Goal: Check status: Check status

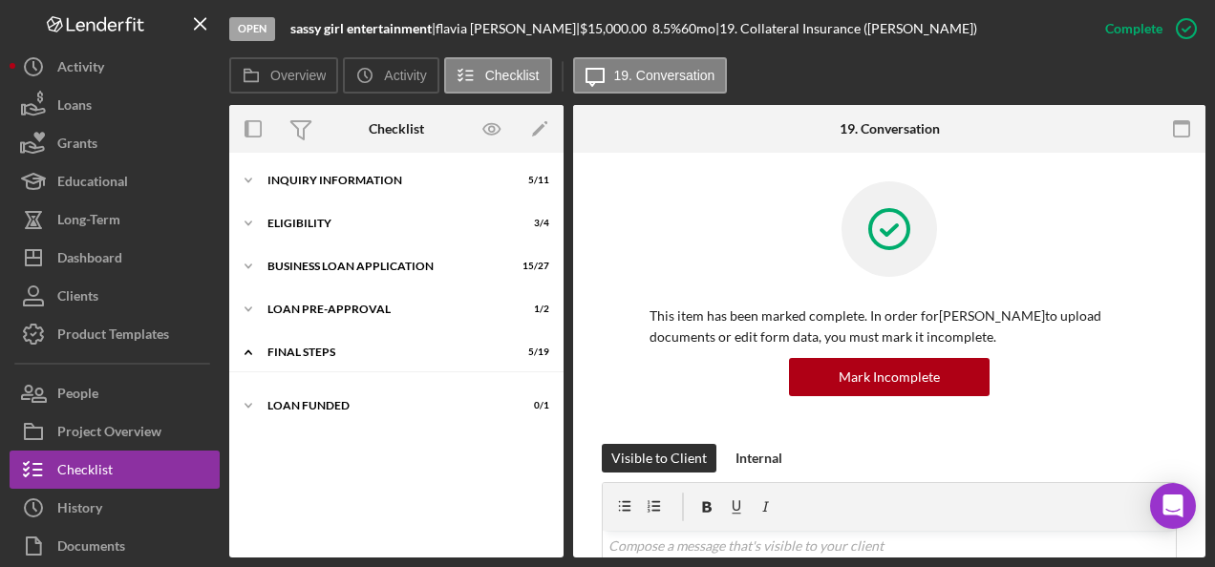
scroll to position [36, 0]
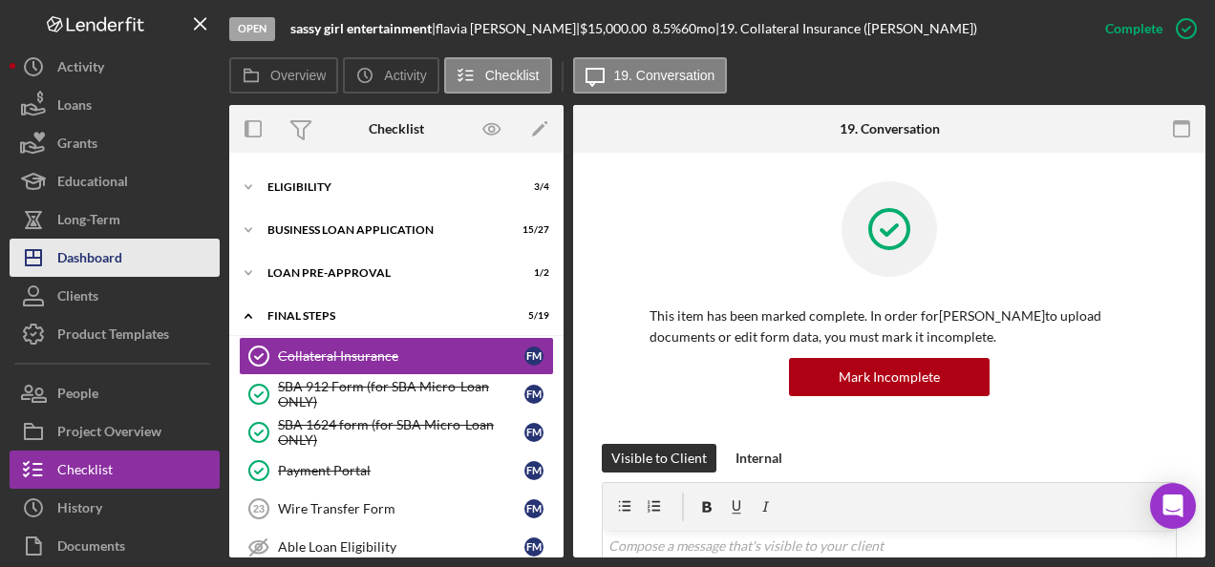
click at [85, 252] on div "Dashboard" at bounding box center [89, 260] width 65 height 43
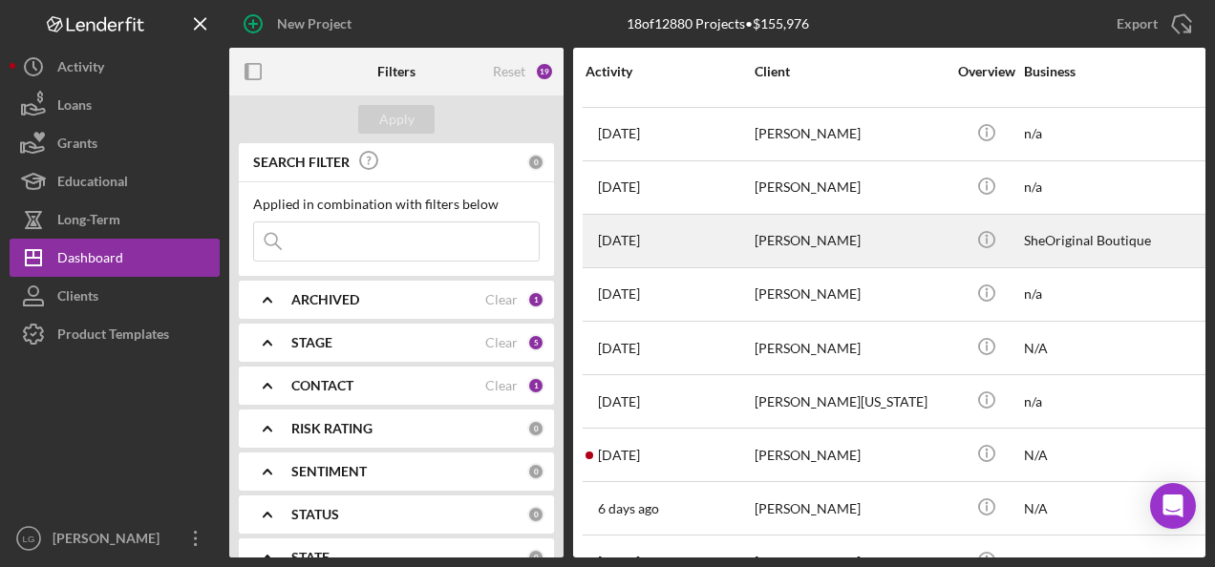
scroll to position [287, 0]
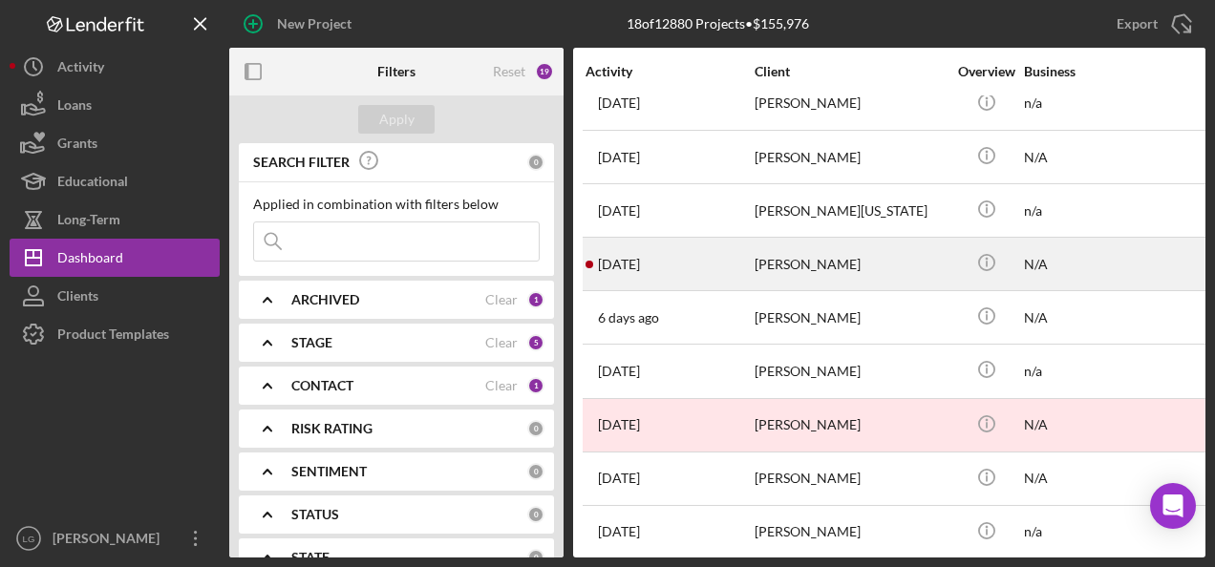
click at [783, 269] on div "[PERSON_NAME]" at bounding box center [849, 264] width 191 height 51
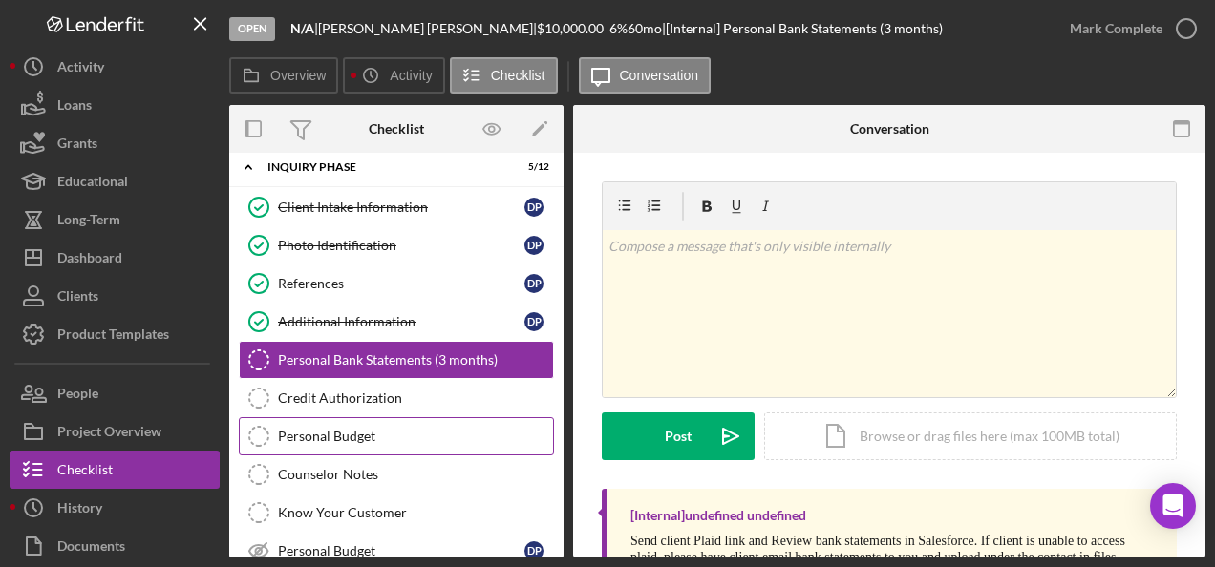
scroll to position [204, 0]
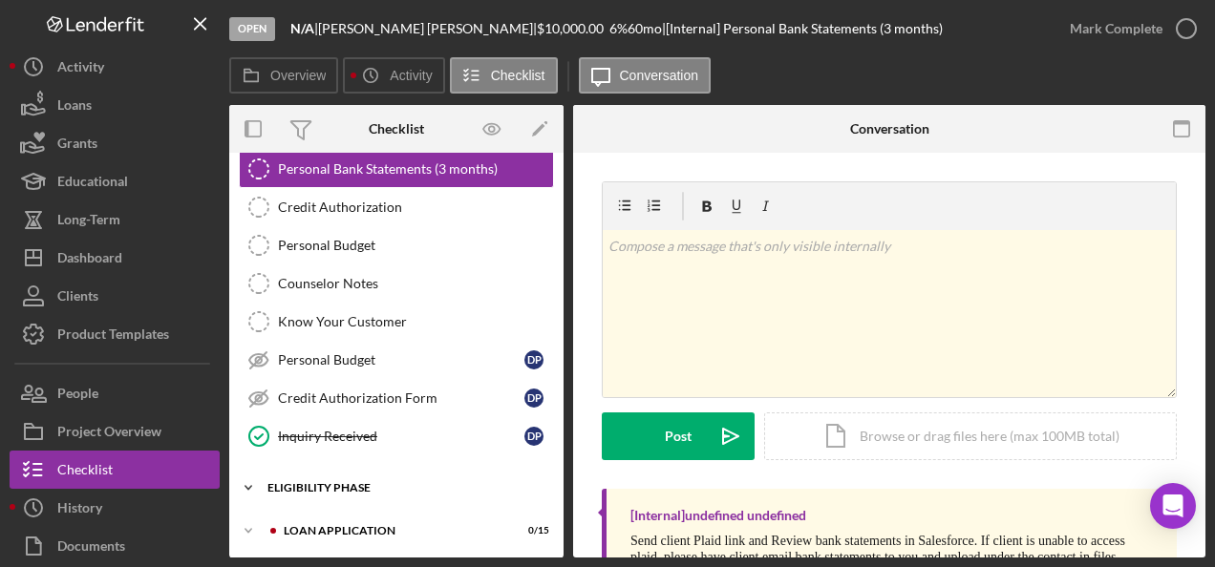
click at [314, 482] on div "Eligibility Phase" at bounding box center [403, 487] width 272 height 11
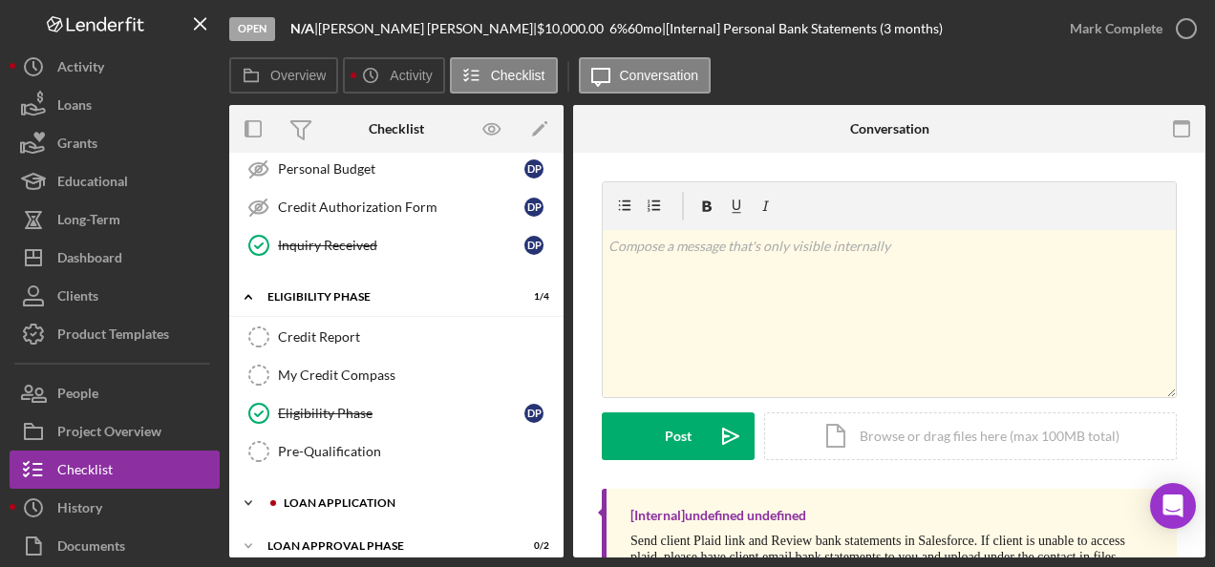
click at [301, 484] on div "Icon/Expander Loan Application 0 / 15" at bounding box center [396, 503] width 334 height 38
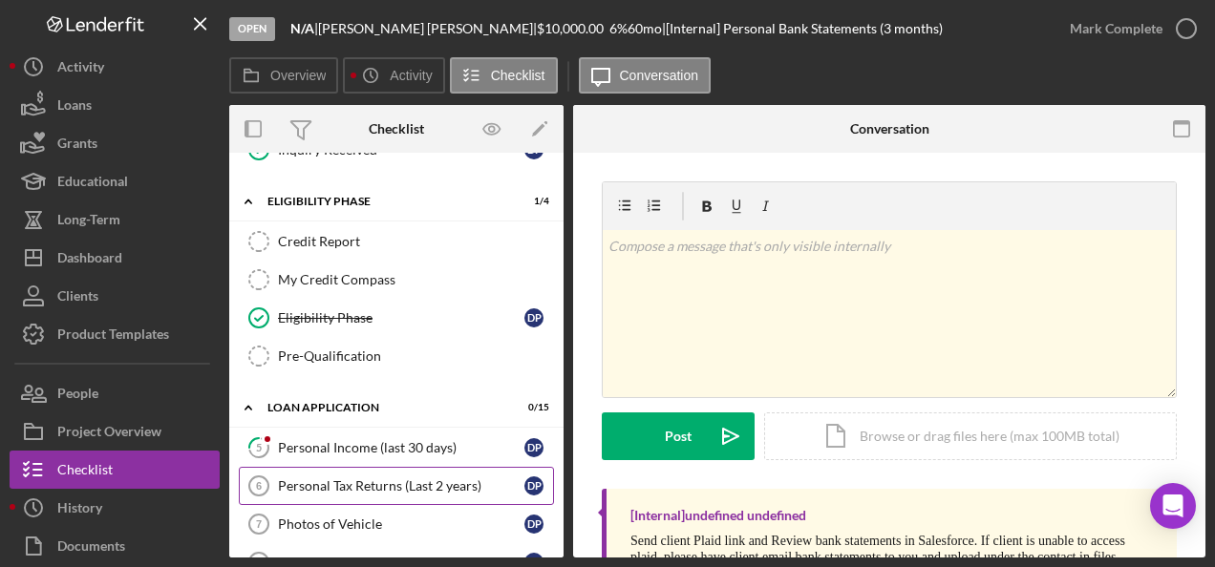
scroll to position [873, 0]
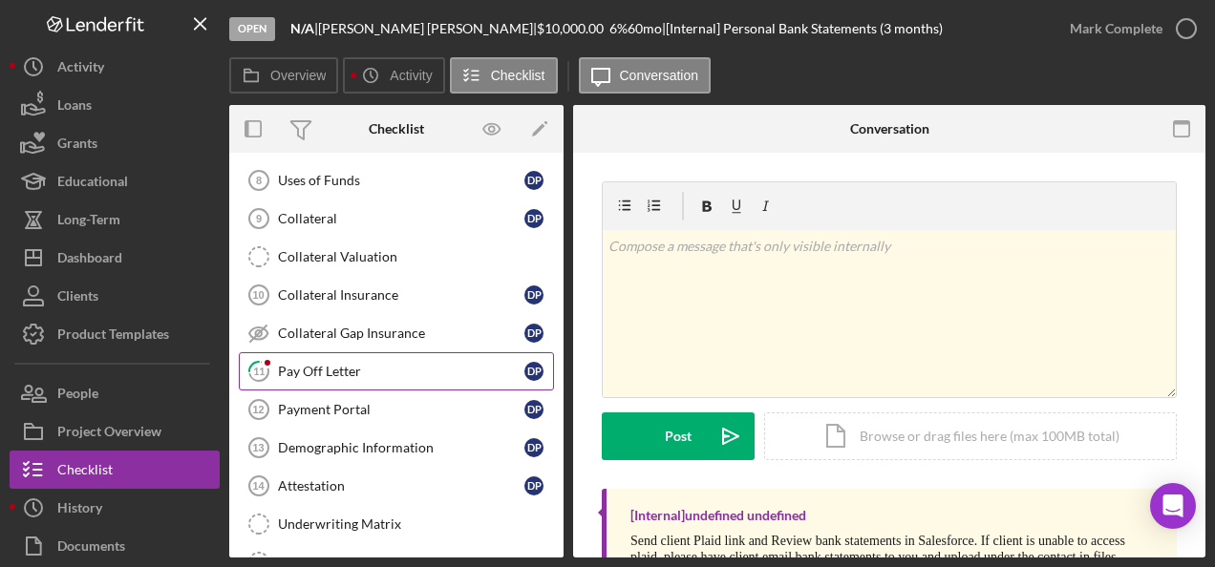
click at [319, 352] on link "11 Pay Off Letter D P" at bounding box center [396, 371] width 315 height 38
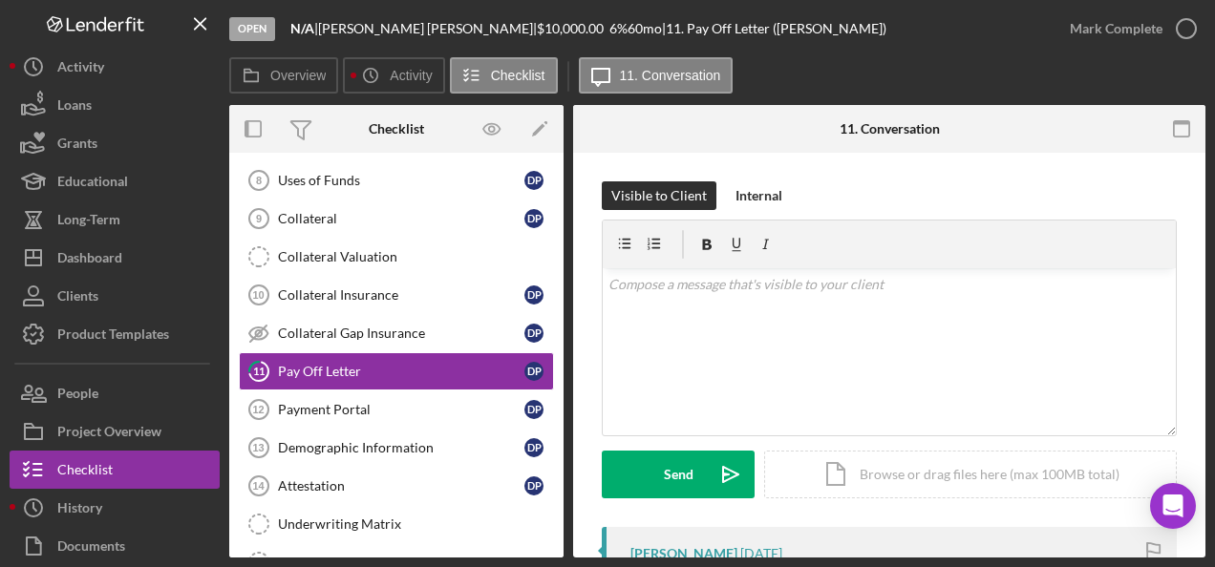
scroll to position [191, 0]
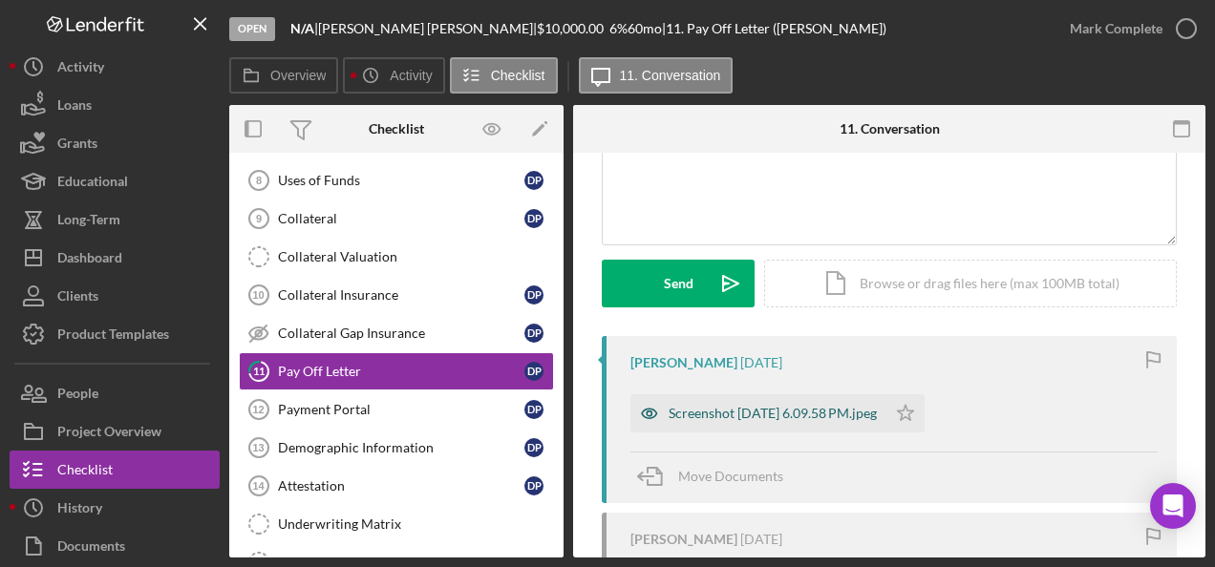
click at [797, 406] on div "Screenshot [DATE] 6.09.58 PM.jpeg" at bounding box center [773, 413] width 208 height 15
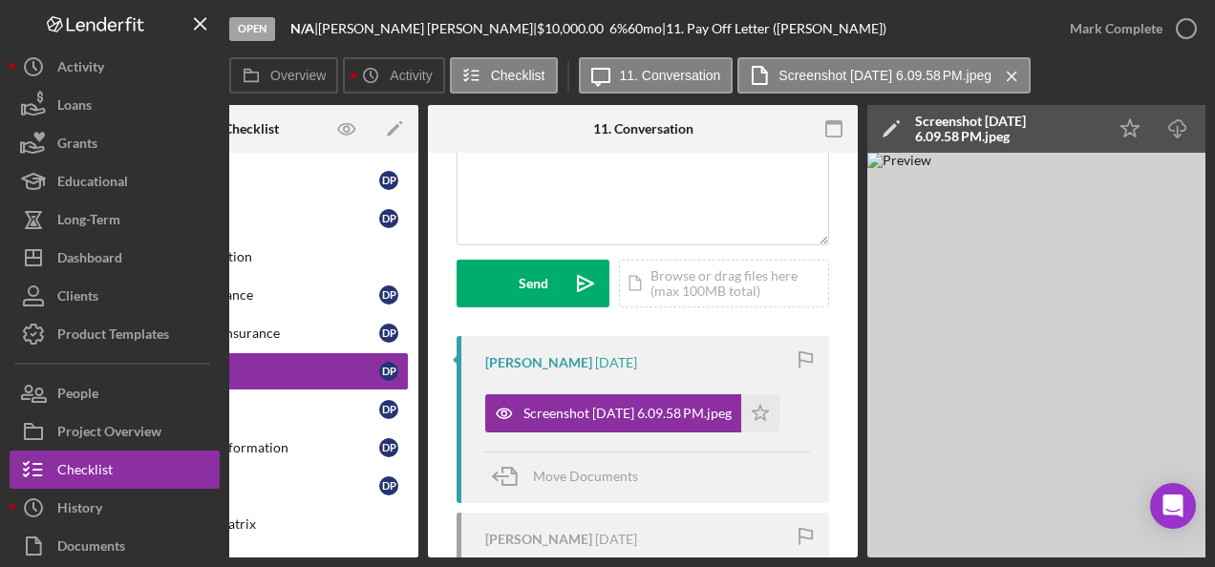
scroll to position [0, 0]
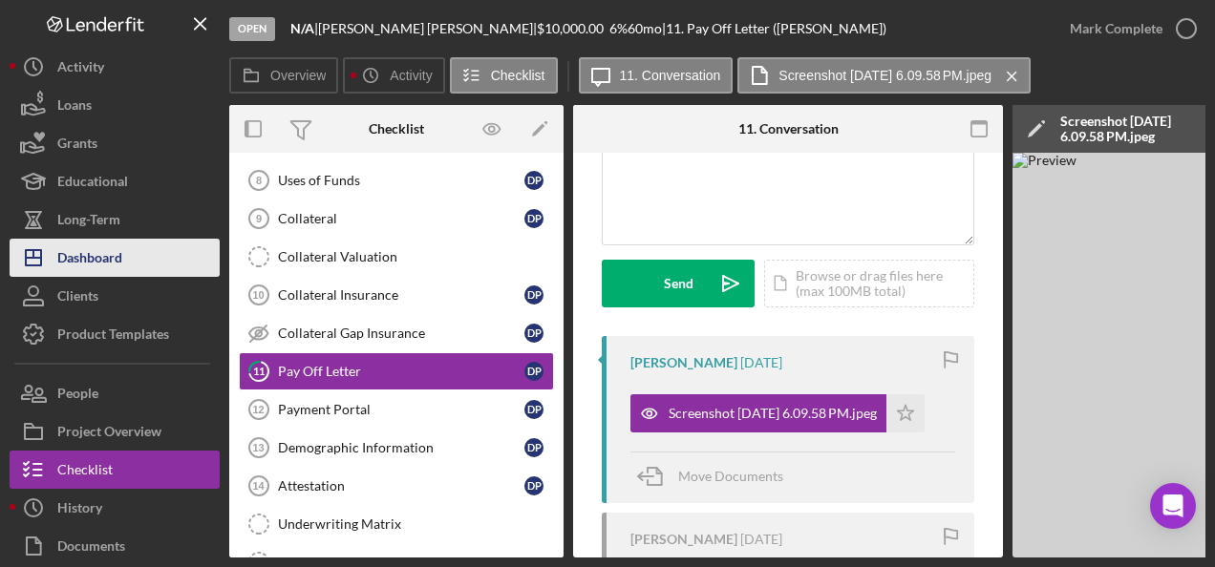
click at [79, 260] on div "Dashboard" at bounding box center [89, 260] width 65 height 43
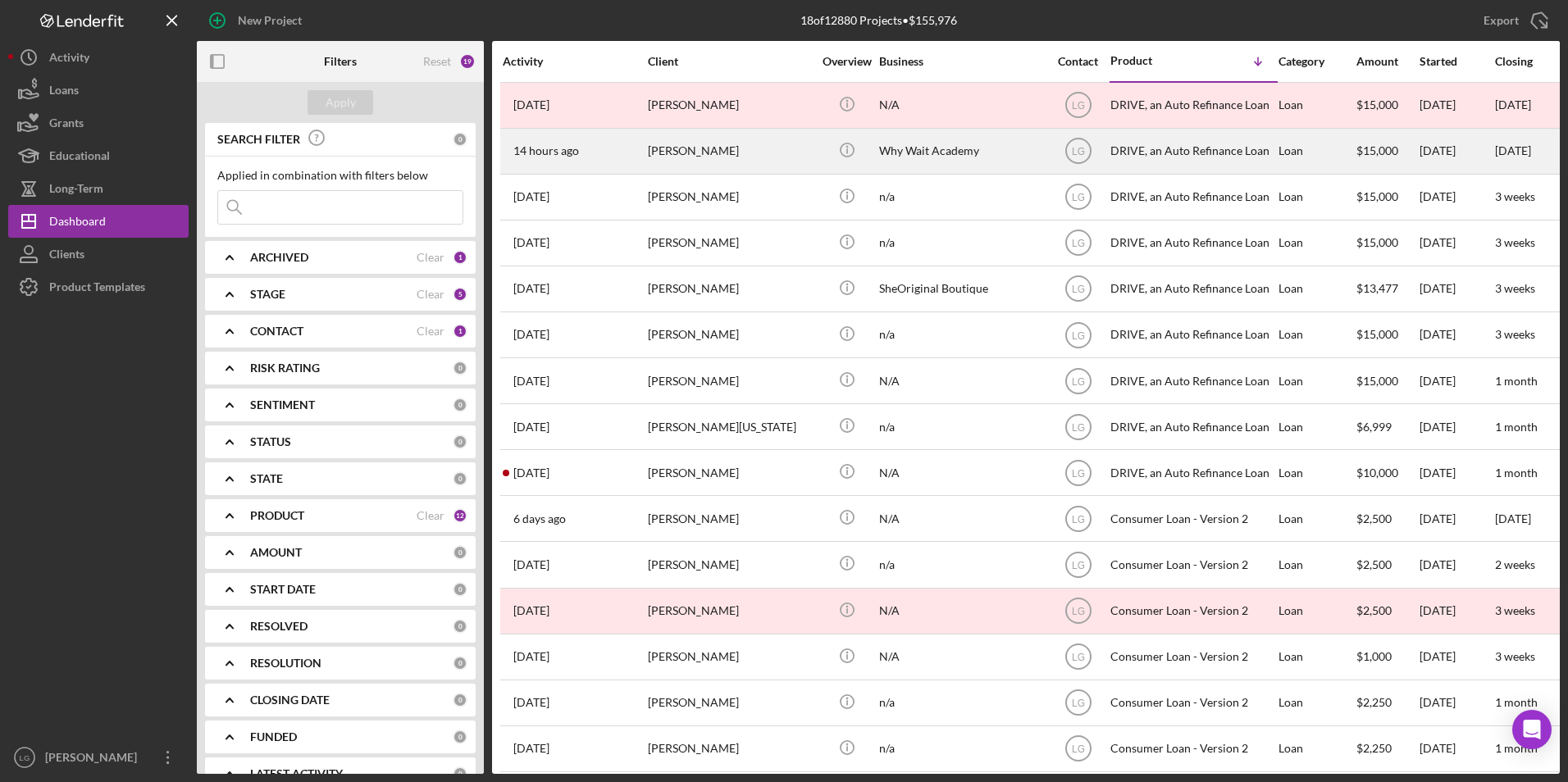
click at [702, 138] on div "[PERSON_NAME]" at bounding box center [729, 151] width 164 height 44
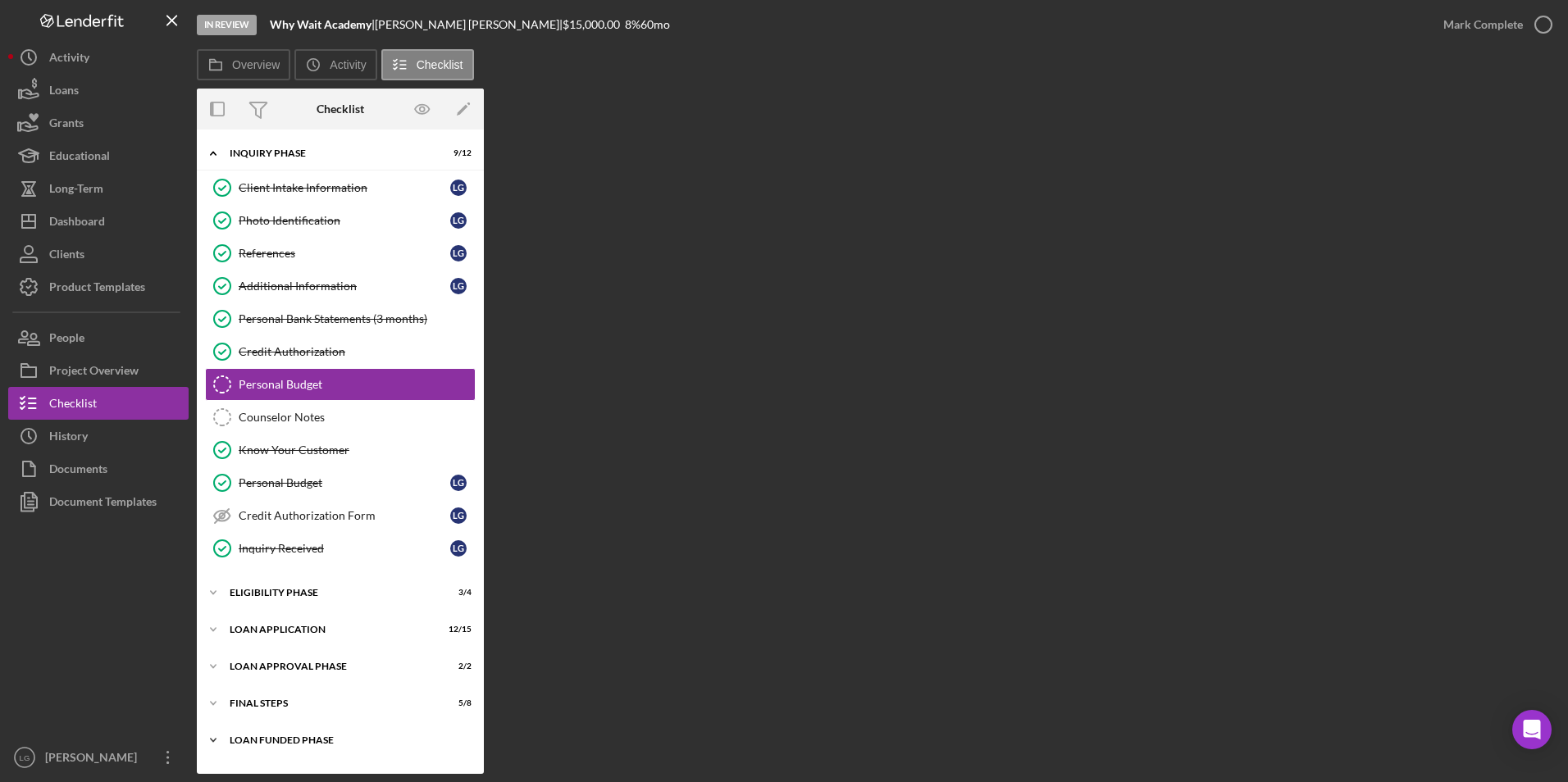
click at [299, 486] on div "Loan Funded Phase" at bounding box center [346, 740] width 234 height 9
click at [270, 486] on div "FINAL STEPS" at bounding box center [346, 703] width 234 height 9
click at [282, 486] on div "Loan Approval Phase" at bounding box center [346, 666] width 234 height 9
click at [271, 486] on div "Loan Application" at bounding box center [346, 629] width 234 height 9
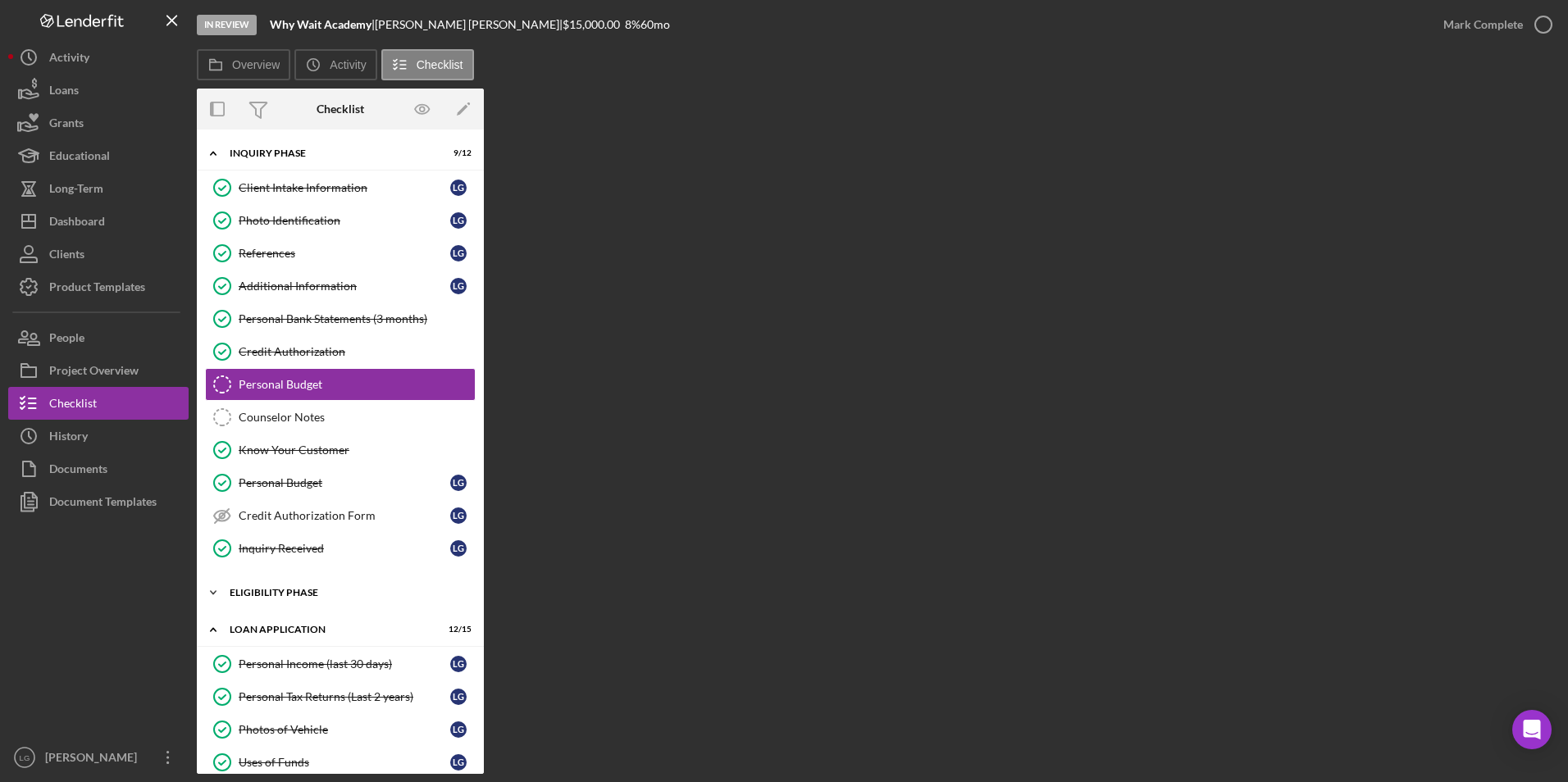
click at [263, 486] on div "Icon/Expander Eligibility Phase 3 / 4" at bounding box center [340, 592] width 287 height 33
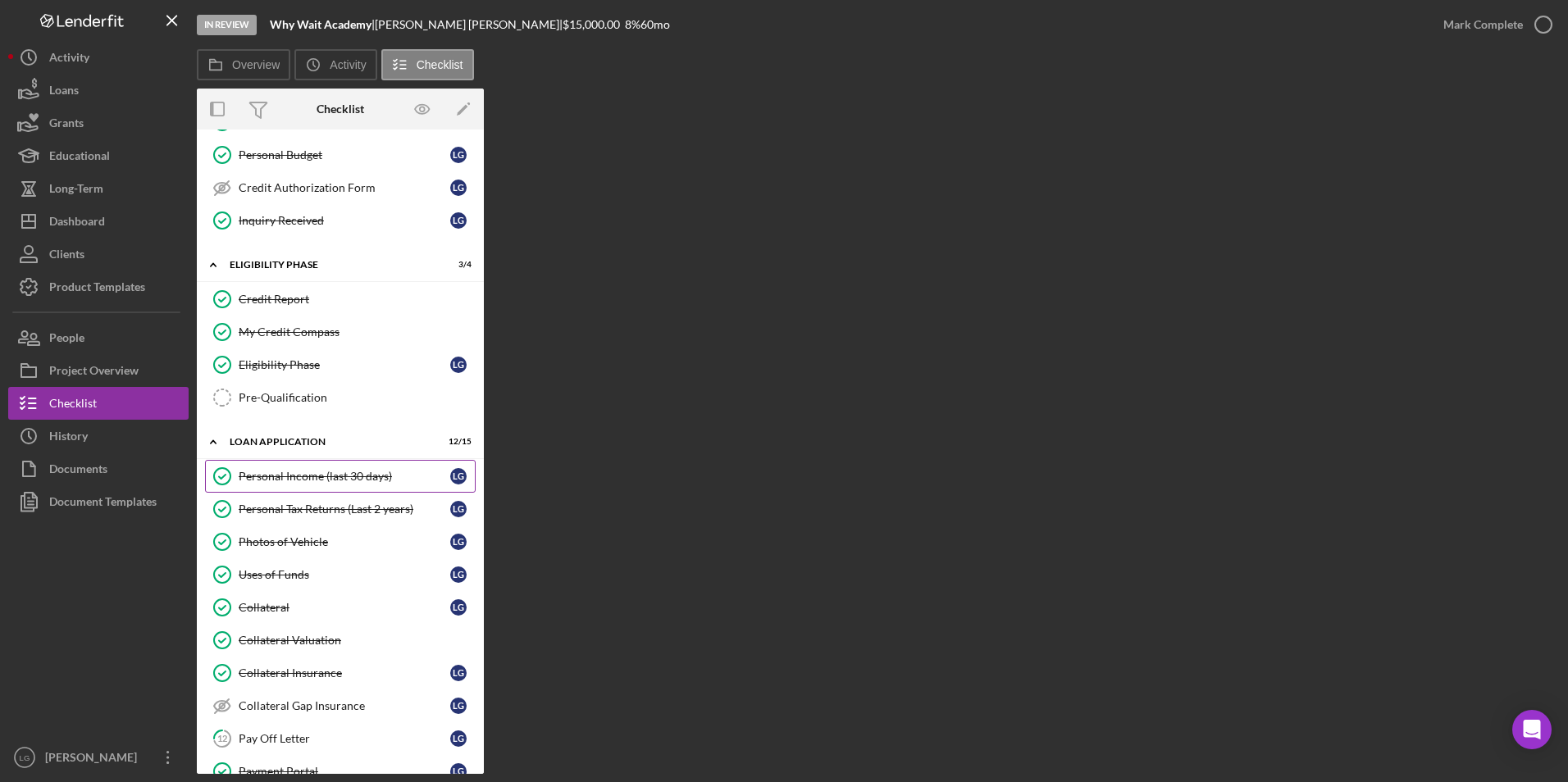
scroll to position [492, 0]
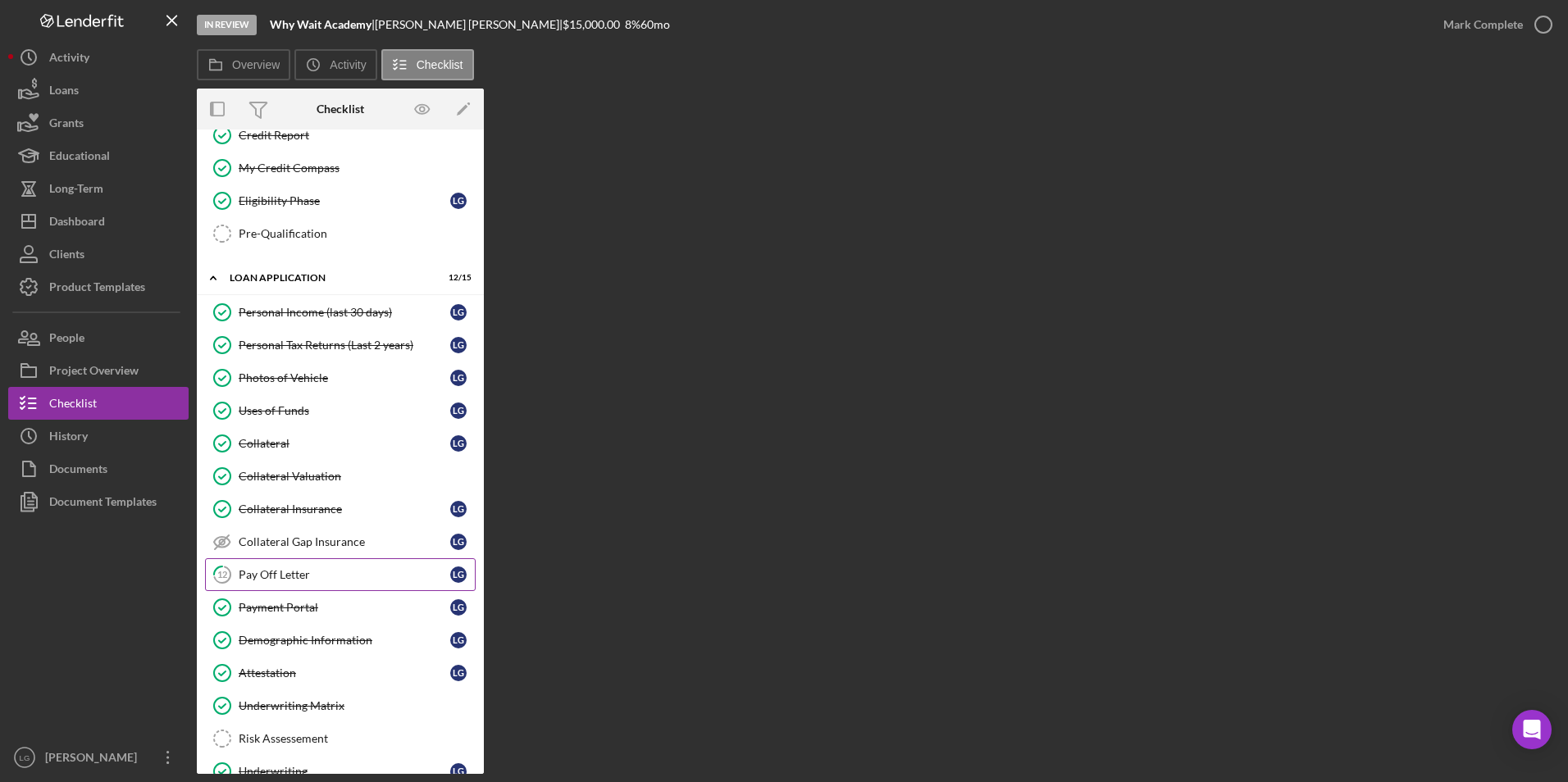
click at [262, 486] on div "Pay Off Letter" at bounding box center [344, 574] width 211 height 13
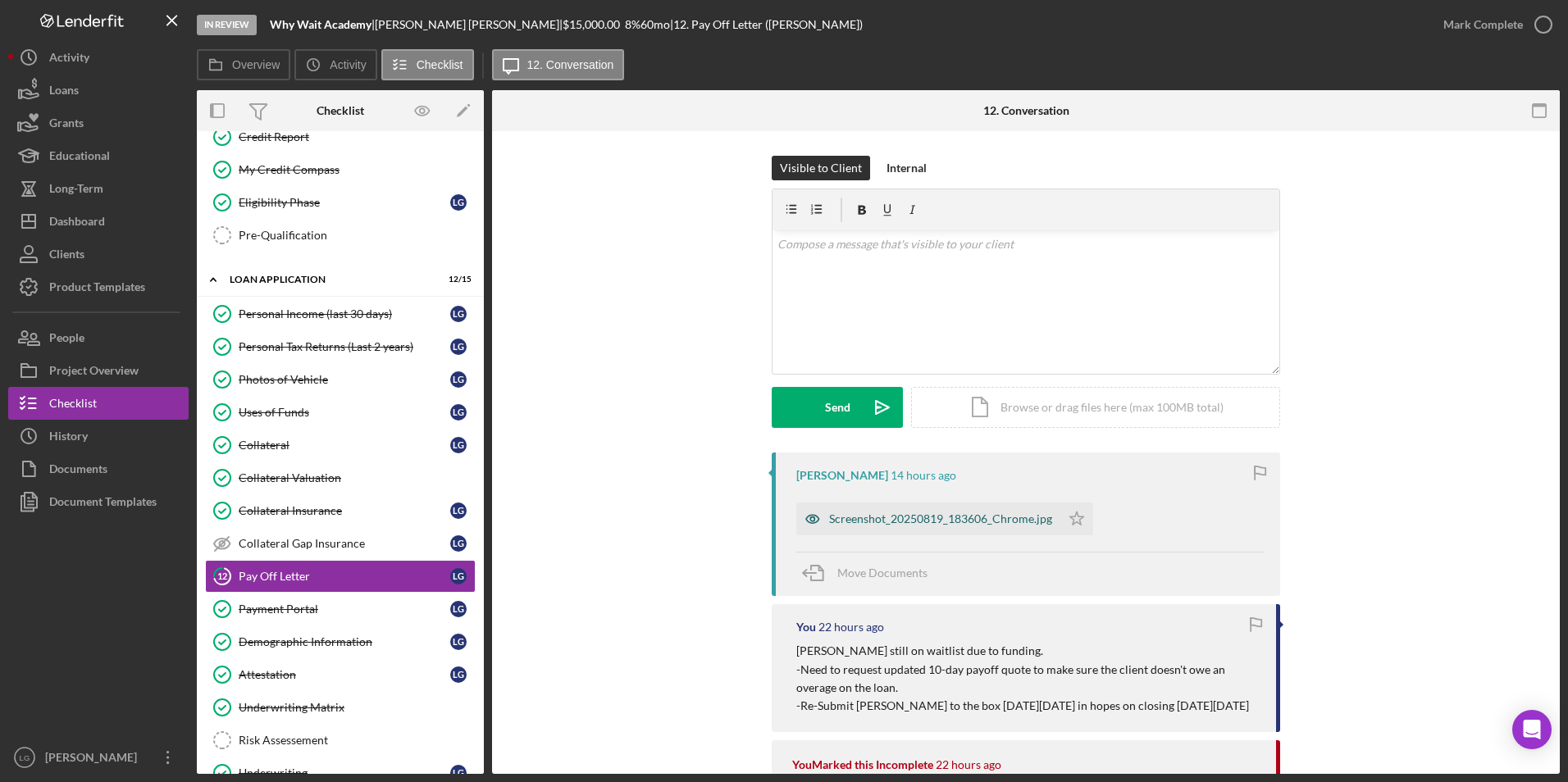
click at [923, 486] on div "Screenshot_20250819_183606_Chrome.jpg" at bounding box center [941, 518] width 223 height 13
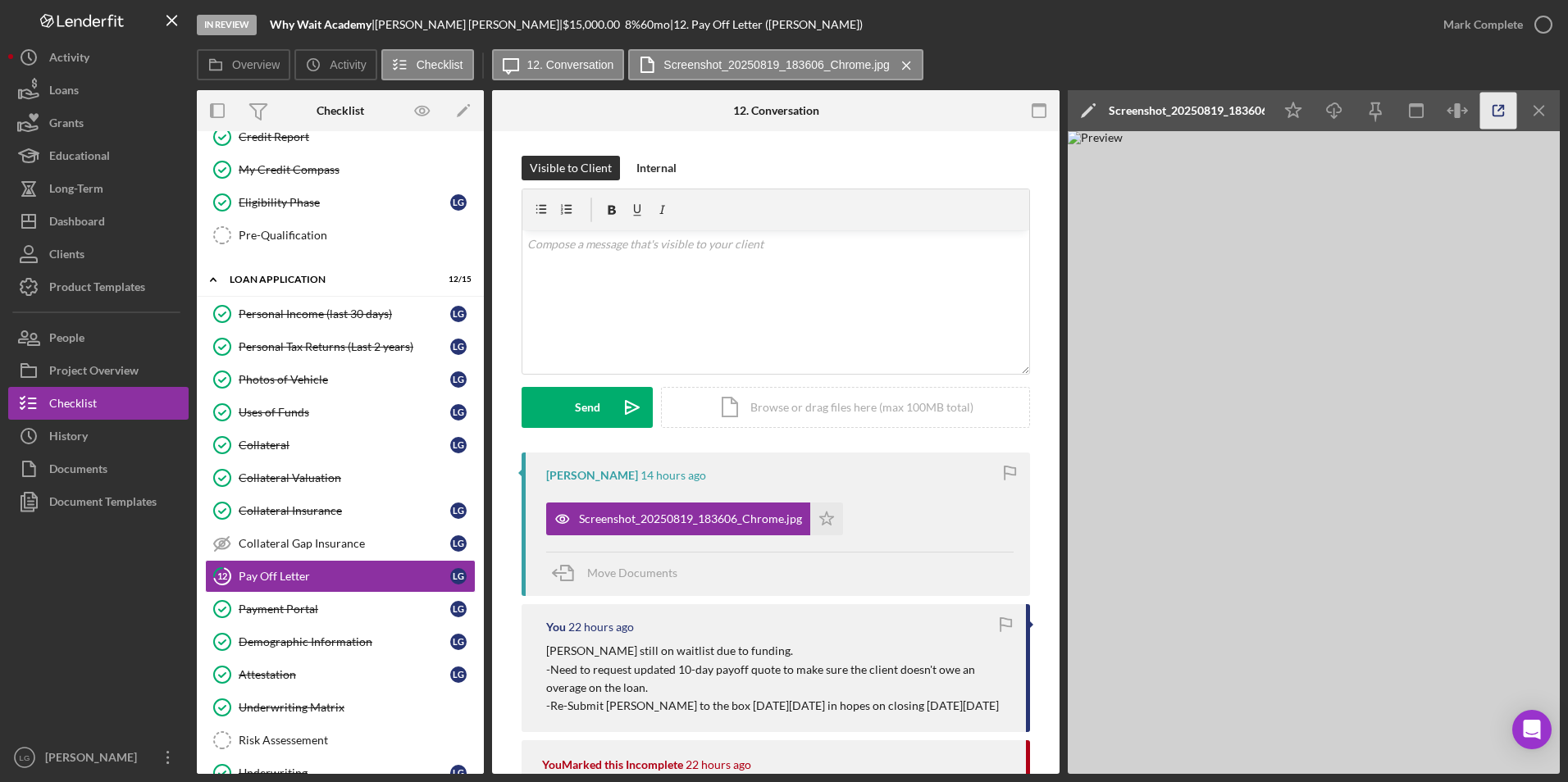
click at [1042, 118] on icon "button" at bounding box center [1498, 111] width 37 height 37
click at [746, 292] on div "v Color teal Color pink Remove color Add row above Add row below Add column bef…" at bounding box center [775, 301] width 507 height 143
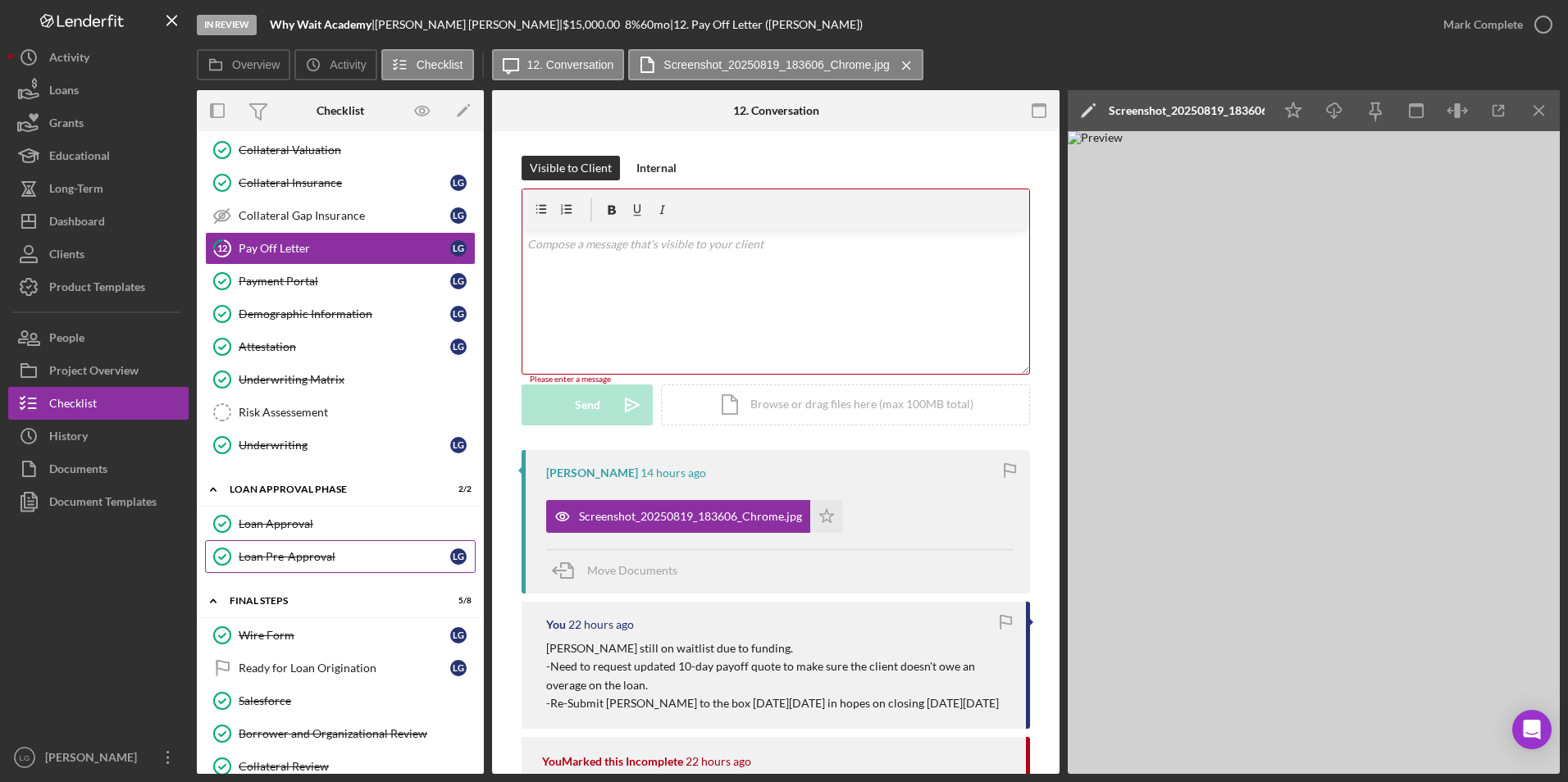
scroll to position [1022, 0]
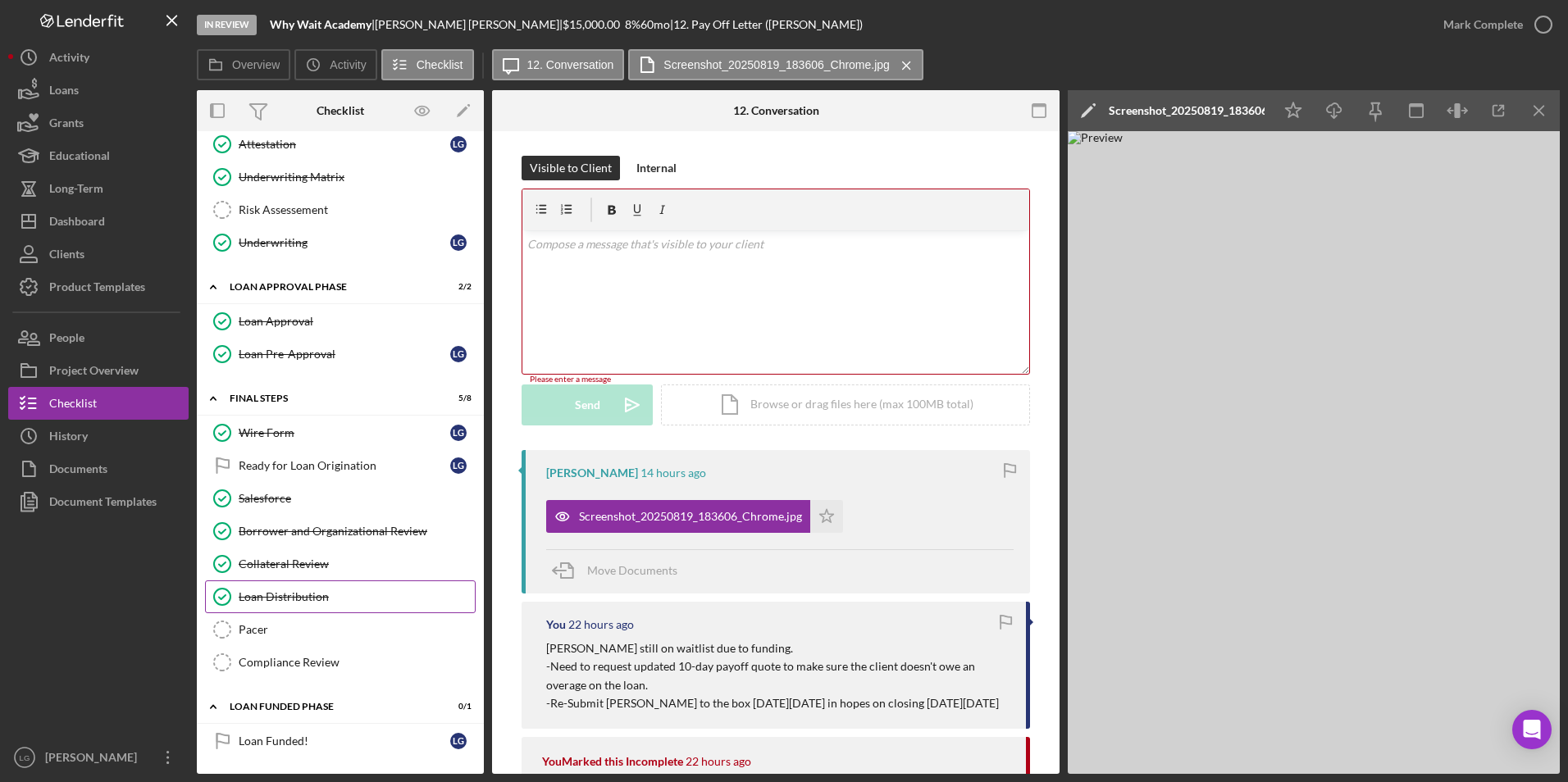
click at [265, 486] on div "Loan Distribution" at bounding box center [356, 597] width 236 height 13
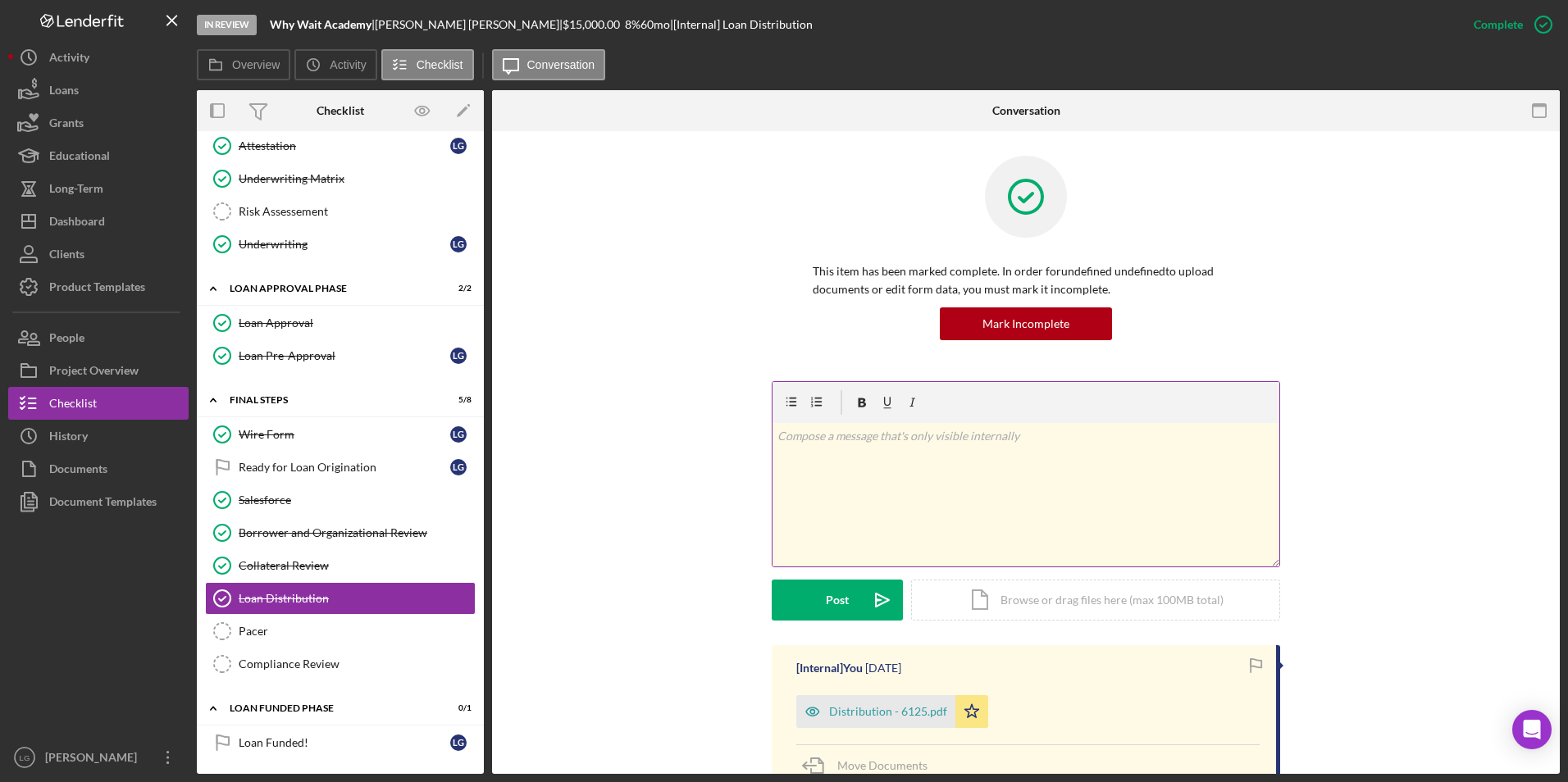
scroll to position [1022, 0]
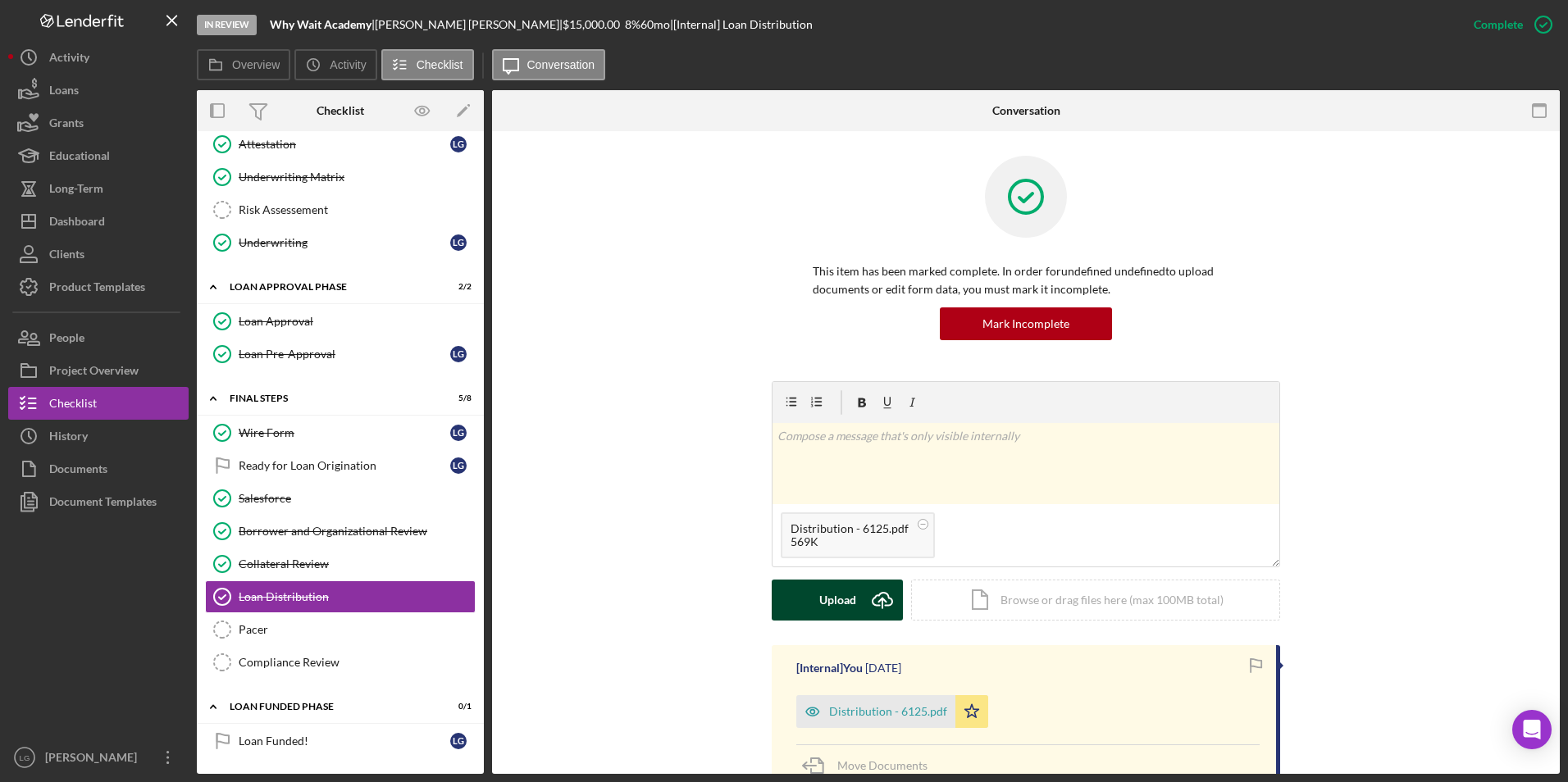
click at [835, 486] on div "Upload" at bounding box center [837, 600] width 37 height 41
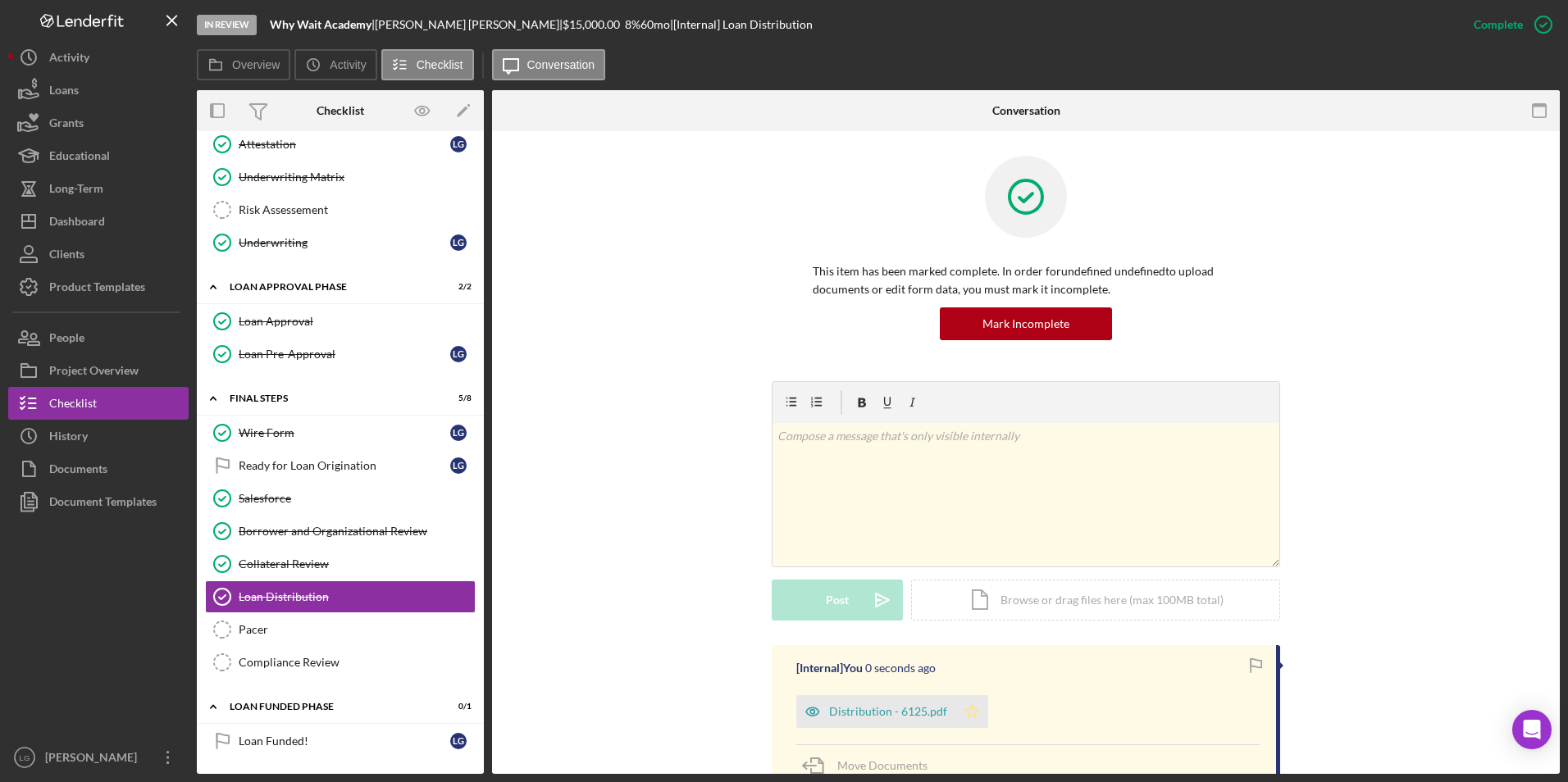
click at [957, 486] on icon "Icon/Star" at bounding box center [972, 712] width 33 height 33
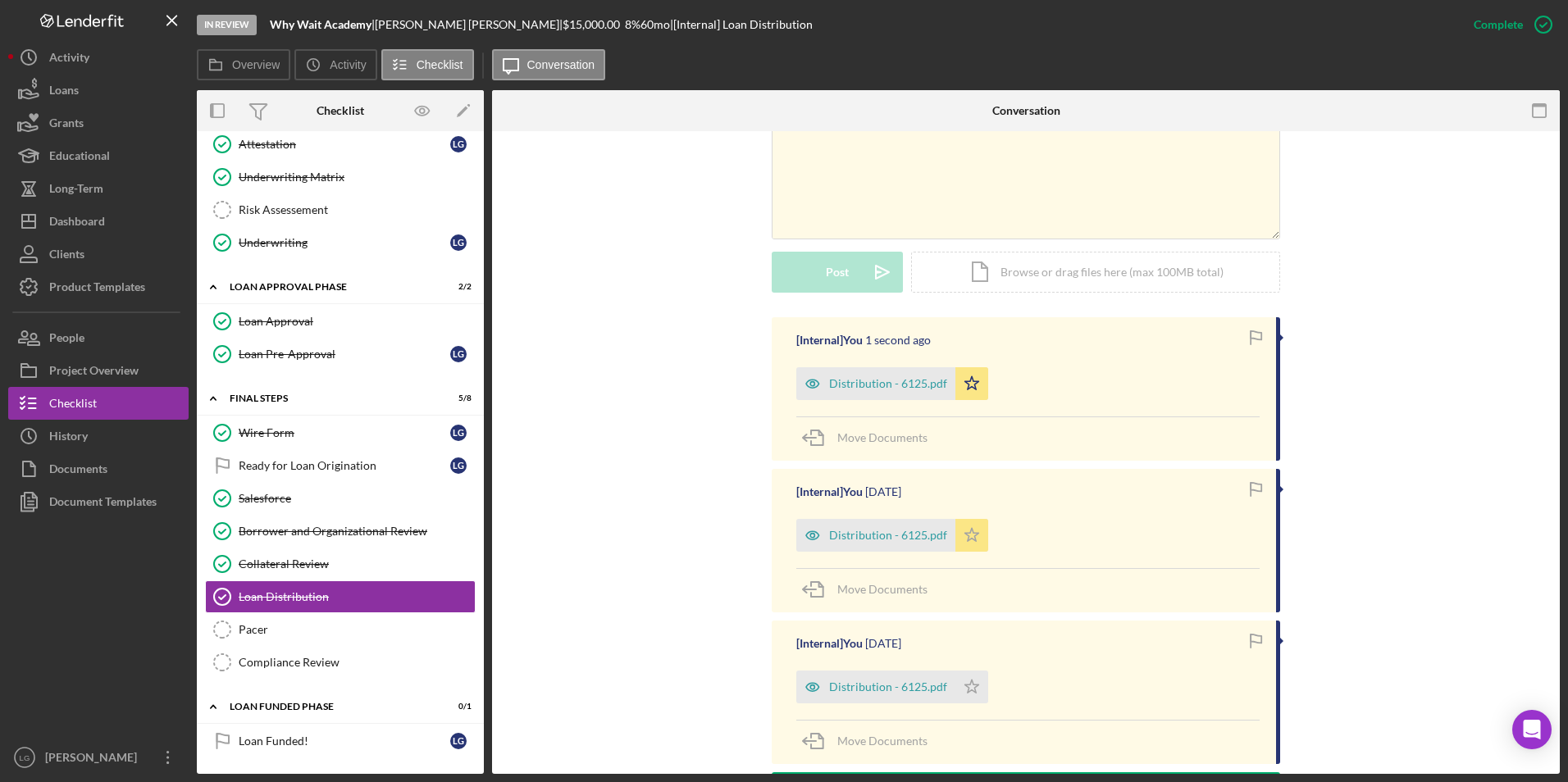
click at [975, 486] on icon "Icon/Star" at bounding box center [972, 536] width 33 height 33
click at [51, 226] on div "Dashboard" at bounding box center [76, 223] width 56 height 37
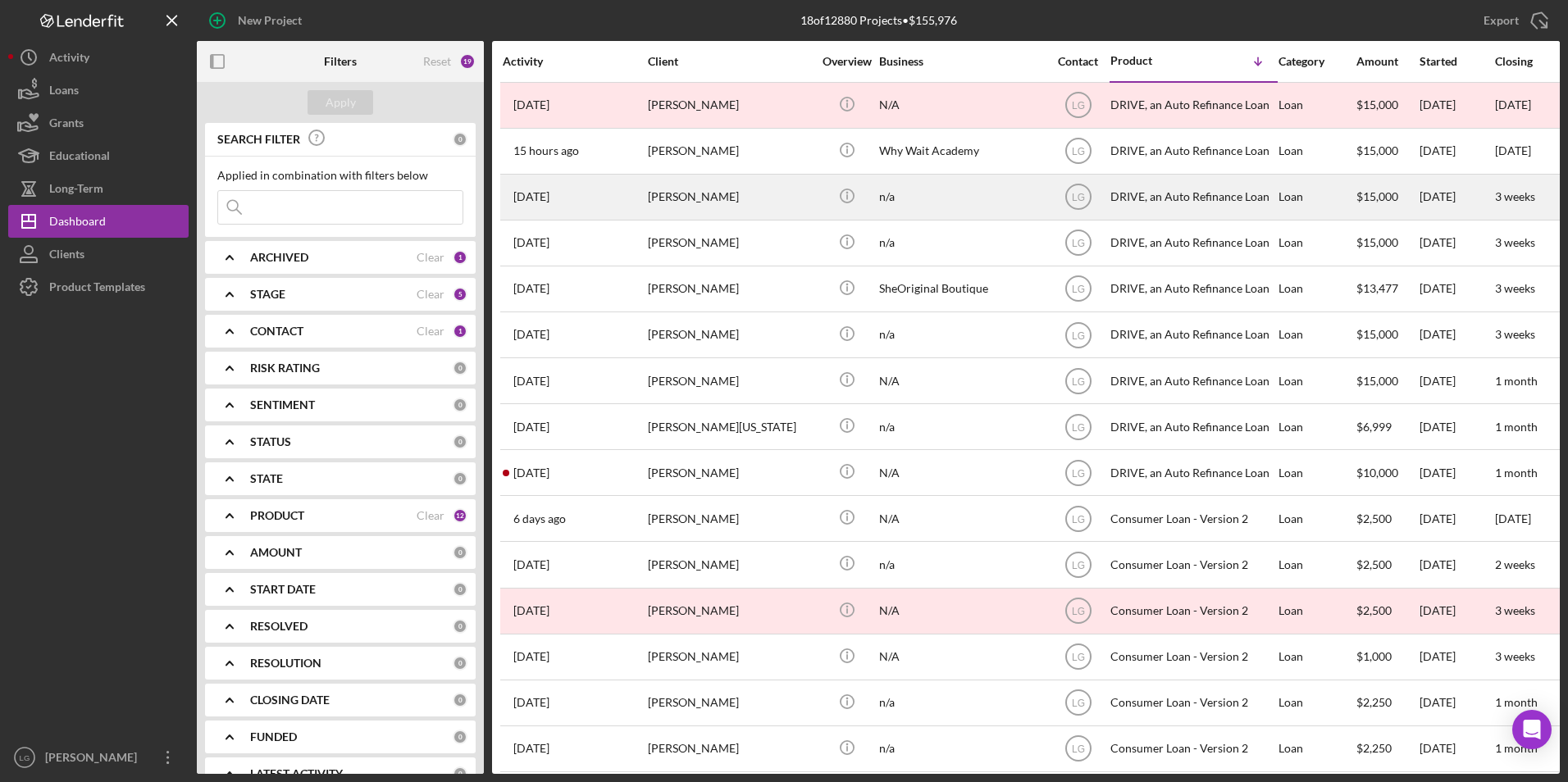
click at [697, 203] on div "[PERSON_NAME]" at bounding box center [729, 197] width 164 height 44
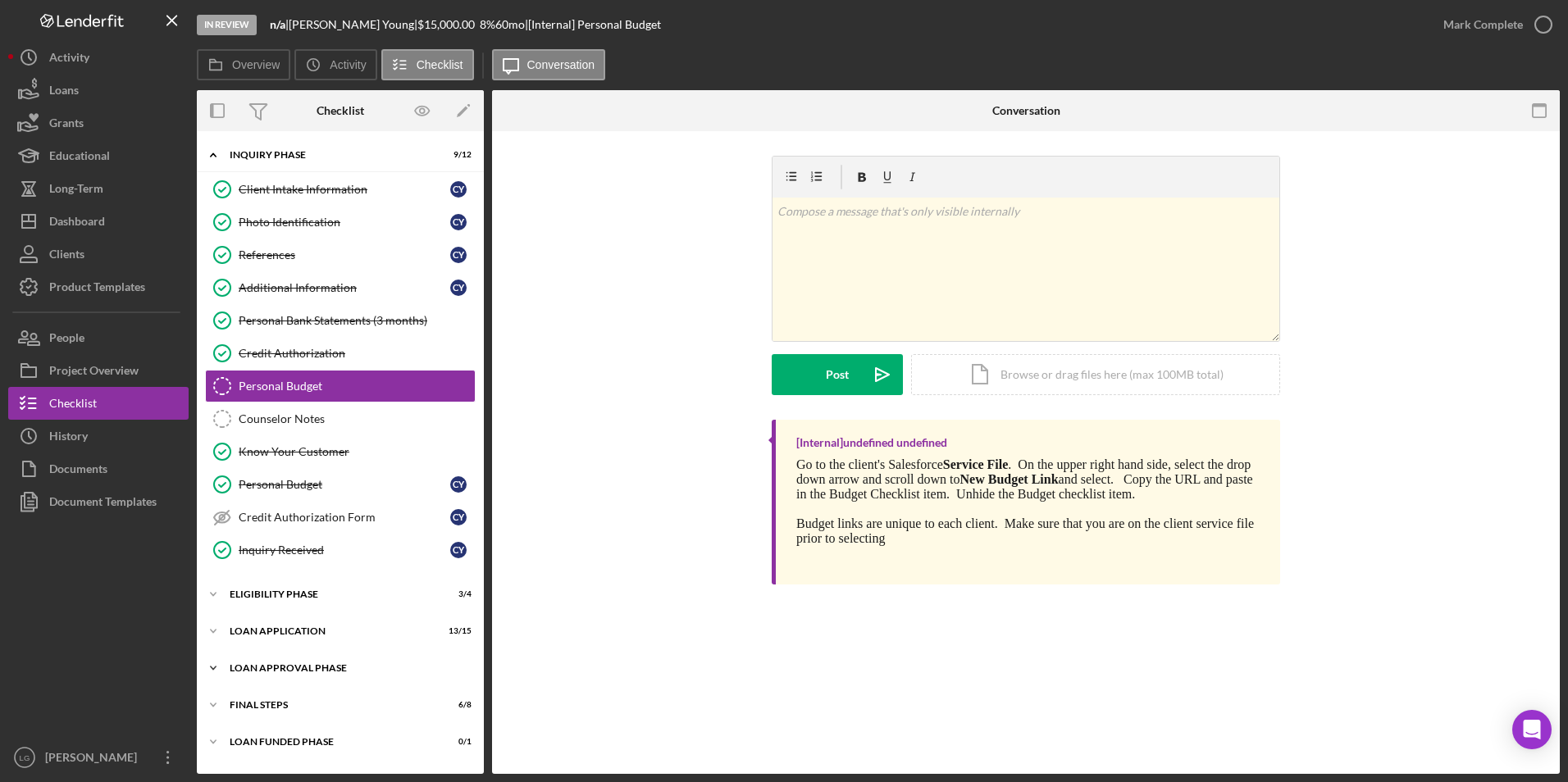
click at [301, 486] on div "Loan Approval Phase" at bounding box center [346, 668] width 234 height 9
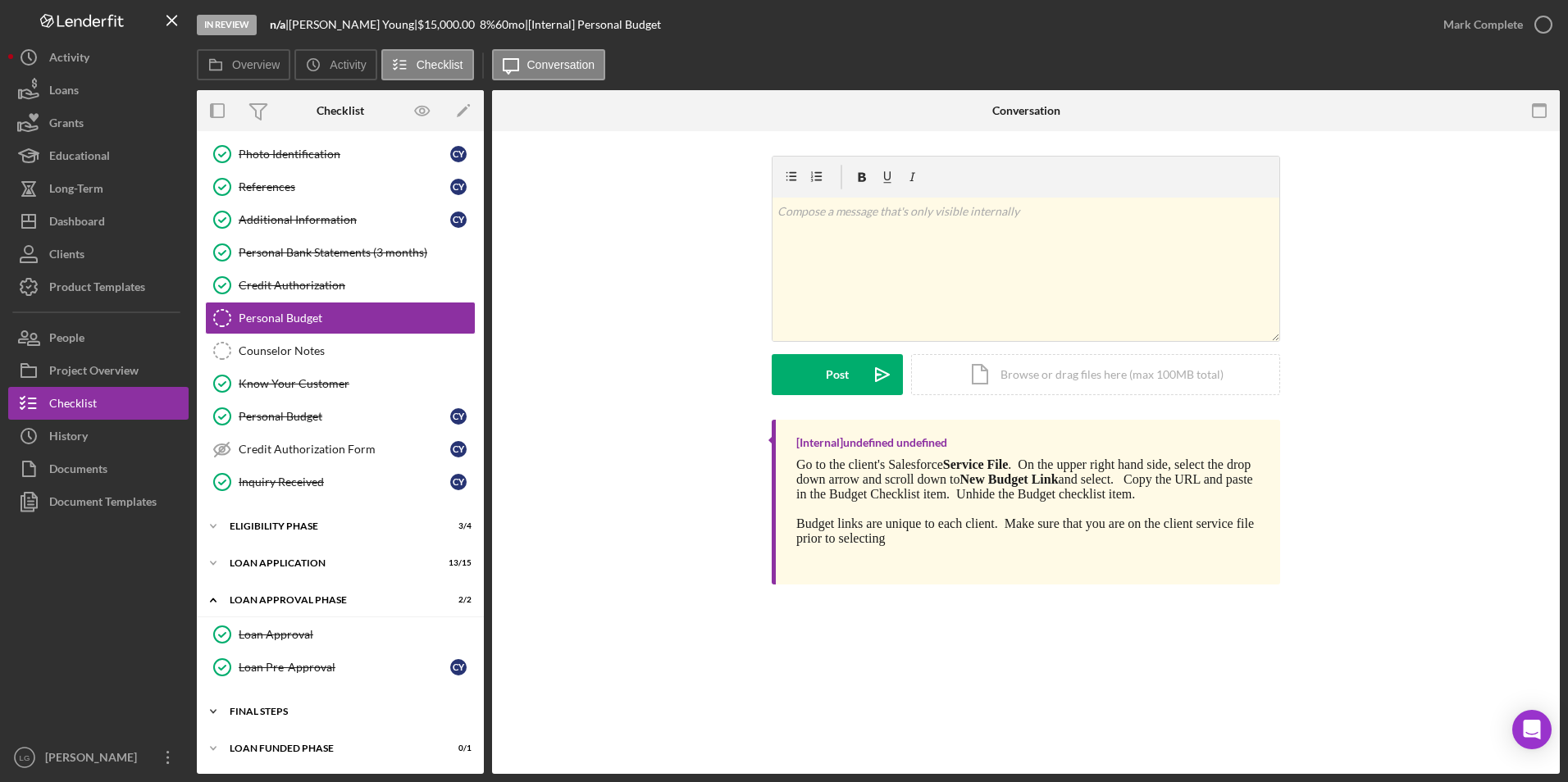
click at [279, 486] on div "Icon/Expander FINAL STEPS 6 / 8" at bounding box center [340, 712] width 287 height 33
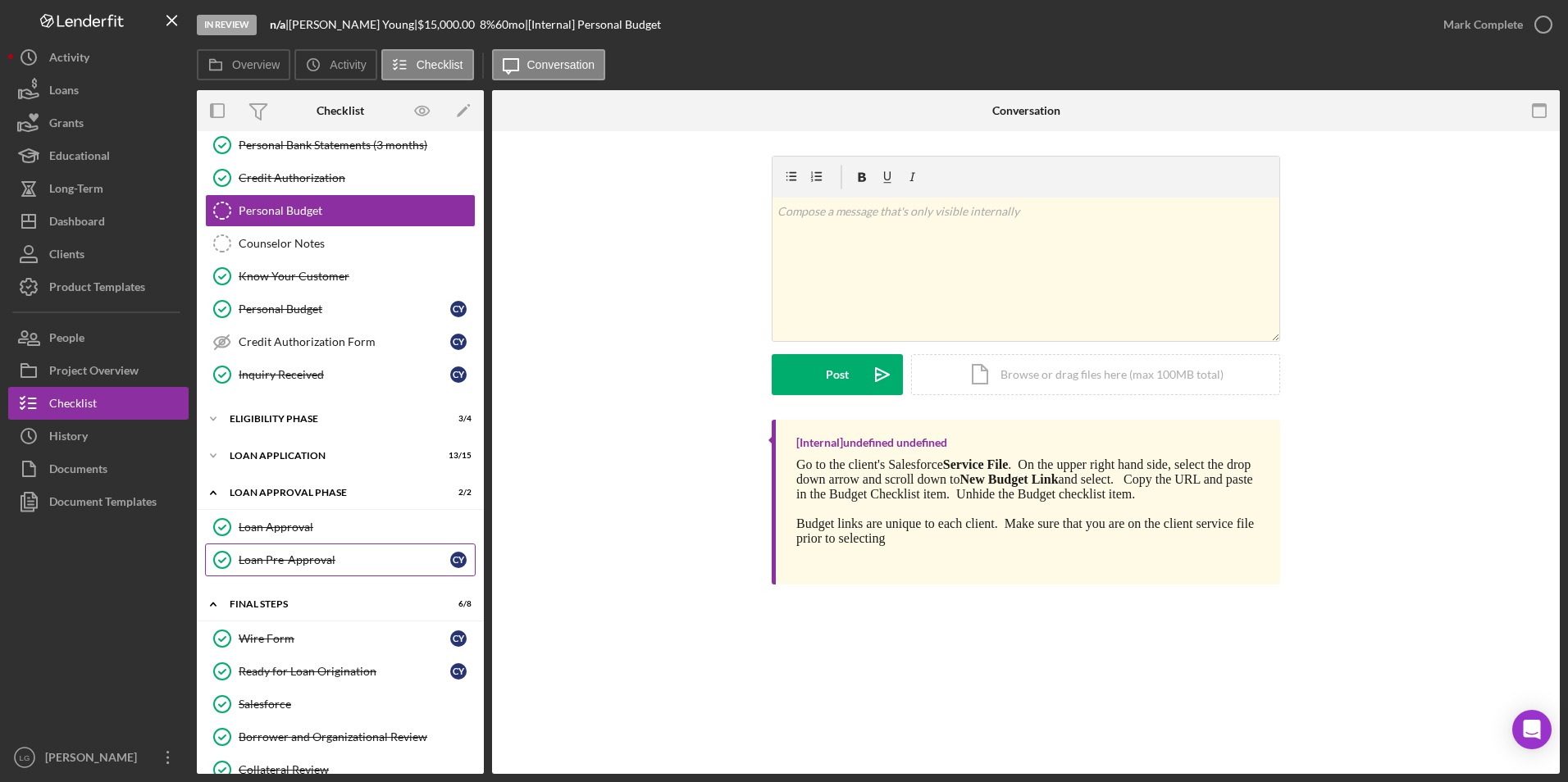
scroll to position [339, 0]
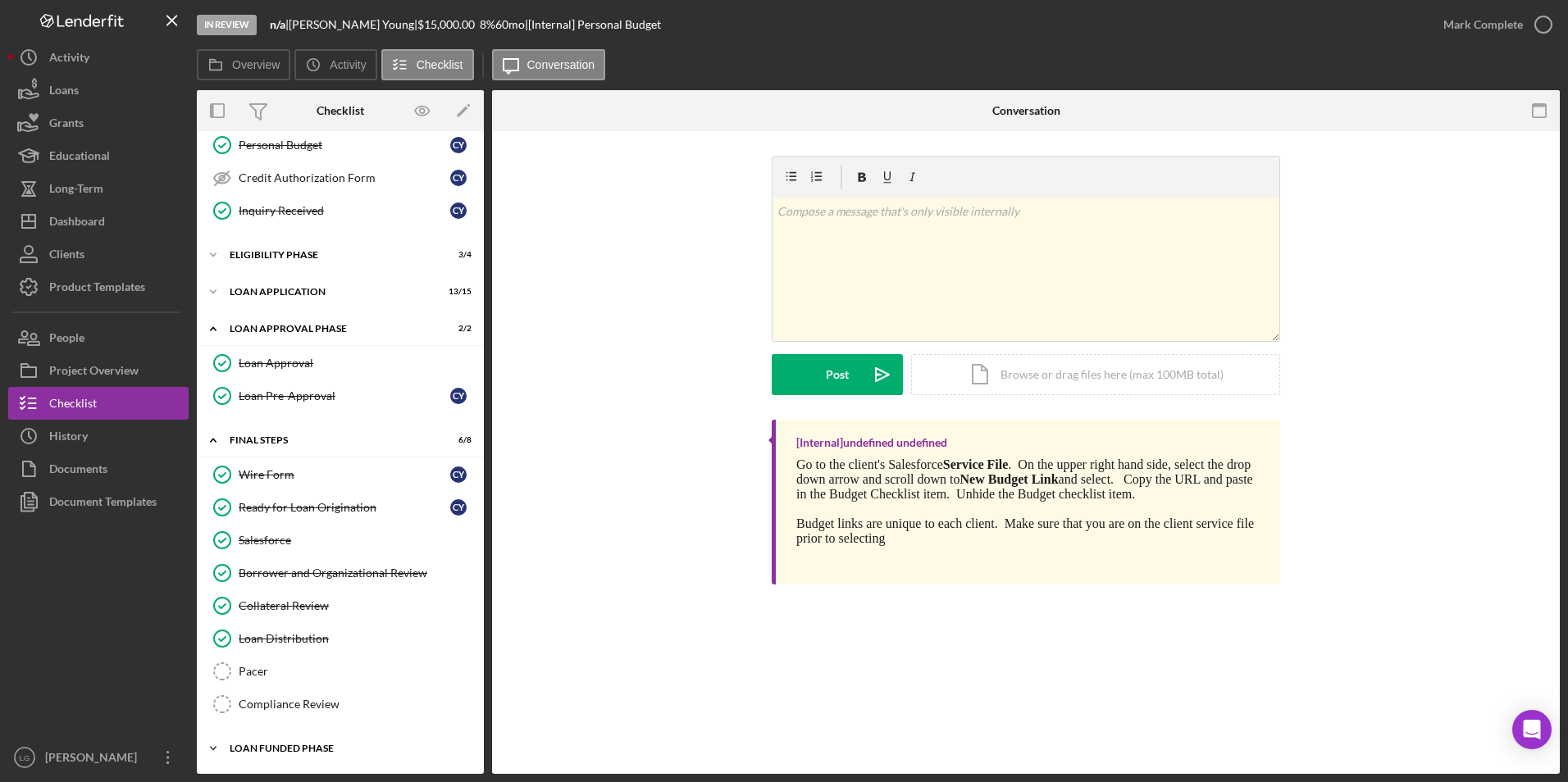
click at [265, 486] on div "Icon/Expander Loan Funded Phase 0 / 1" at bounding box center [340, 749] width 287 height 33
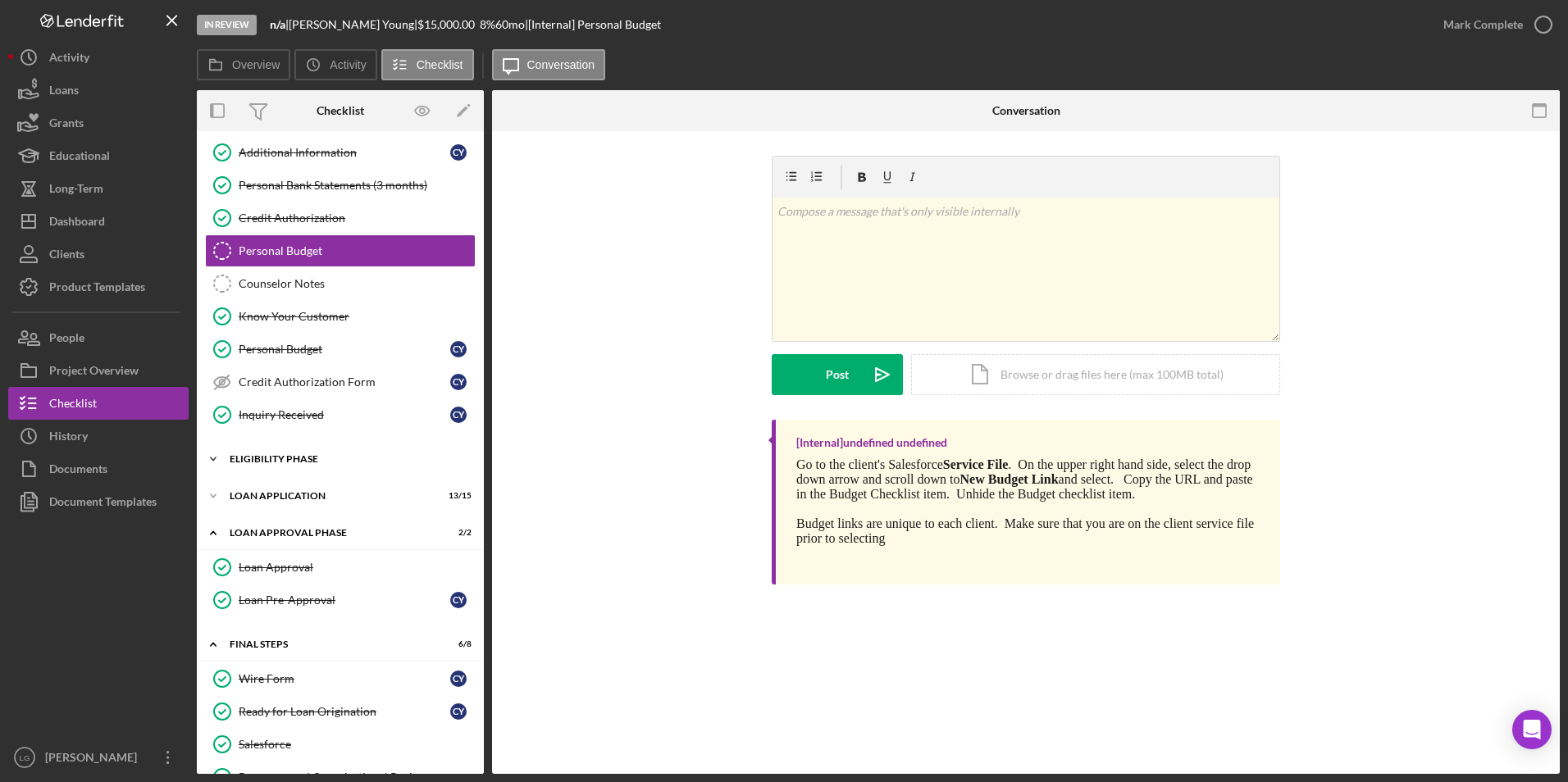
scroll to position [0, 0]
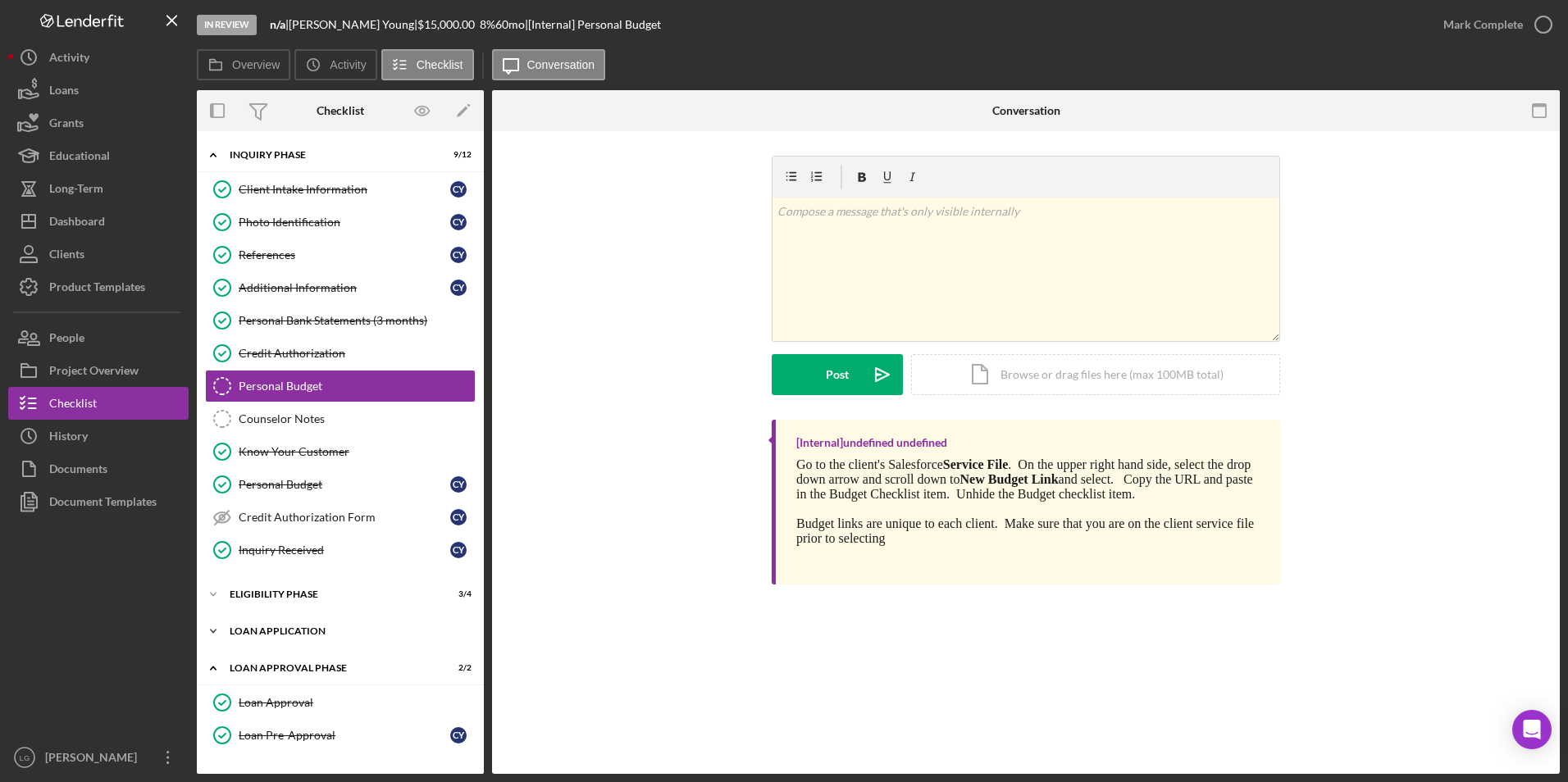
click at [269, 486] on div "Loan Application" at bounding box center [346, 631] width 234 height 9
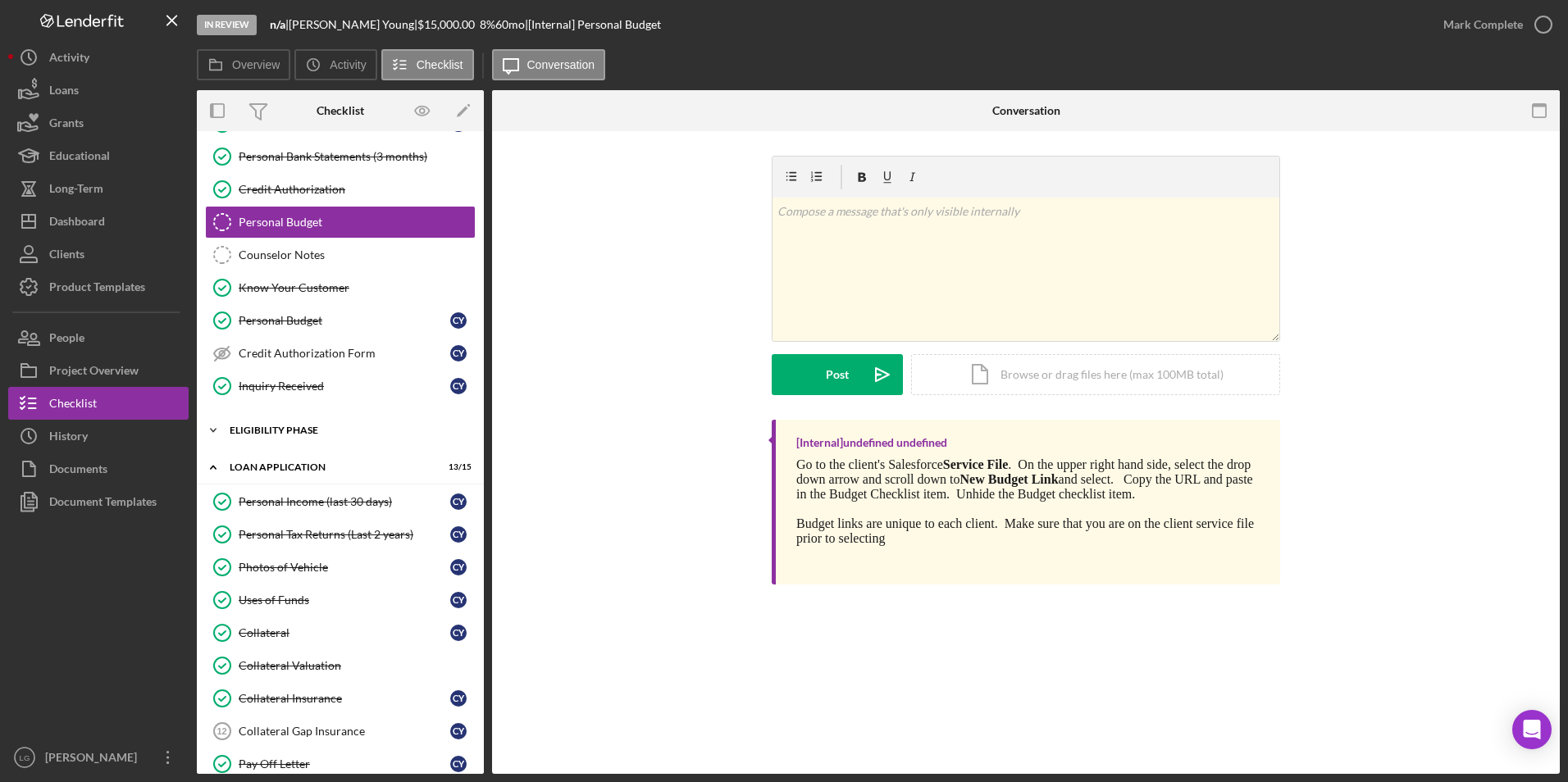
scroll to position [328, 0]
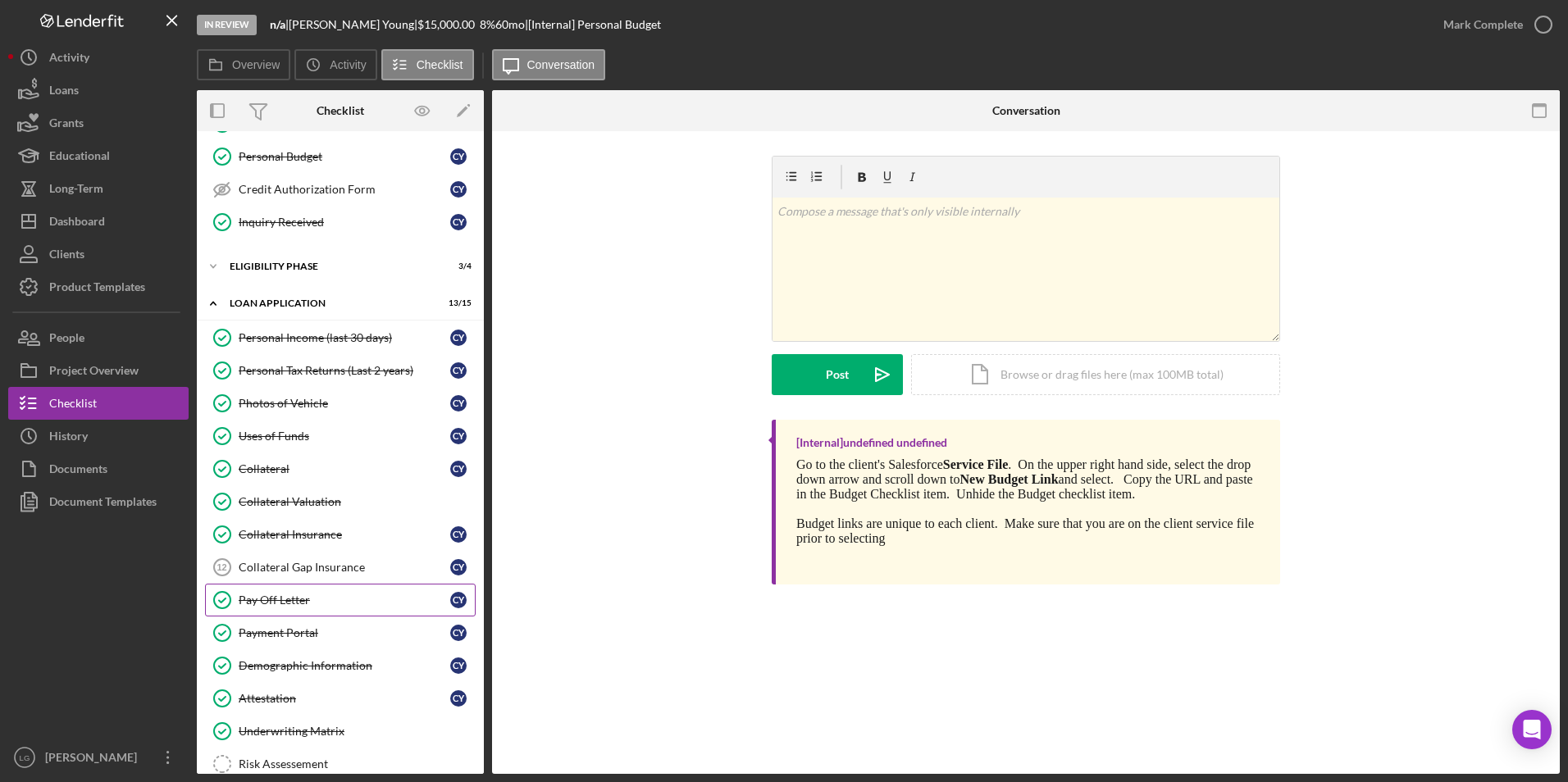
click at [300, 486] on div "Pay Off Letter" at bounding box center [344, 599] width 211 height 13
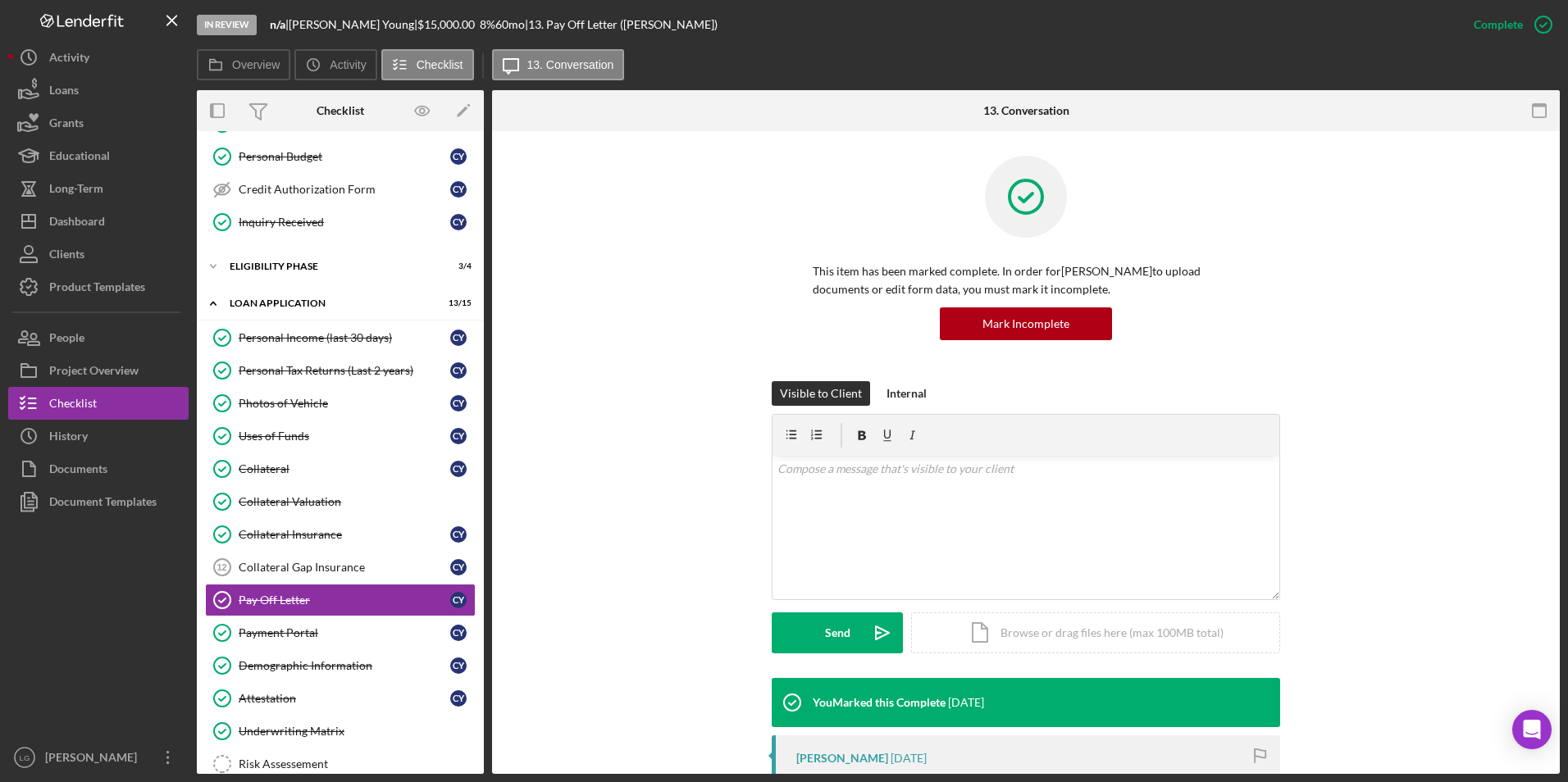
scroll to position [164, 0]
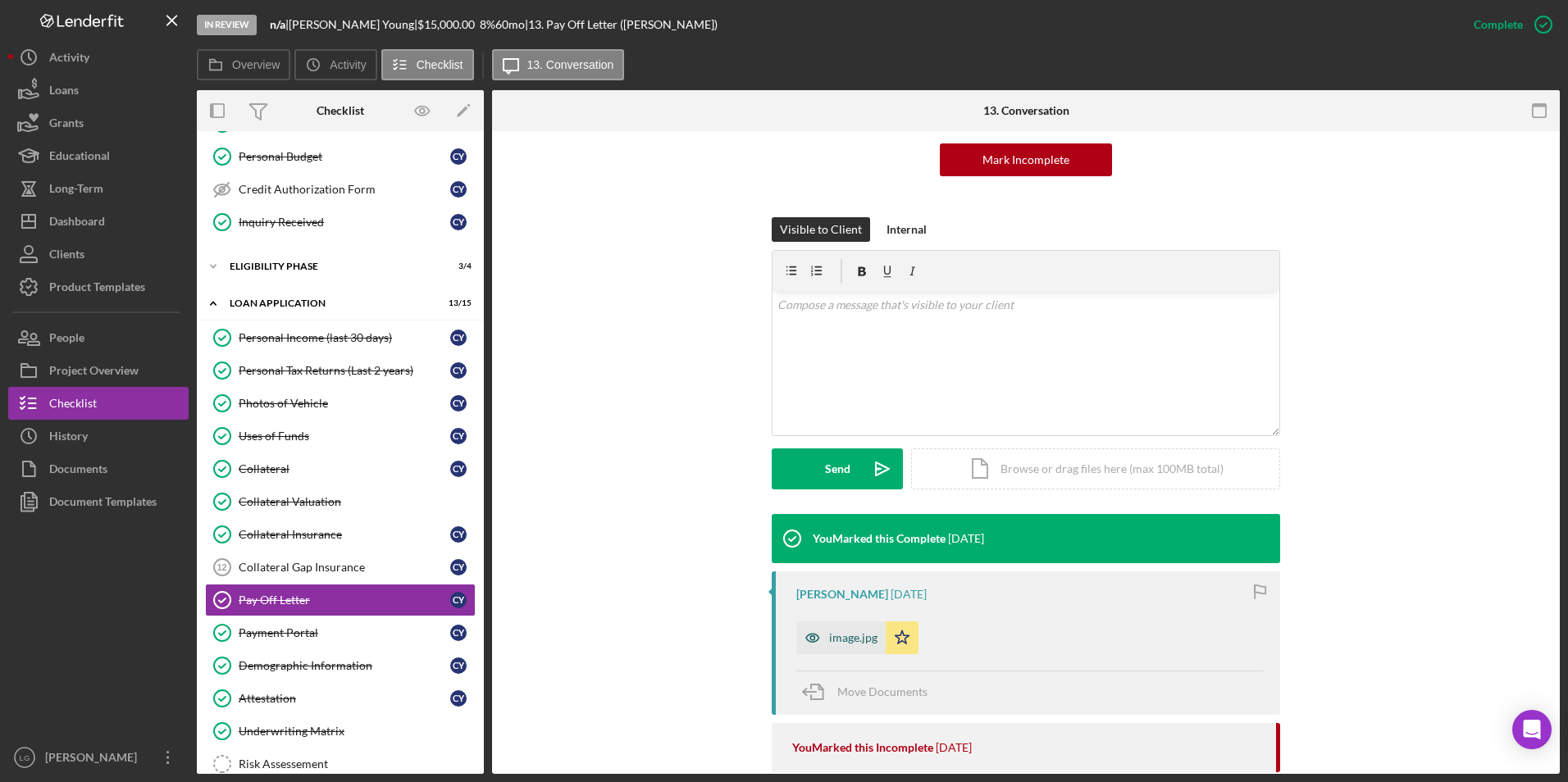
click at [830, 486] on div "image.jpg" at bounding box center [854, 637] width 48 height 13
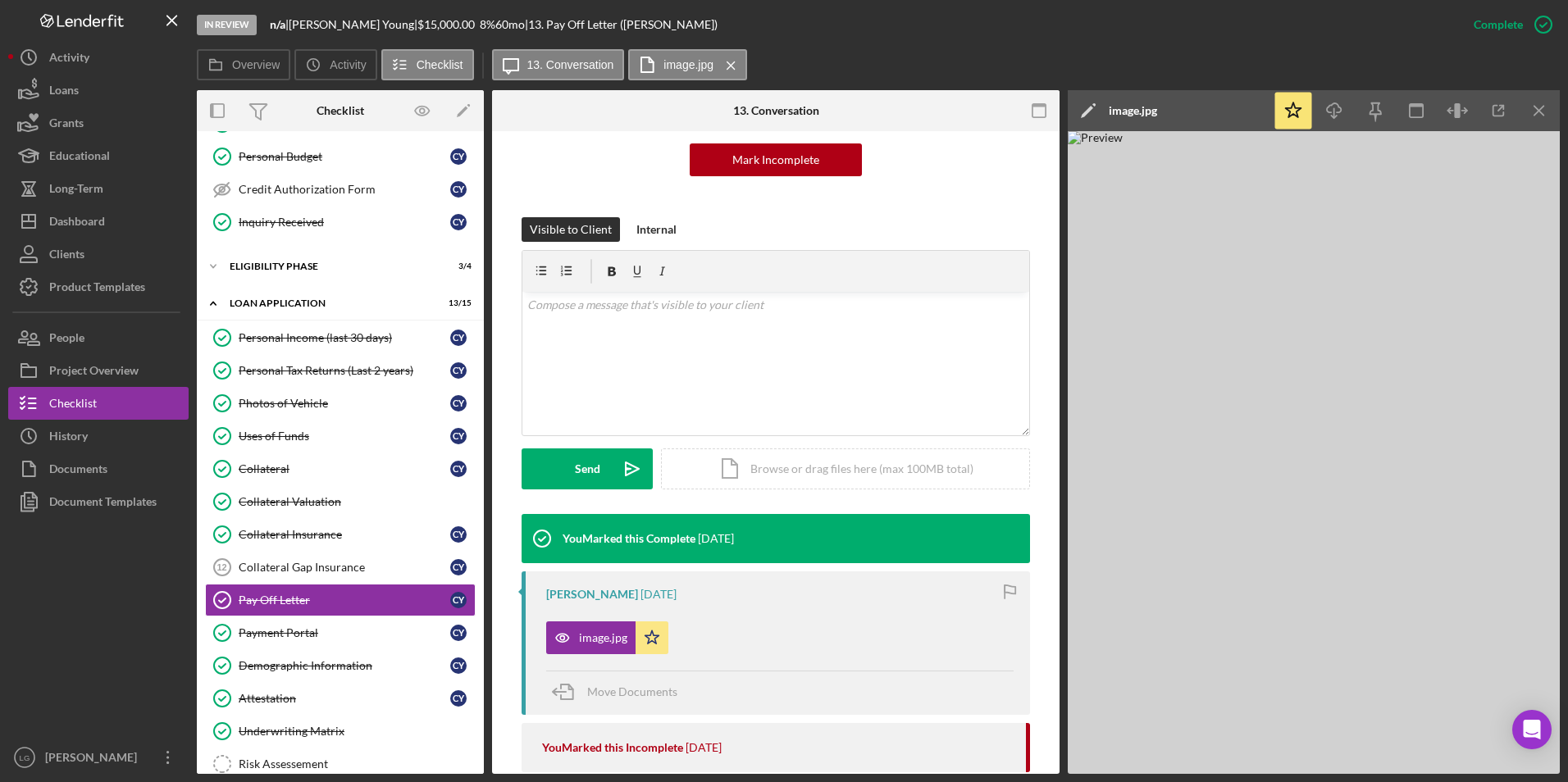
scroll to position [0, 0]
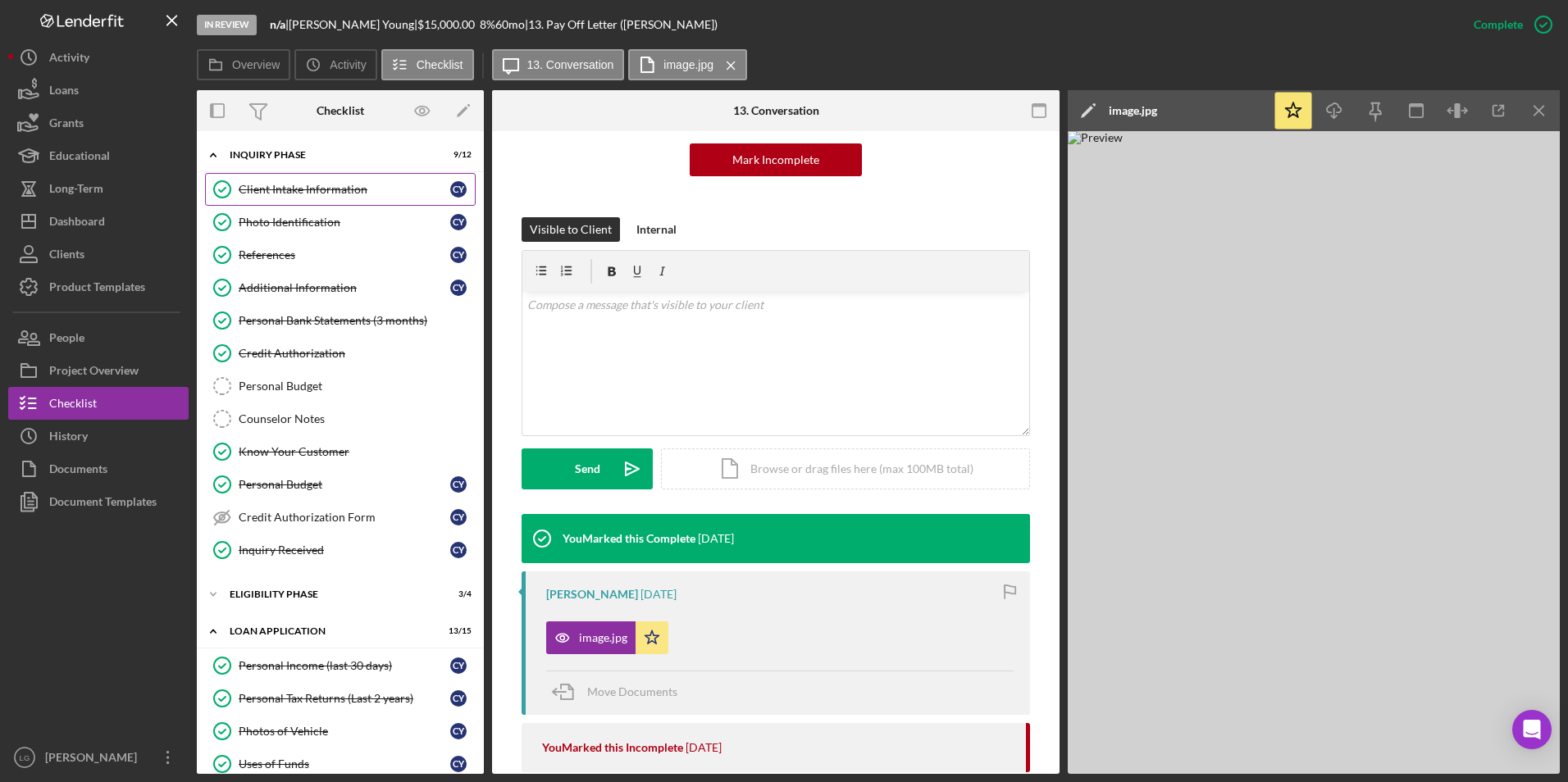
click at [336, 190] on div "Client Intake Information" at bounding box center [344, 189] width 211 height 13
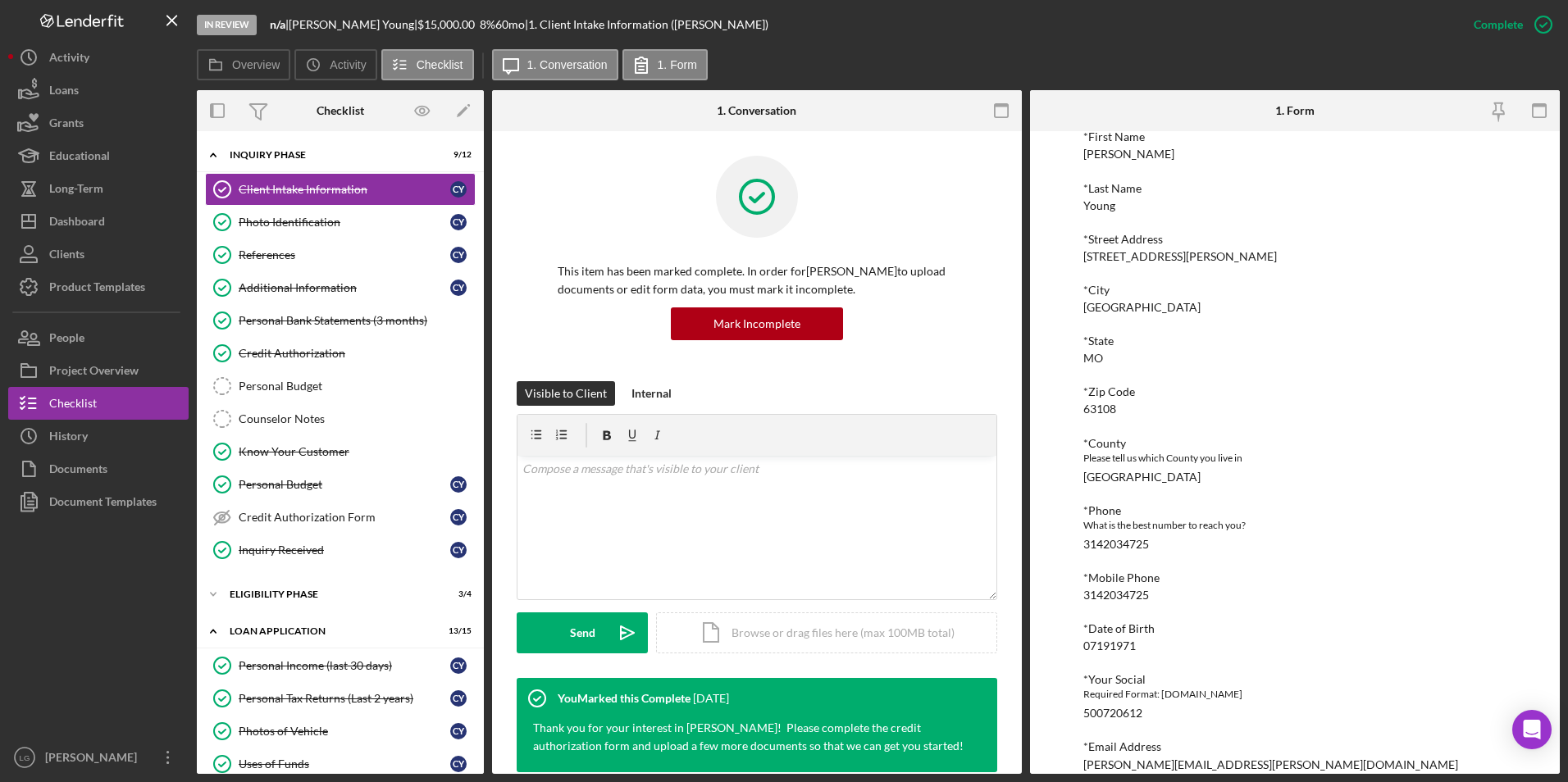
scroll to position [246, 0]
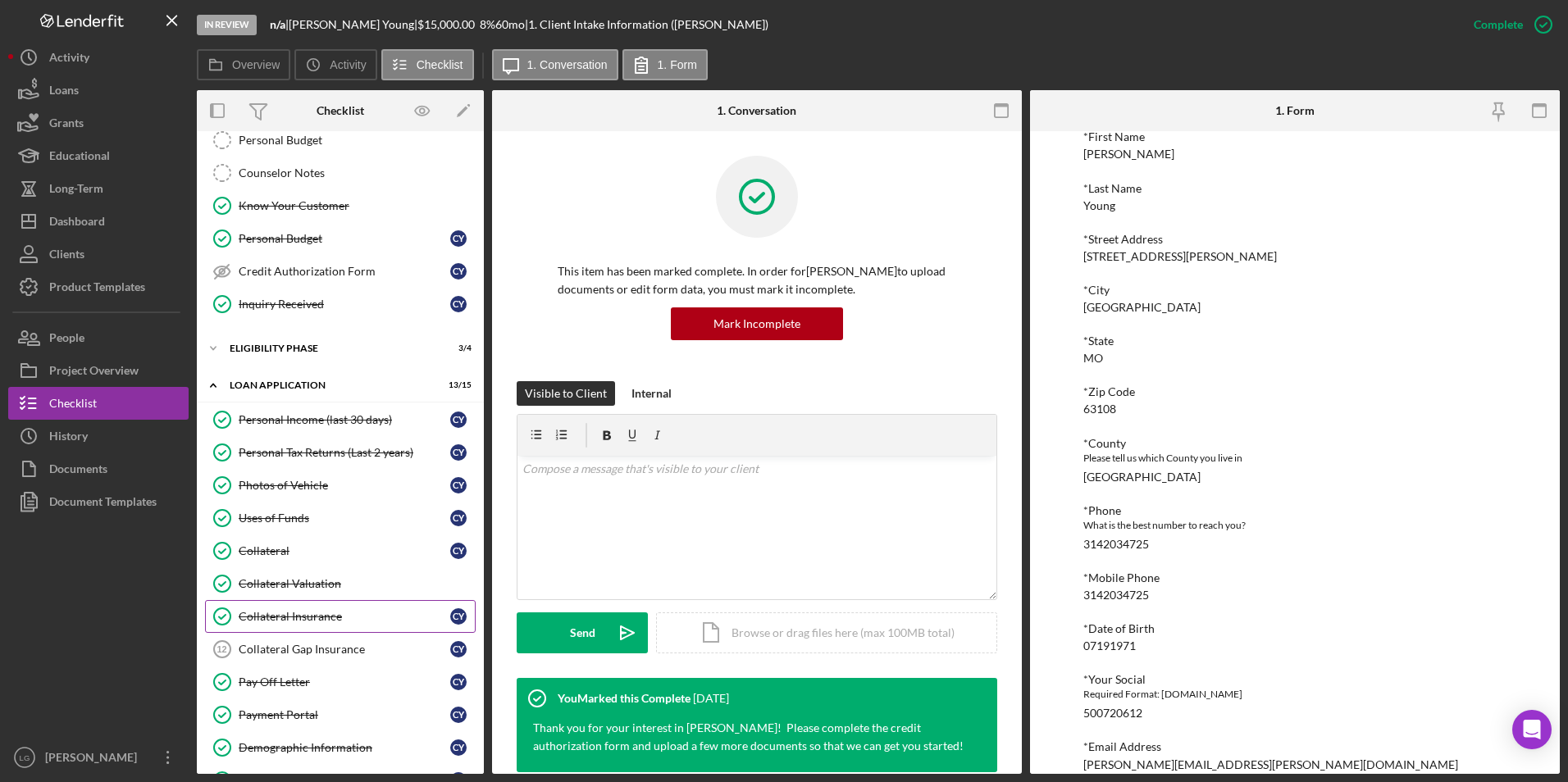
drag, startPoint x: 303, startPoint y: 677, endPoint x: 470, endPoint y: 619, distance: 176.8
click at [303, 486] on div "Pay Off Letter" at bounding box center [344, 682] width 211 height 13
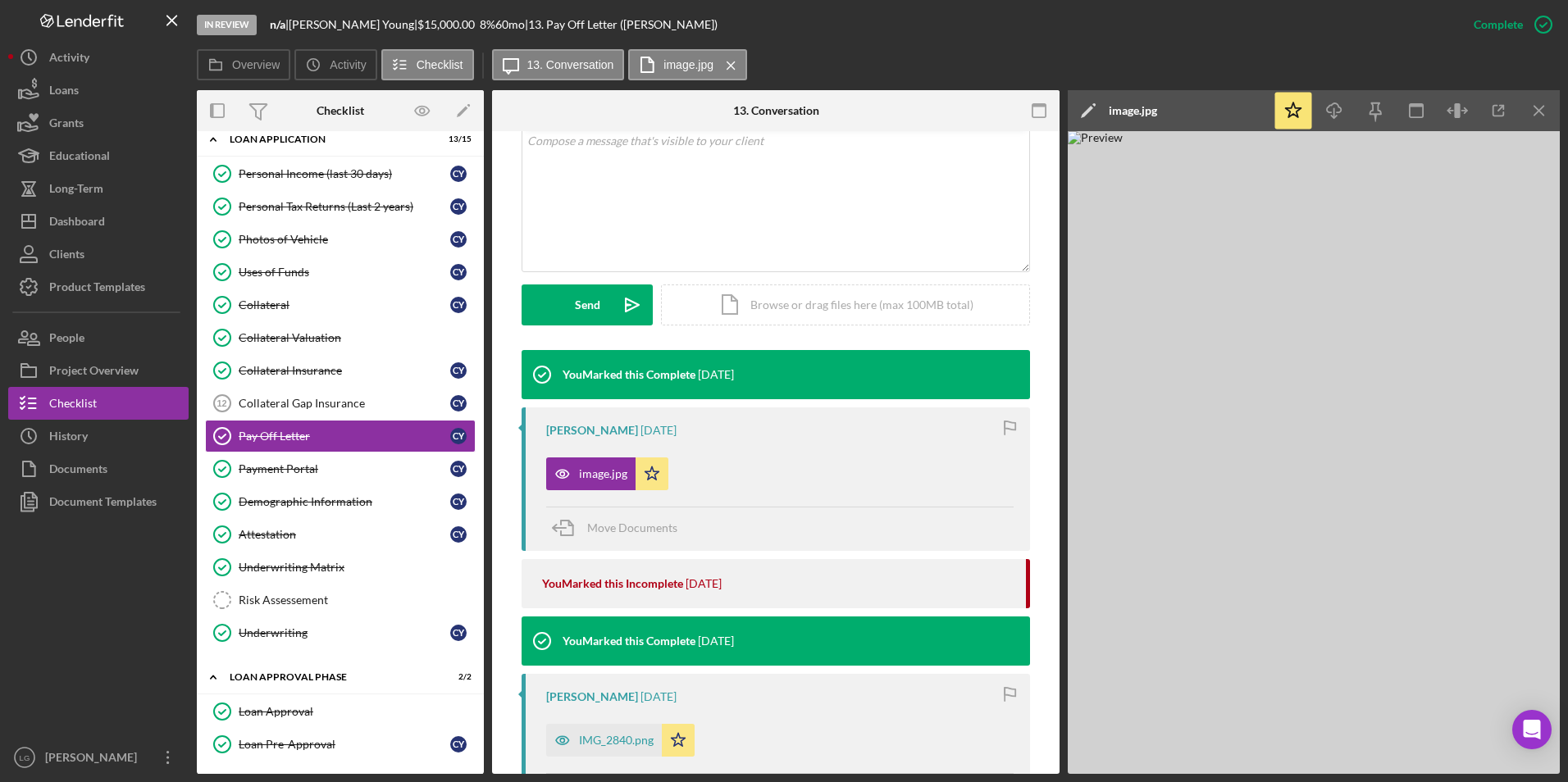
scroll to position [738, 0]
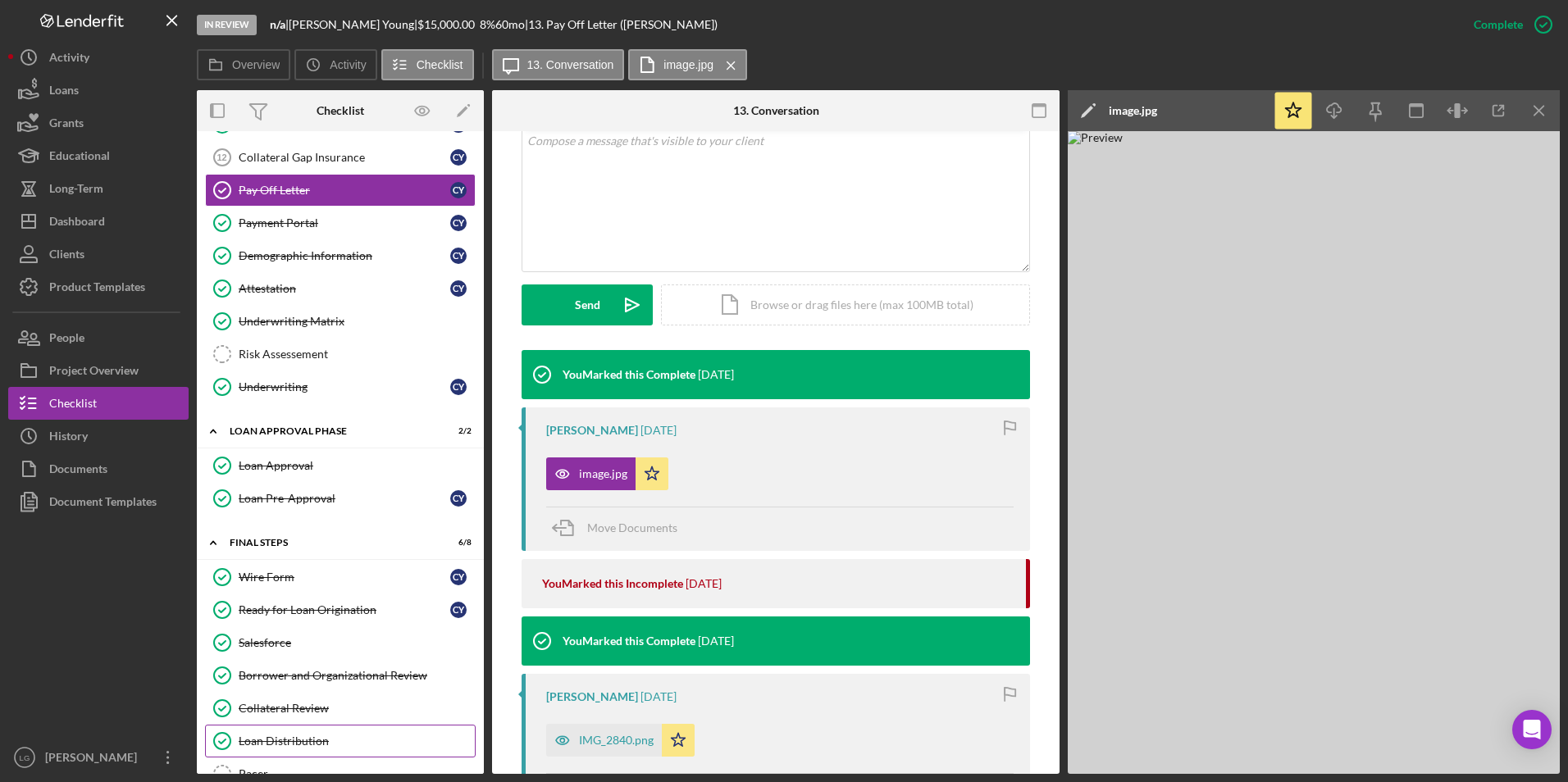
click at [266, 486] on div "Loan Distribution" at bounding box center [356, 741] width 236 height 13
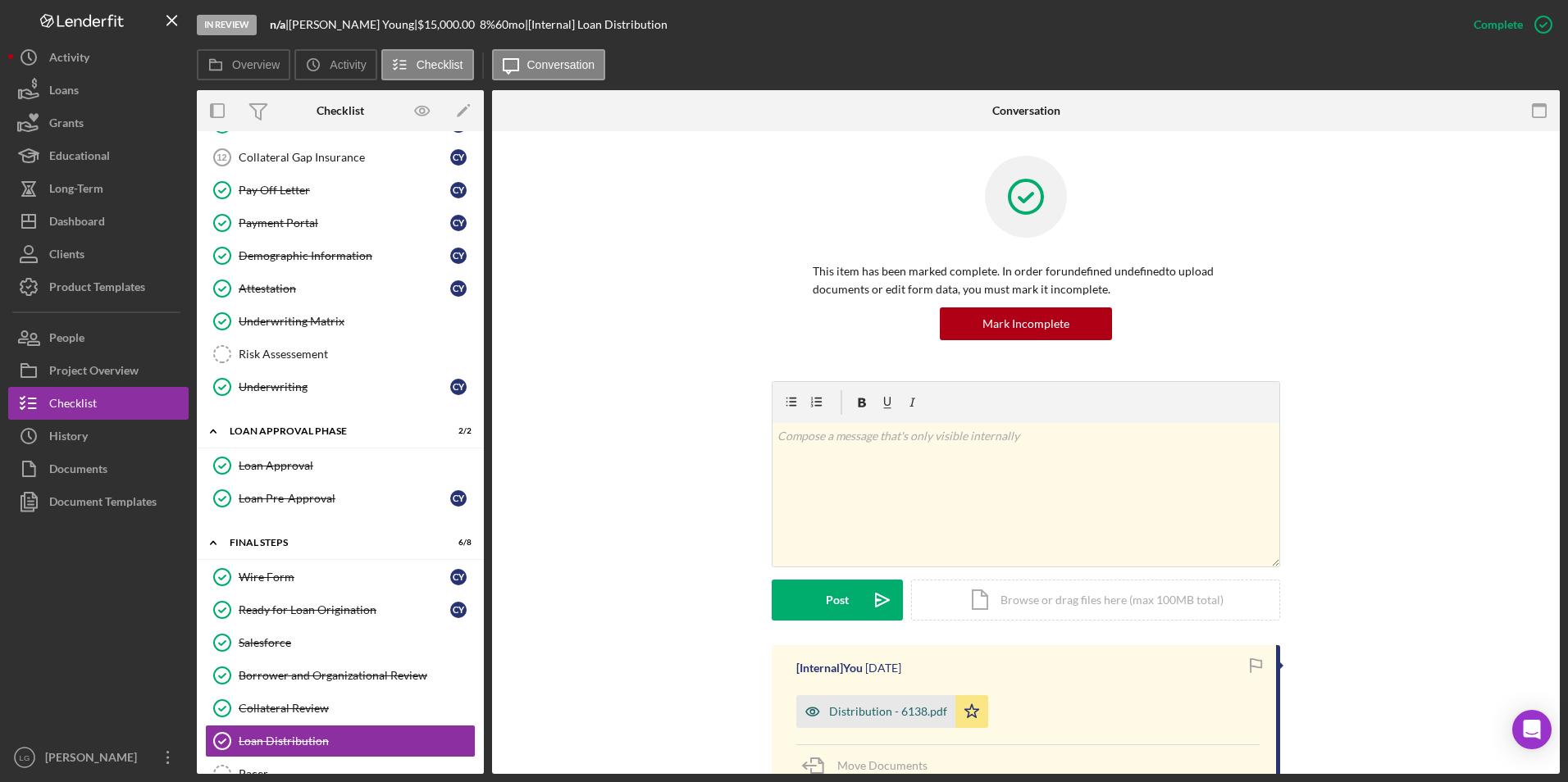
click at [858, 486] on div "Distribution - 6138.pdf" at bounding box center [889, 711] width 119 height 13
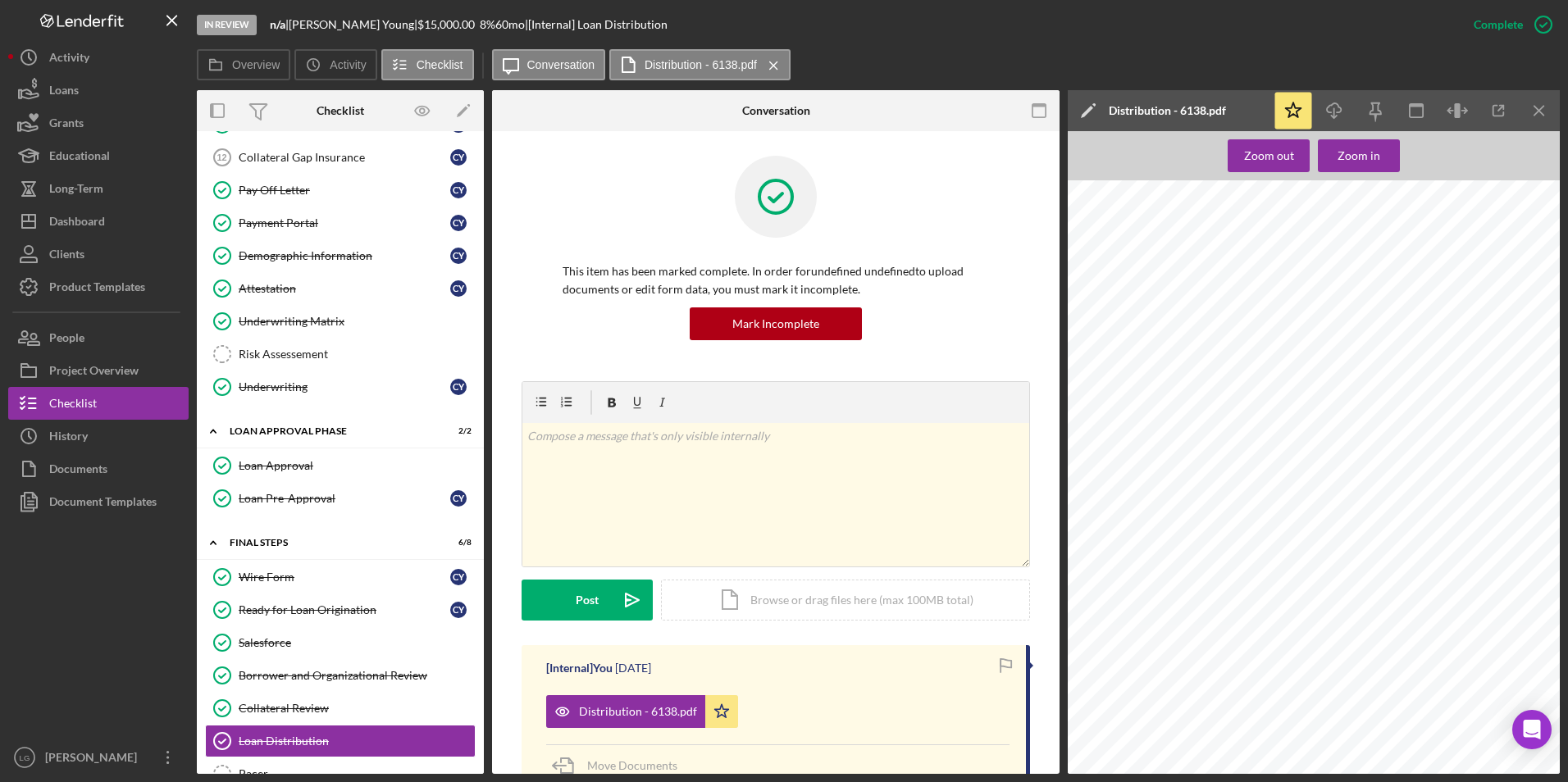
scroll to position [246, 0]
click at [91, 218] on div "Dashboard" at bounding box center [76, 223] width 56 height 37
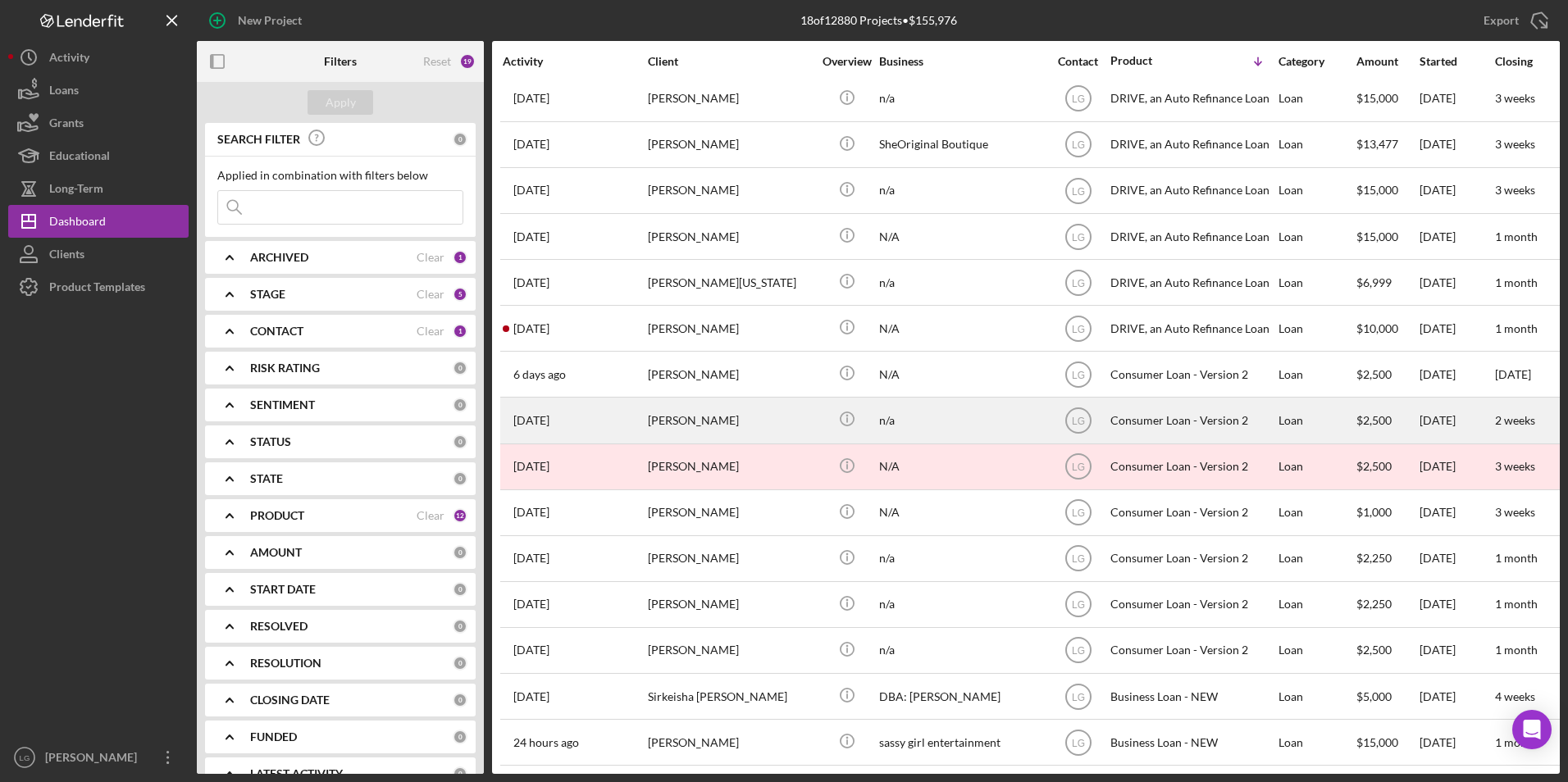
scroll to position [75, 0]
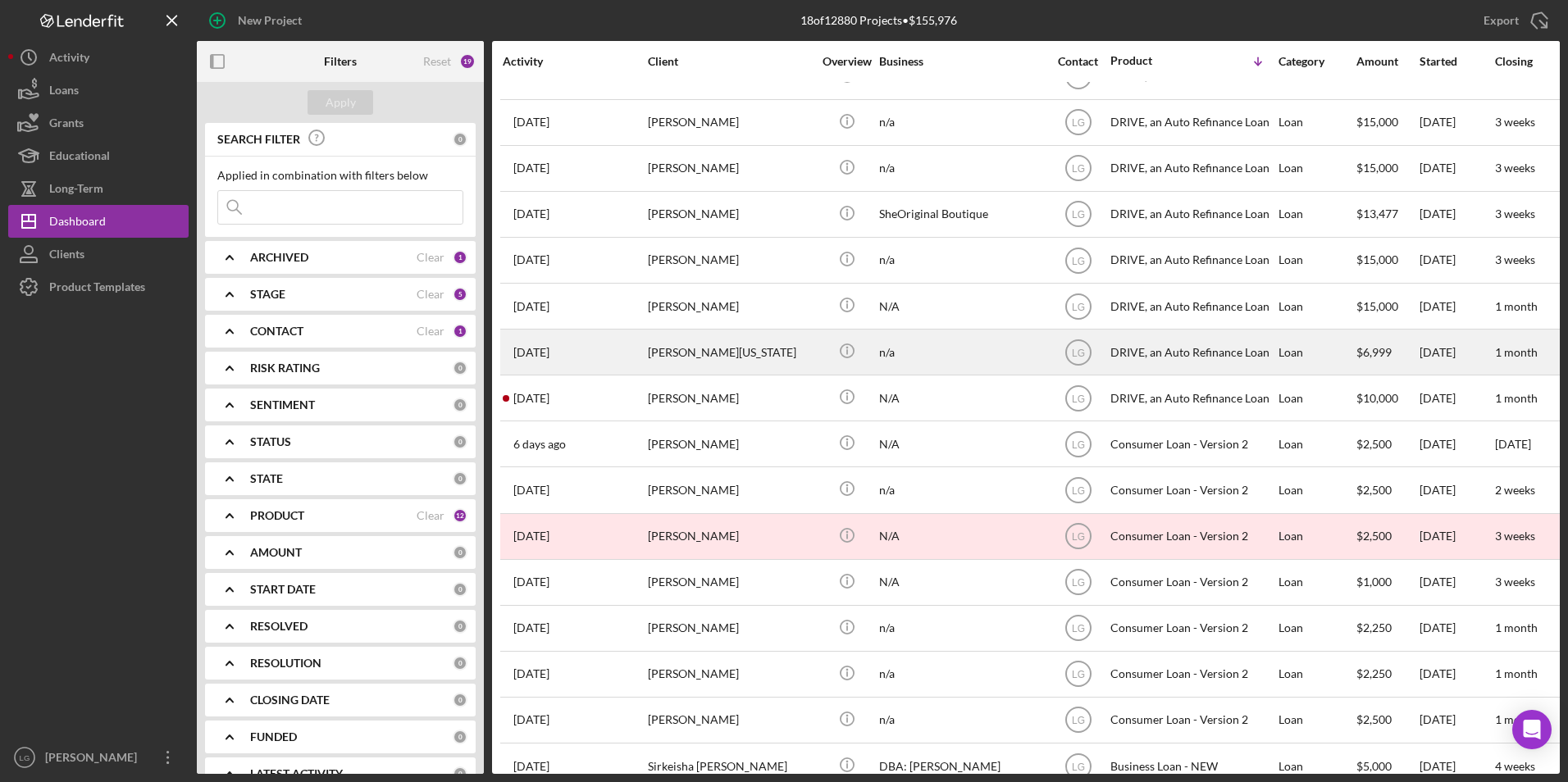
click at [981, 343] on div "n/a" at bounding box center [961, 352] width 164 height 44
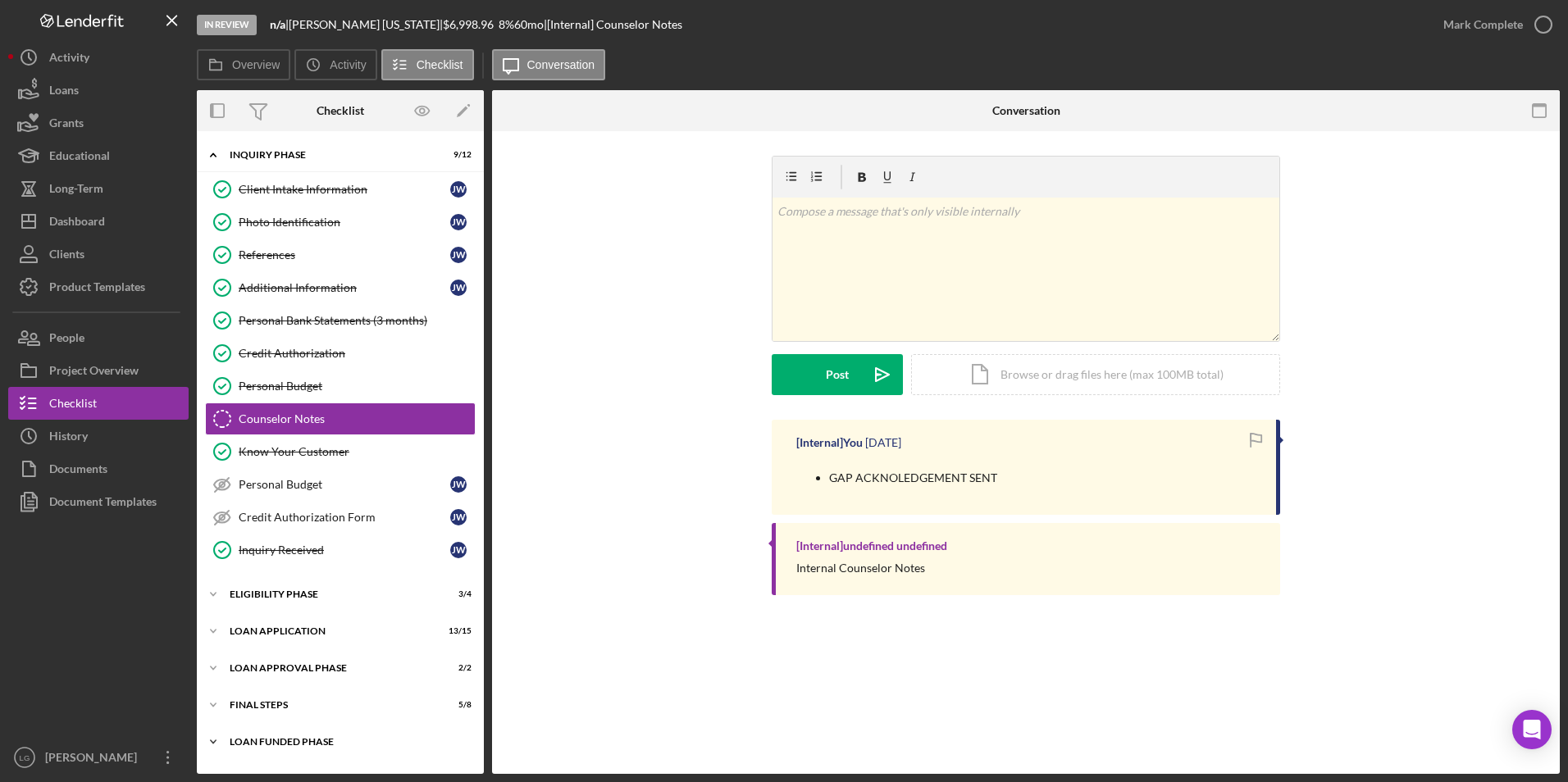
click at [302, 486] on div "Loan Funded Phase" at bounding box center [346, 742] width 234 height 9
click at [272, 486] on div "Icon/Expander FINAL STEPS 5 / 8" at bounding box center [340, 705] width 287 height 33
click at [272, 486] on div "Icon/Expander Loan Approval Phase 2 / 2" at bounding box center [340, 668] width 287 height 33
click at [272, 486] on div "Loan Application" at bounding box center [346, 631] width 234 height 9
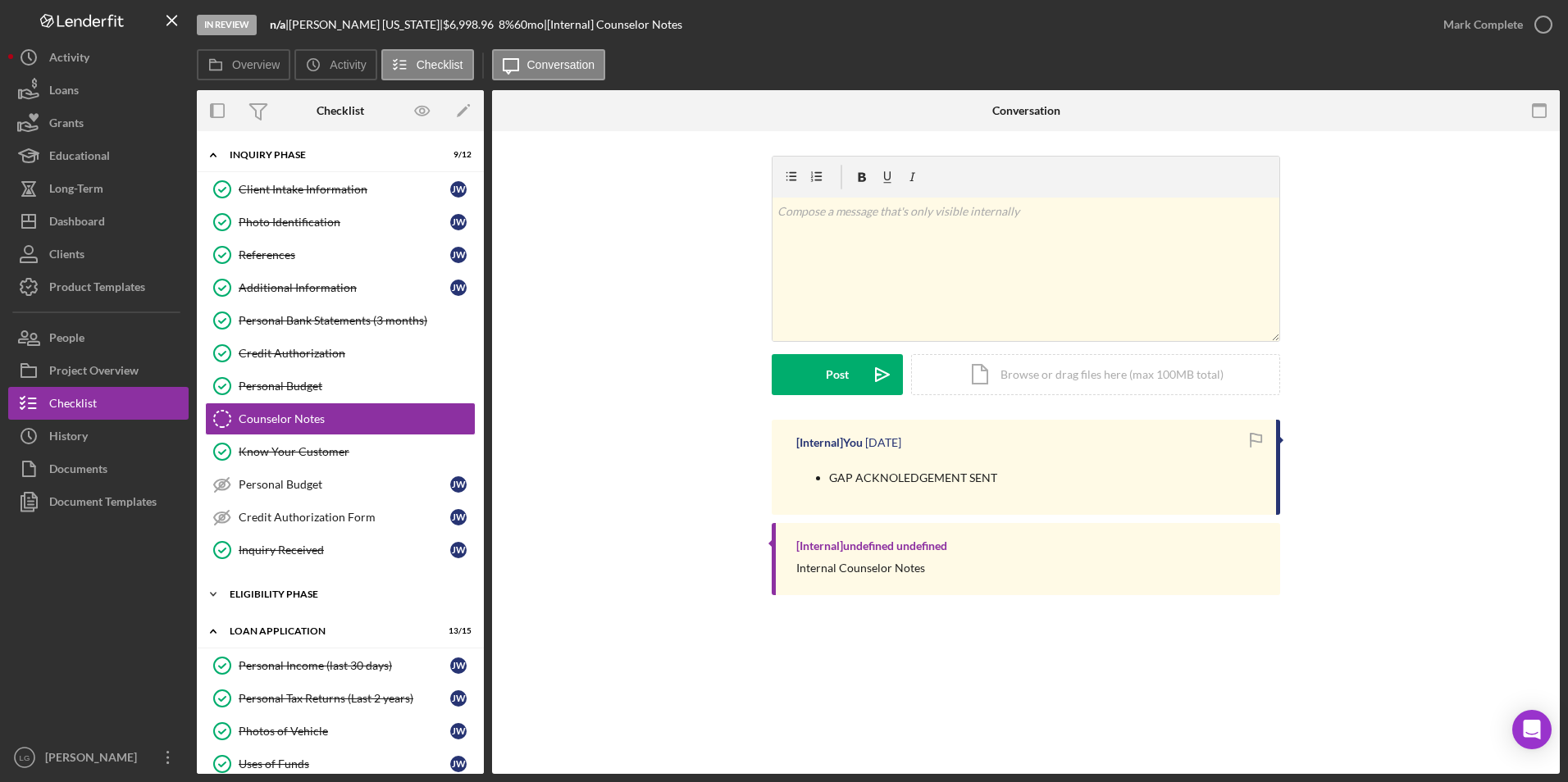
click at [273, 486] on div "Icon/Expander Eligibility Phase 3 / 4" at bounding box center [340, 594] width 287 height 33
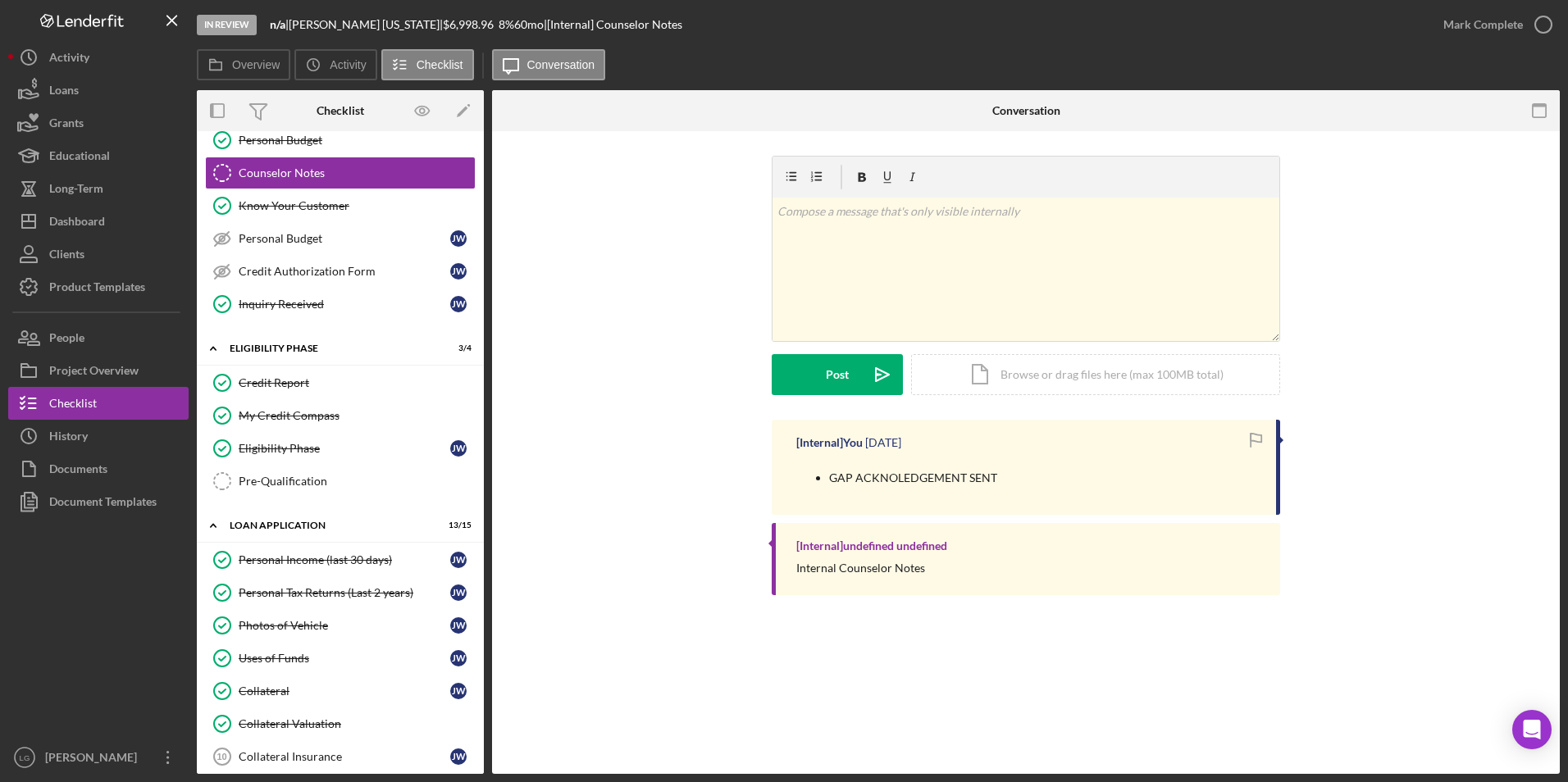
scroll to position [492, 0]
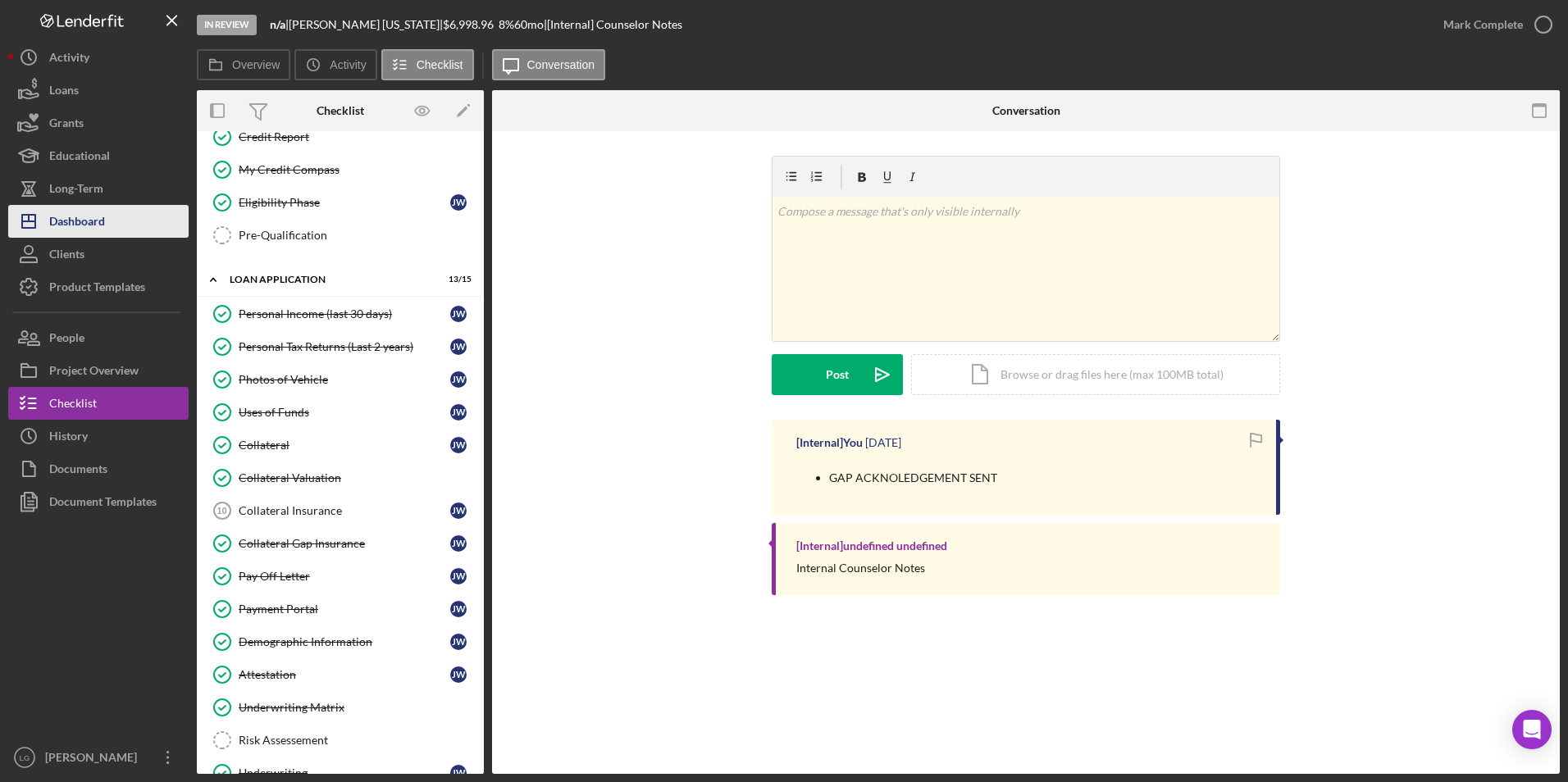
click at [102, 222] on div "Dashboard" at bounding box center [76, 223] width 56 height 37
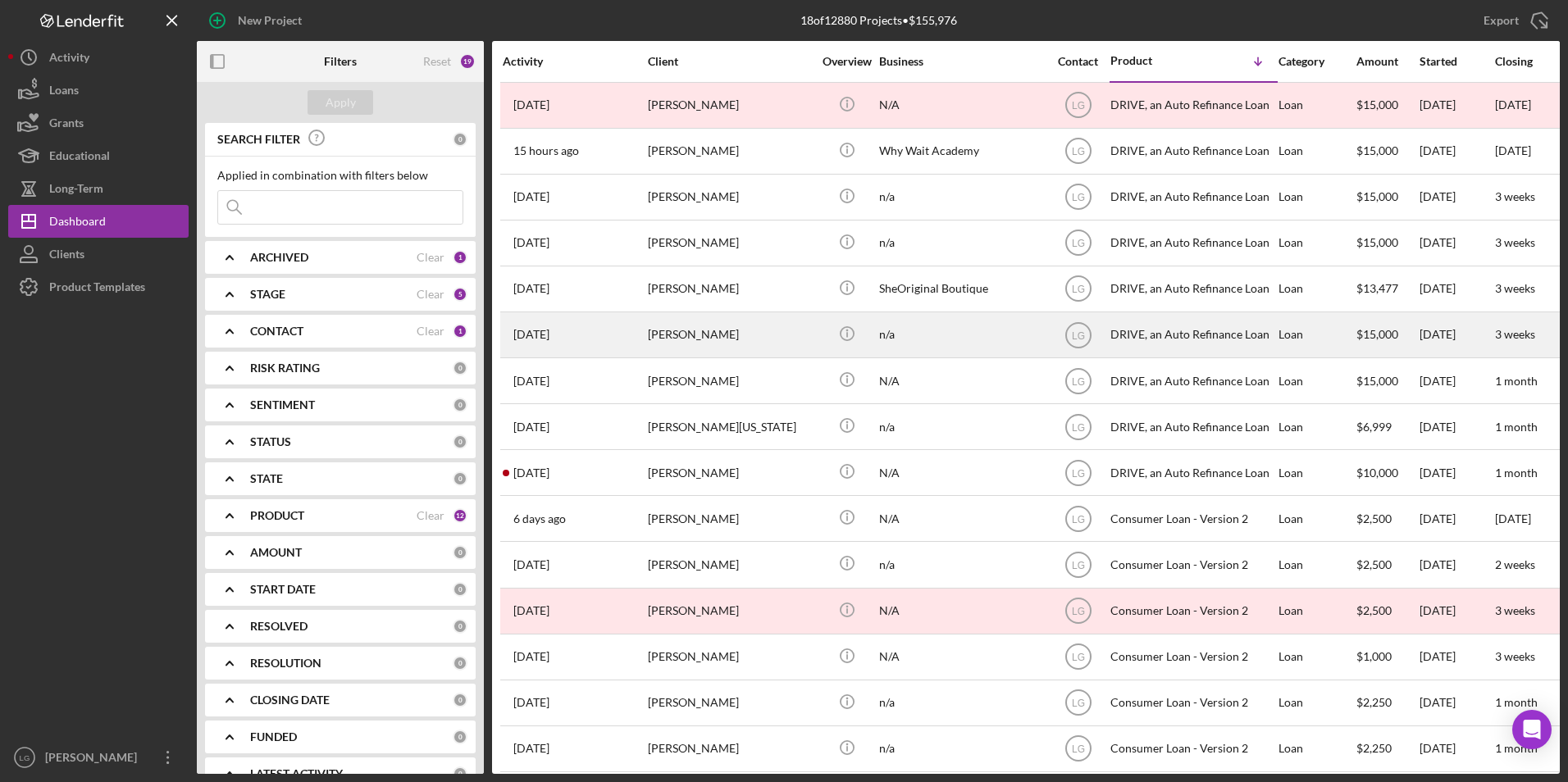
click at [586, 338] on div "[DATE] [PERSON_NAME]" at bounding box center [574, 335] width 143 height 44
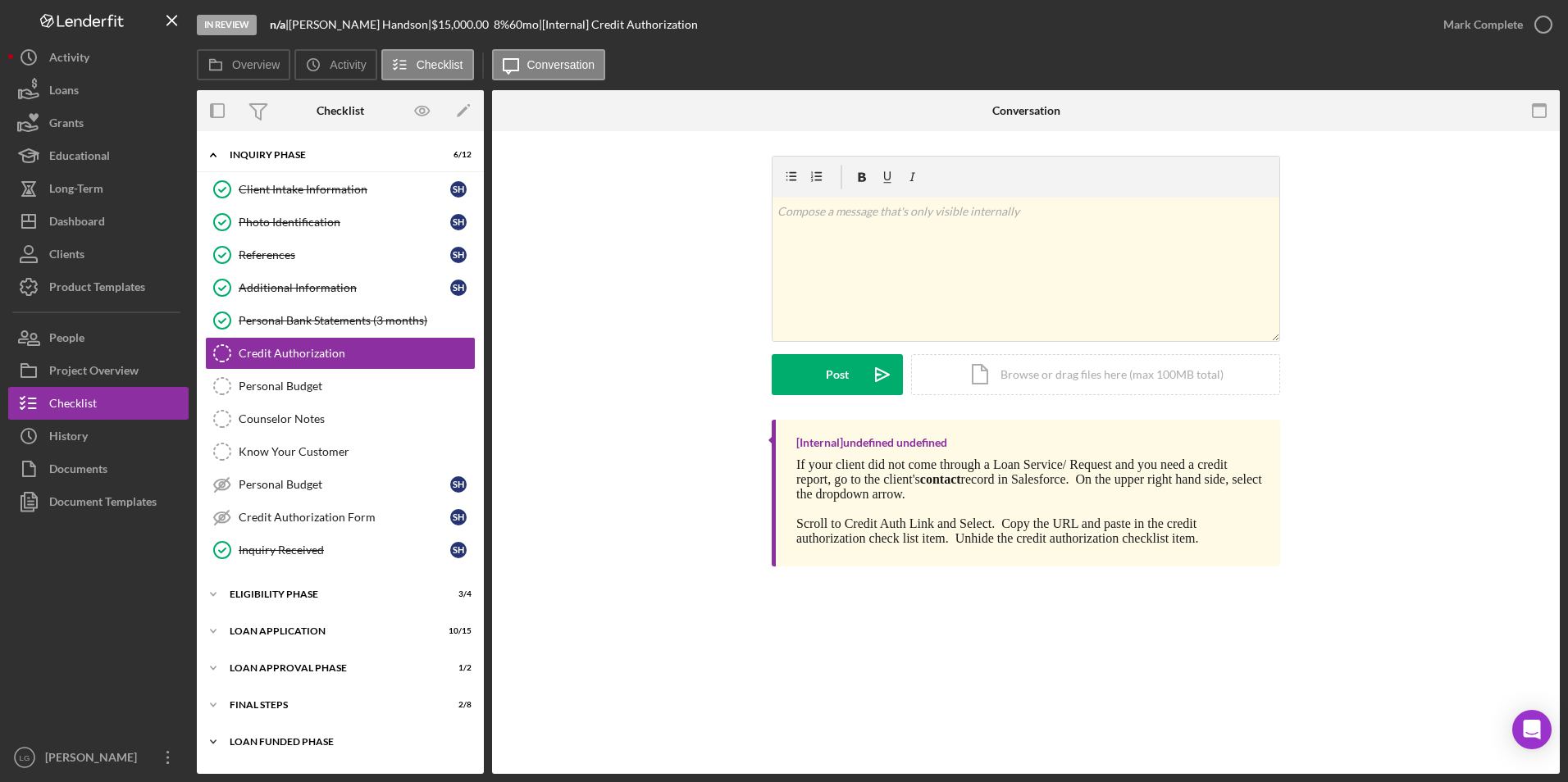
click at [258, 486] on div "Loan Funded Phase" at bounding box center [346, 742] width 234 height 9
click at [258, 486] on div "Icon/Expander Loan Approval Phase 1 / 2" at bounding box center [340, 668] width 287 height 33
click at [258, 486] on div "Eligibility Phase" at bounding box center [346, 594] width 234 height 9
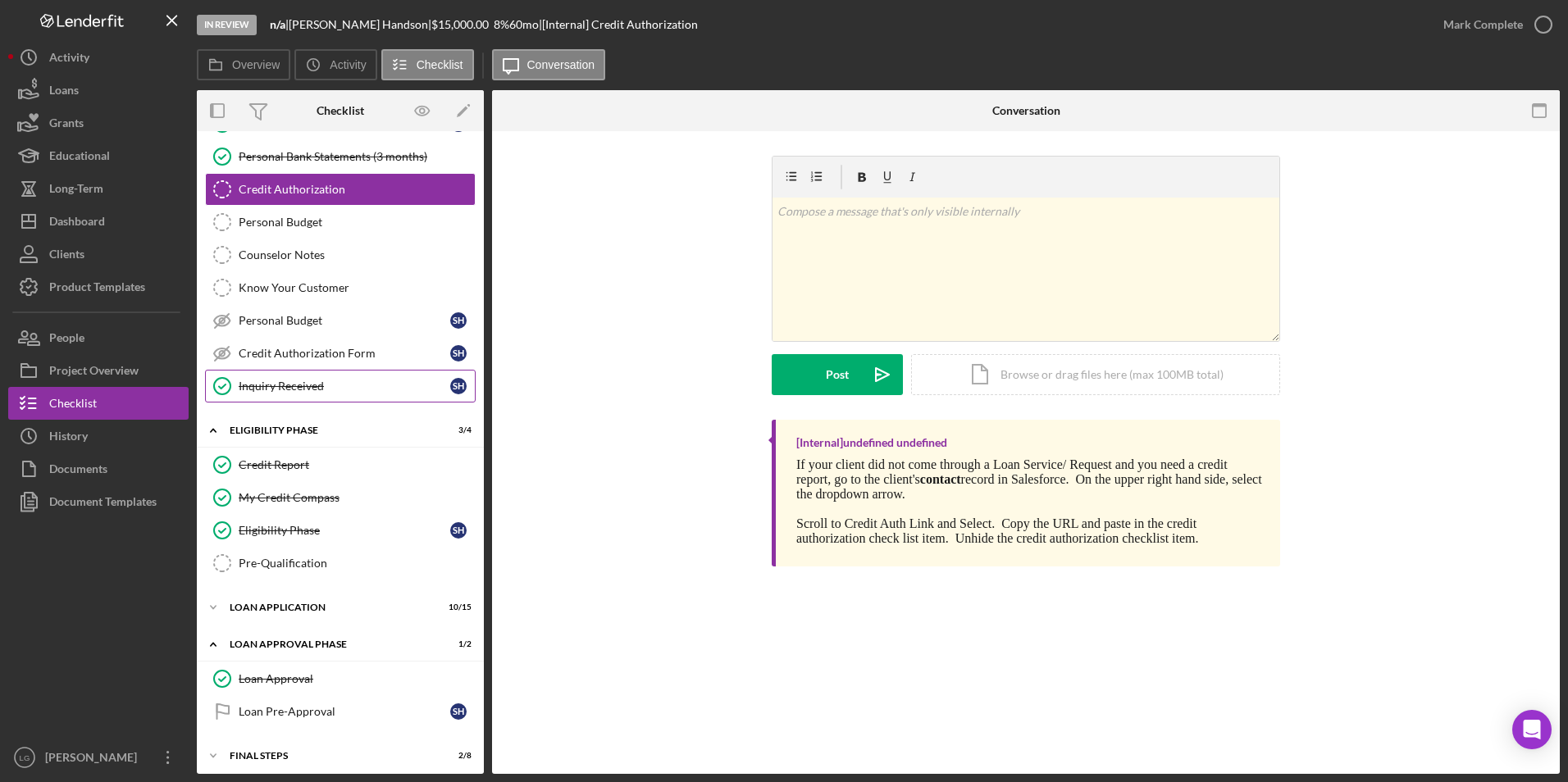
scroll to position [250, 0]
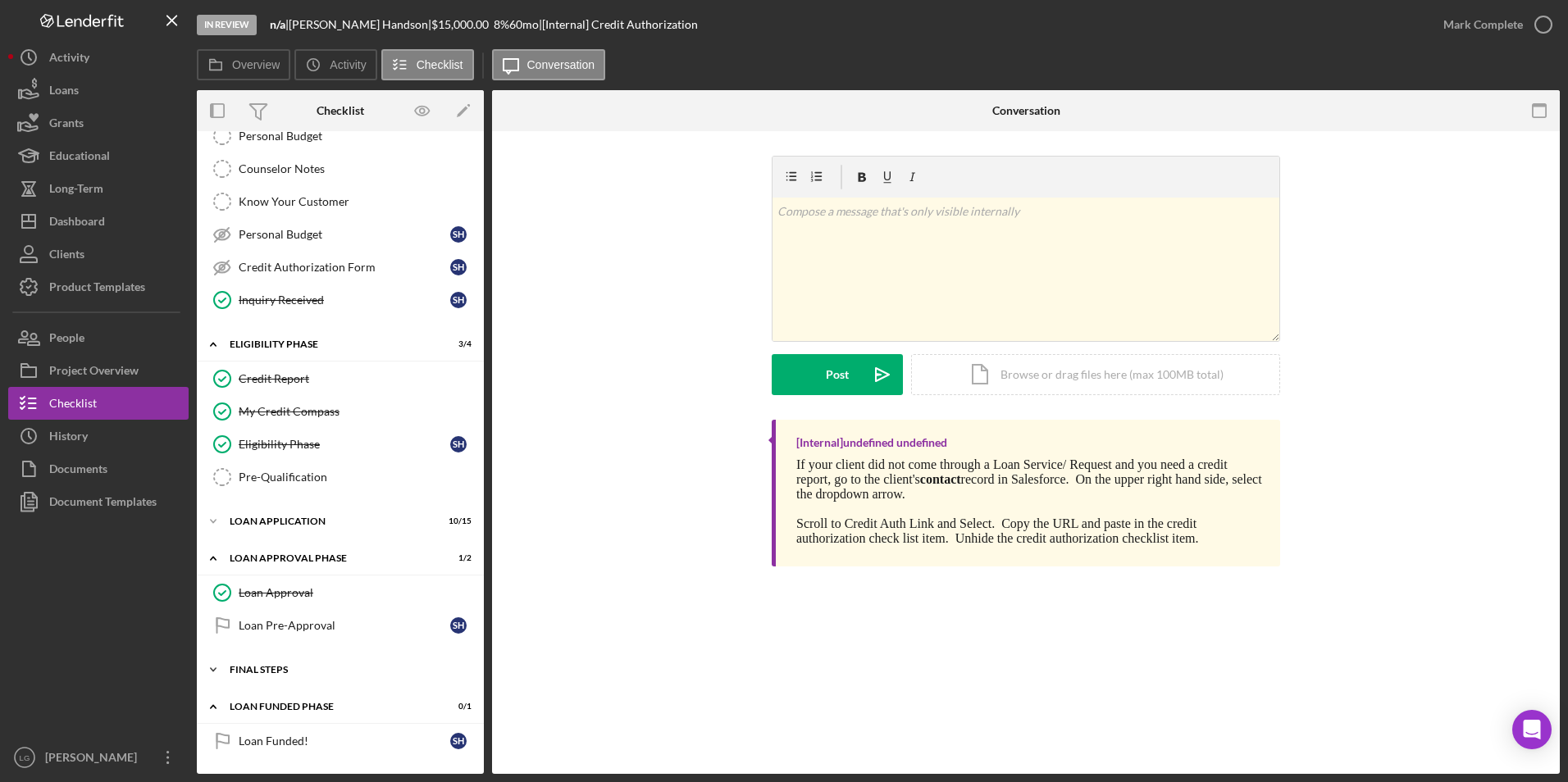
click at [267, 486] on div "FINAL STEPS" at bounding box center [346, 670] width 234 height 9
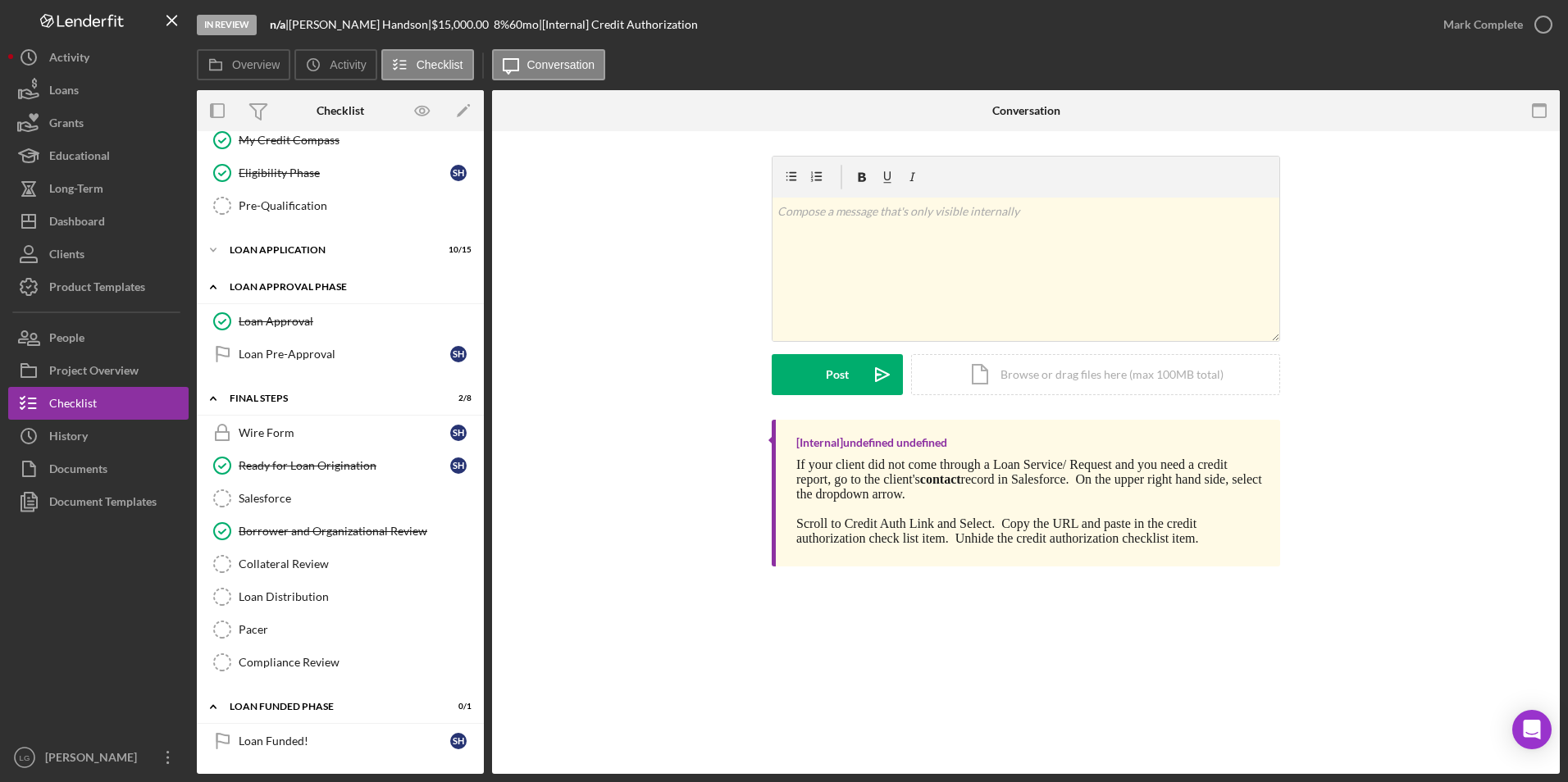
scroll to position [357, 0]
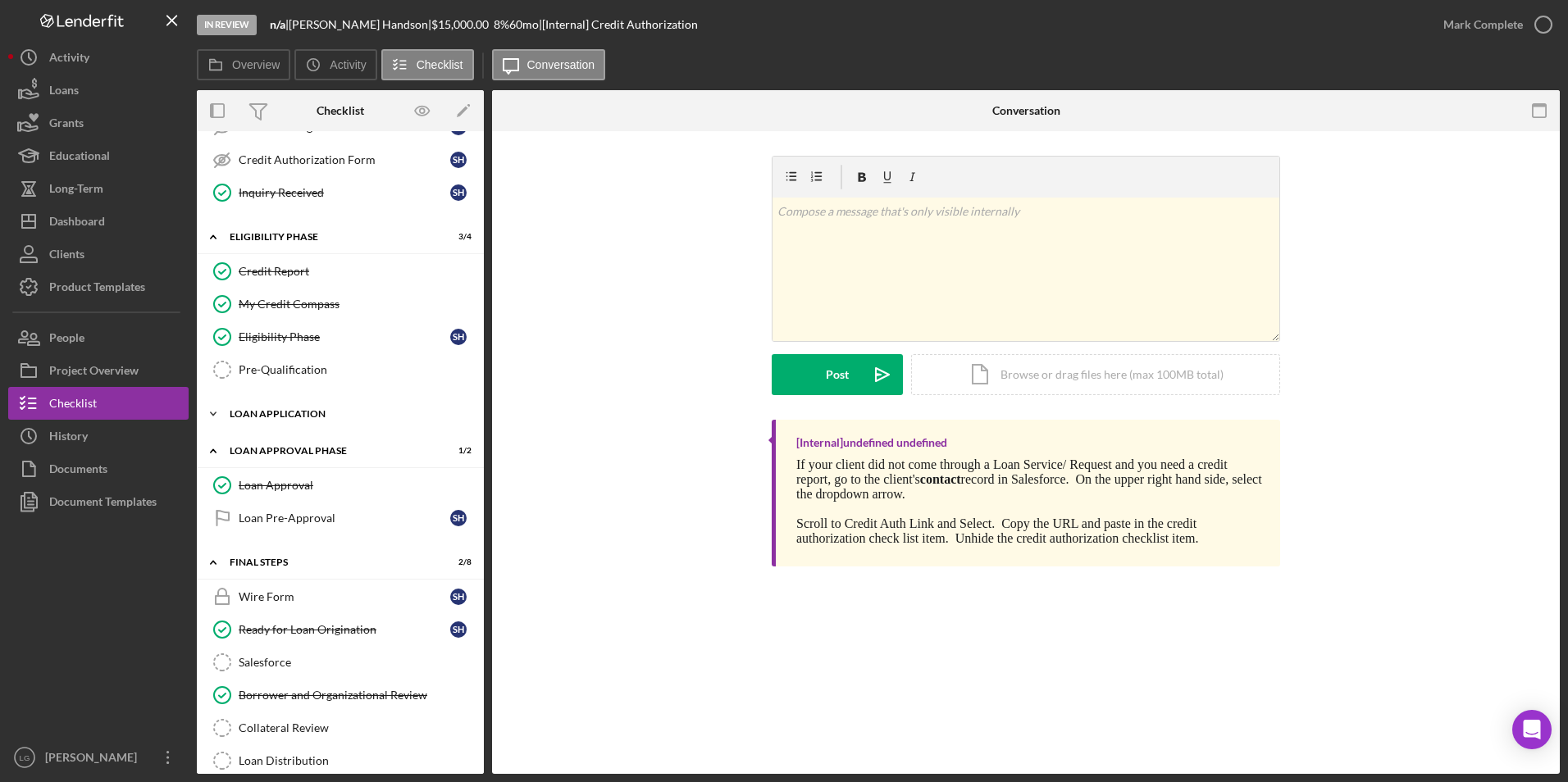
click at [262, 418] on div "Loan Application" at bounding box center [346, 414] width 234 height 9
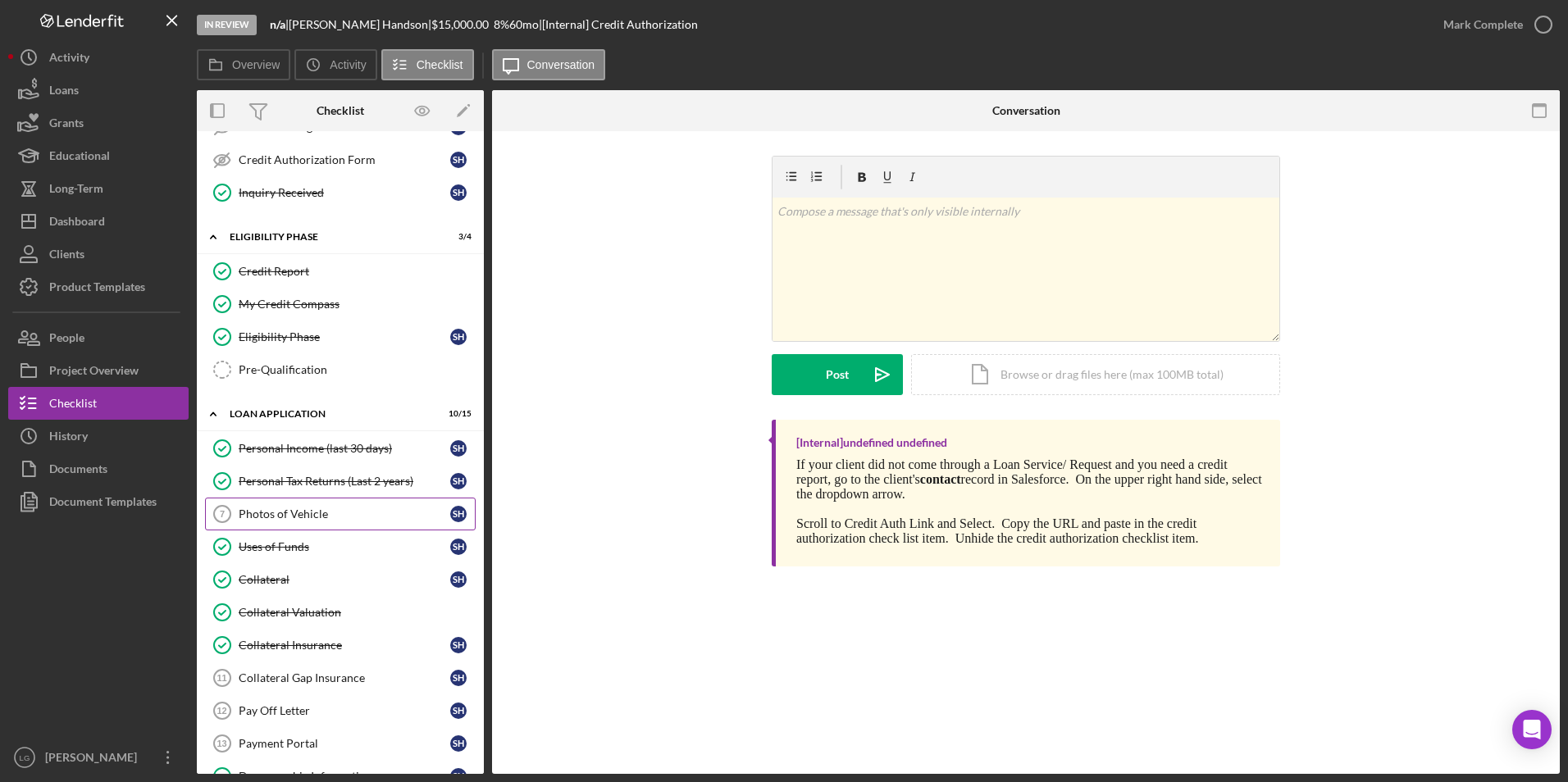
click at [308, 486] on div "Photos of Vehicle" at bounding box center [344, 513] width 211 height 13
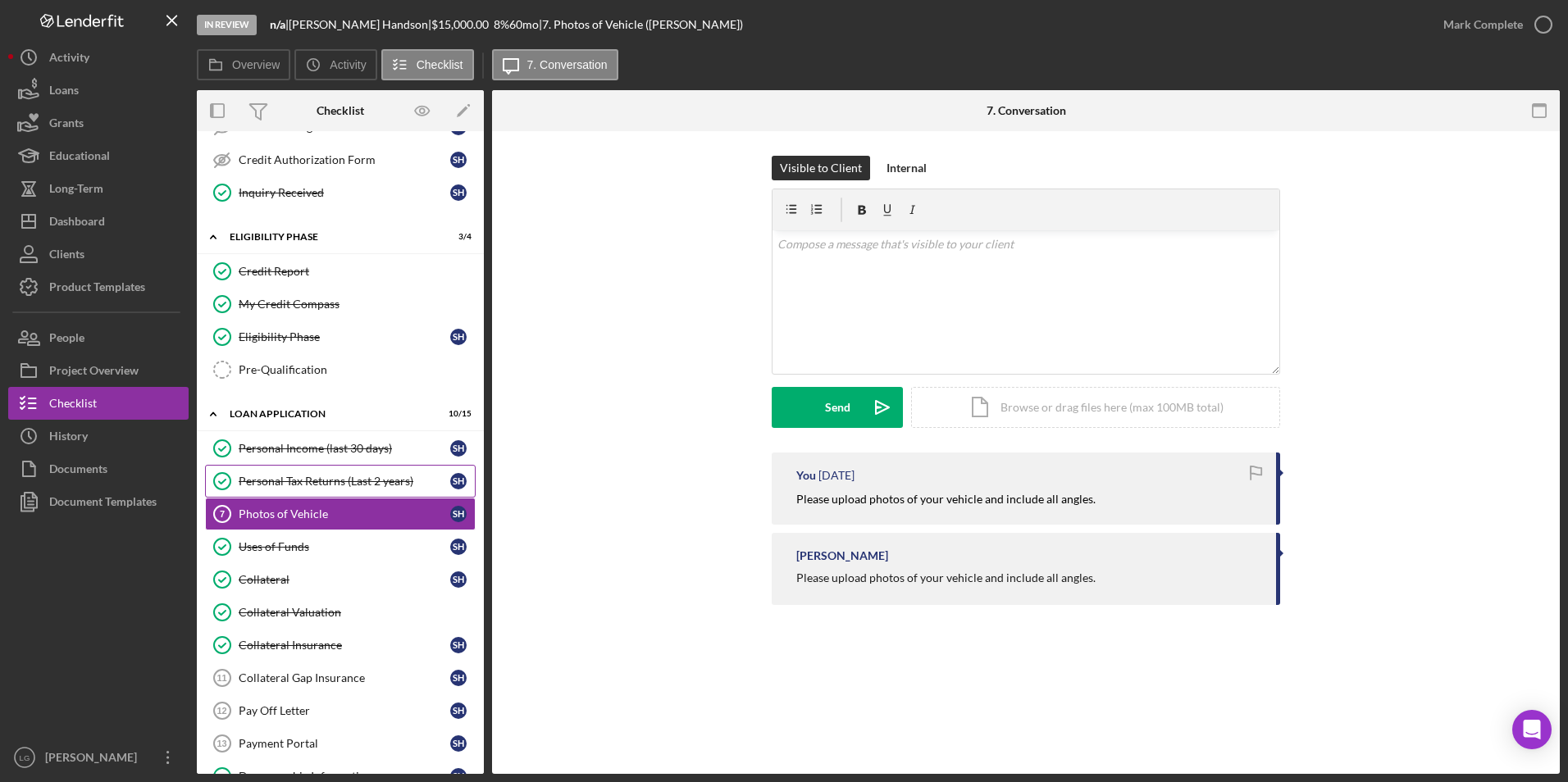
click at [391, 486] on div "Personal Tax Returns (Last 2 years)" at bounding box center [344, 481] width 211 height 13
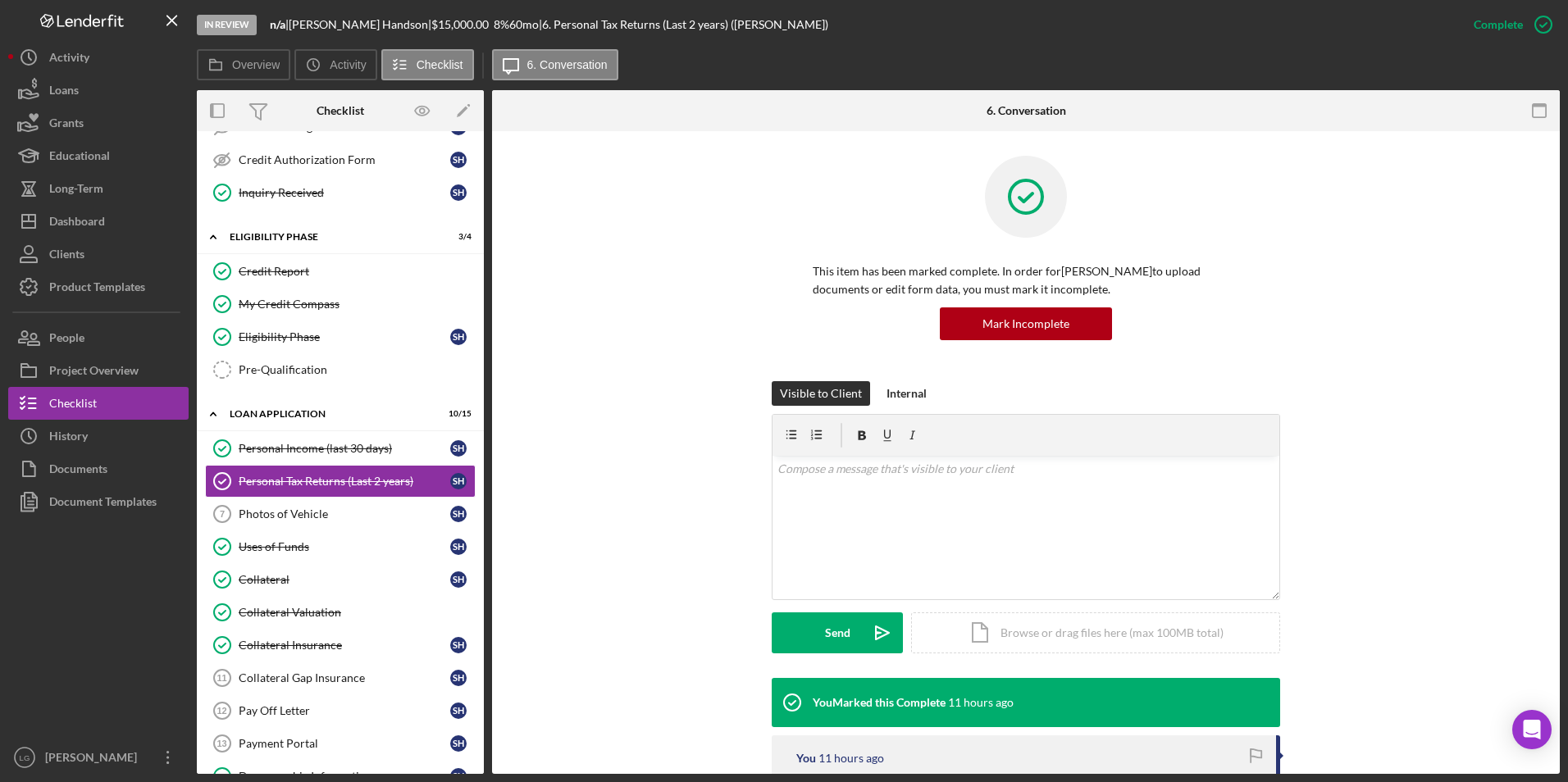
scroll to position [246, 0]
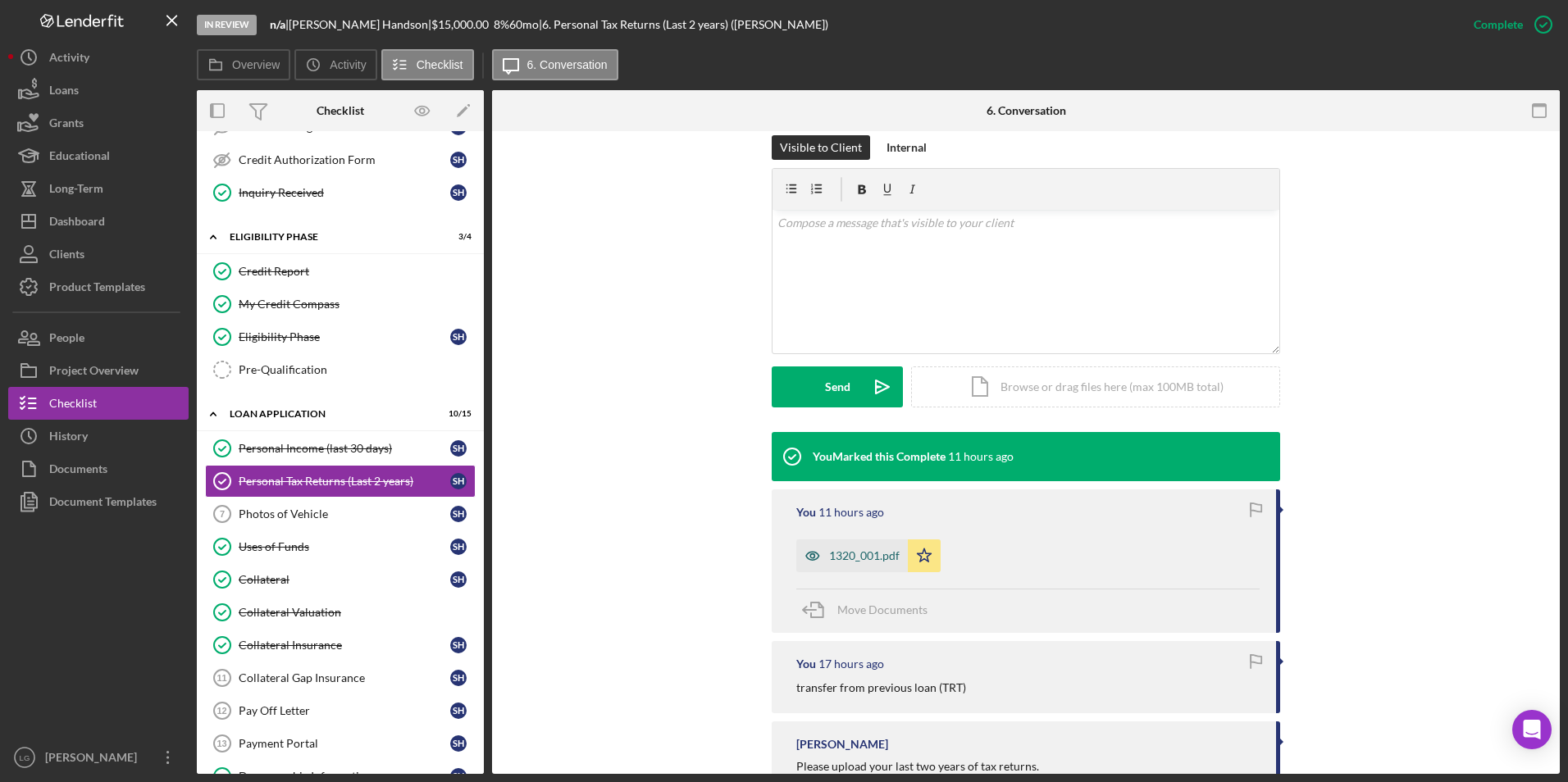
click at [844, 486] on div "1320_001.pdf" at bounding box center [865, 555] width 70 height 13
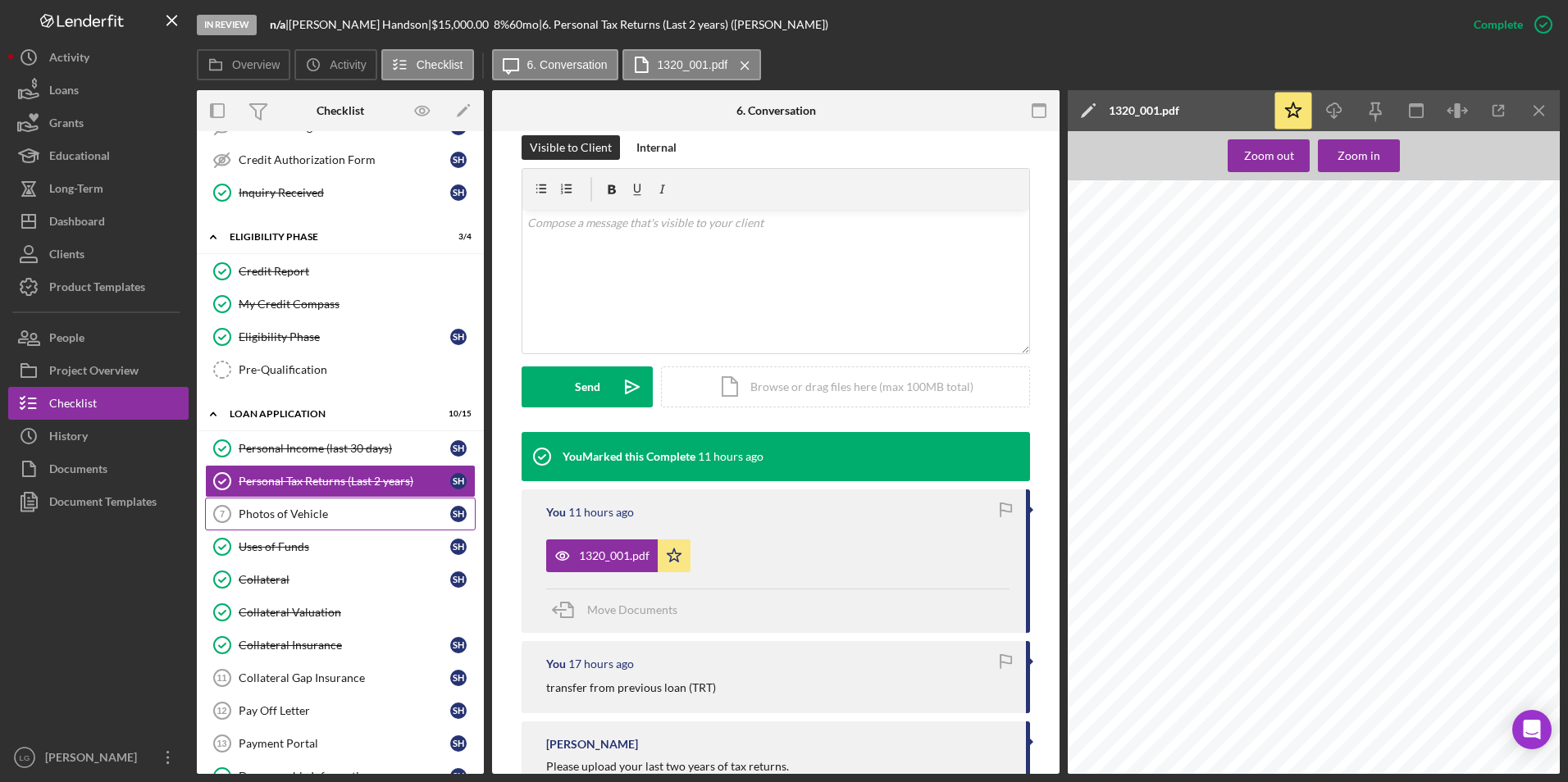
click at [316, 486] on div "Photos of Vehicle" at bounding box center [344, 513] width 211 height 13
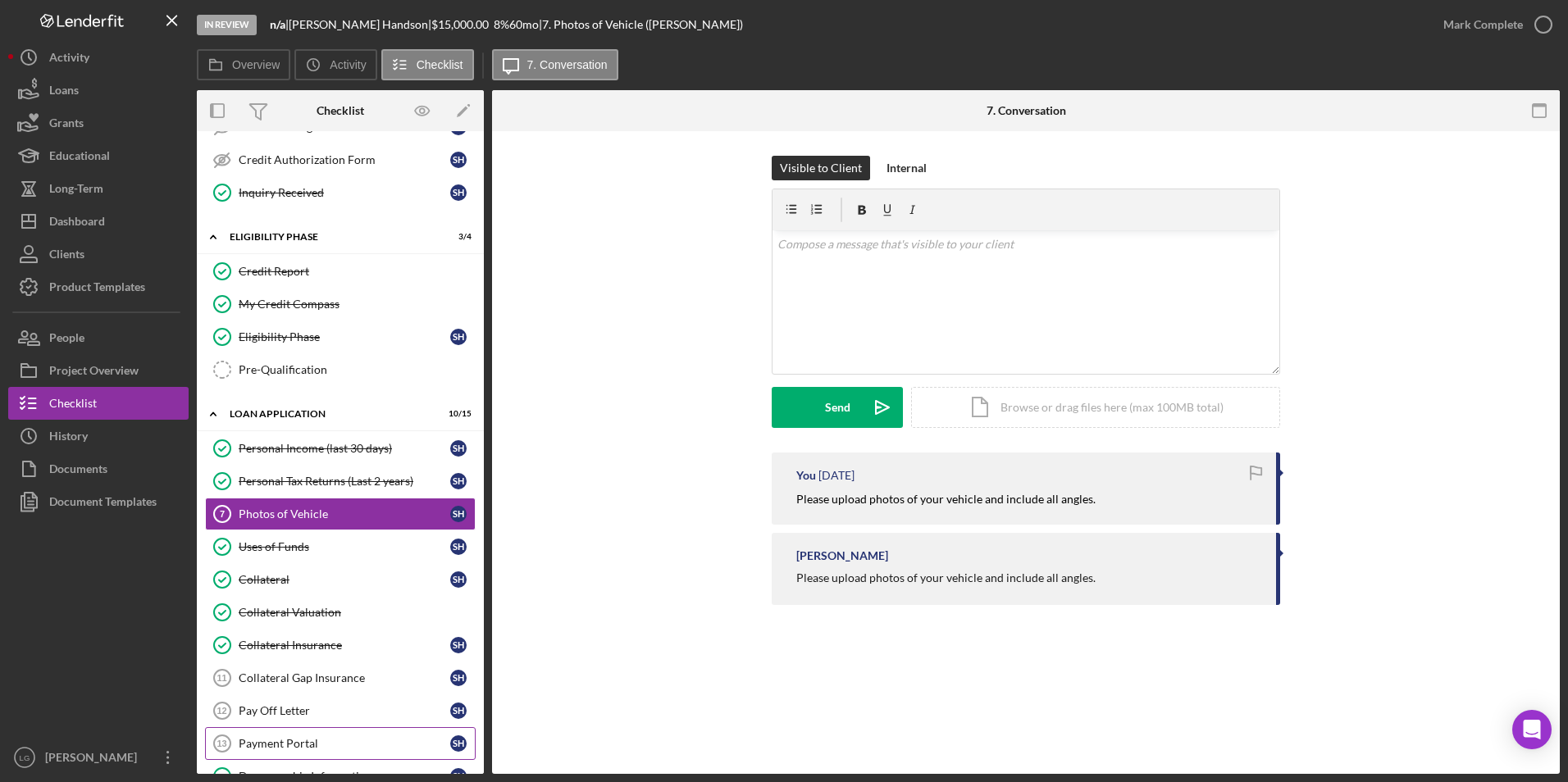
scroll to position [521, 0]
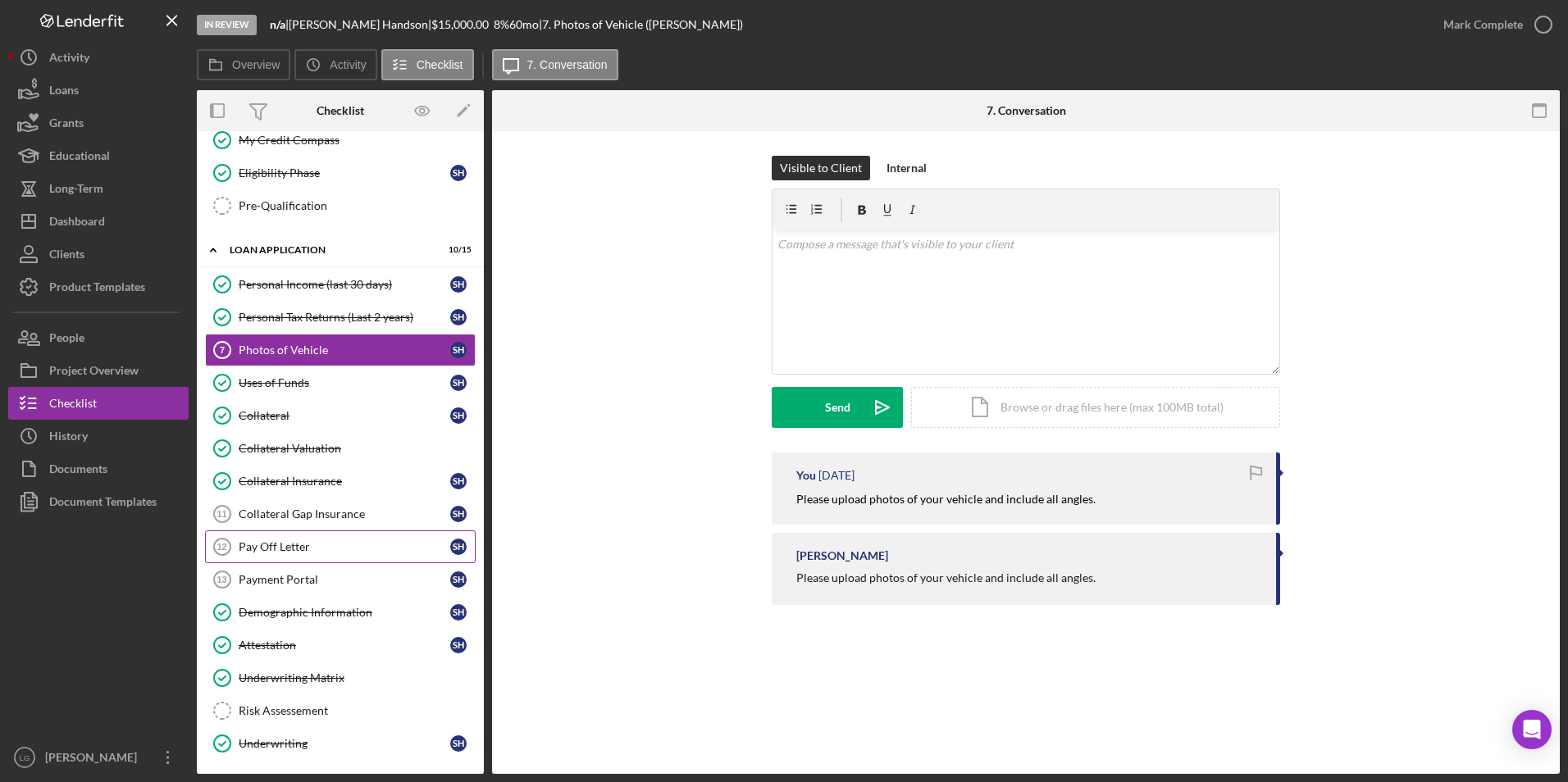
click at [295, 486] on div "Pay Off Letter" at bounding box center [344, 546] width 211 height 13
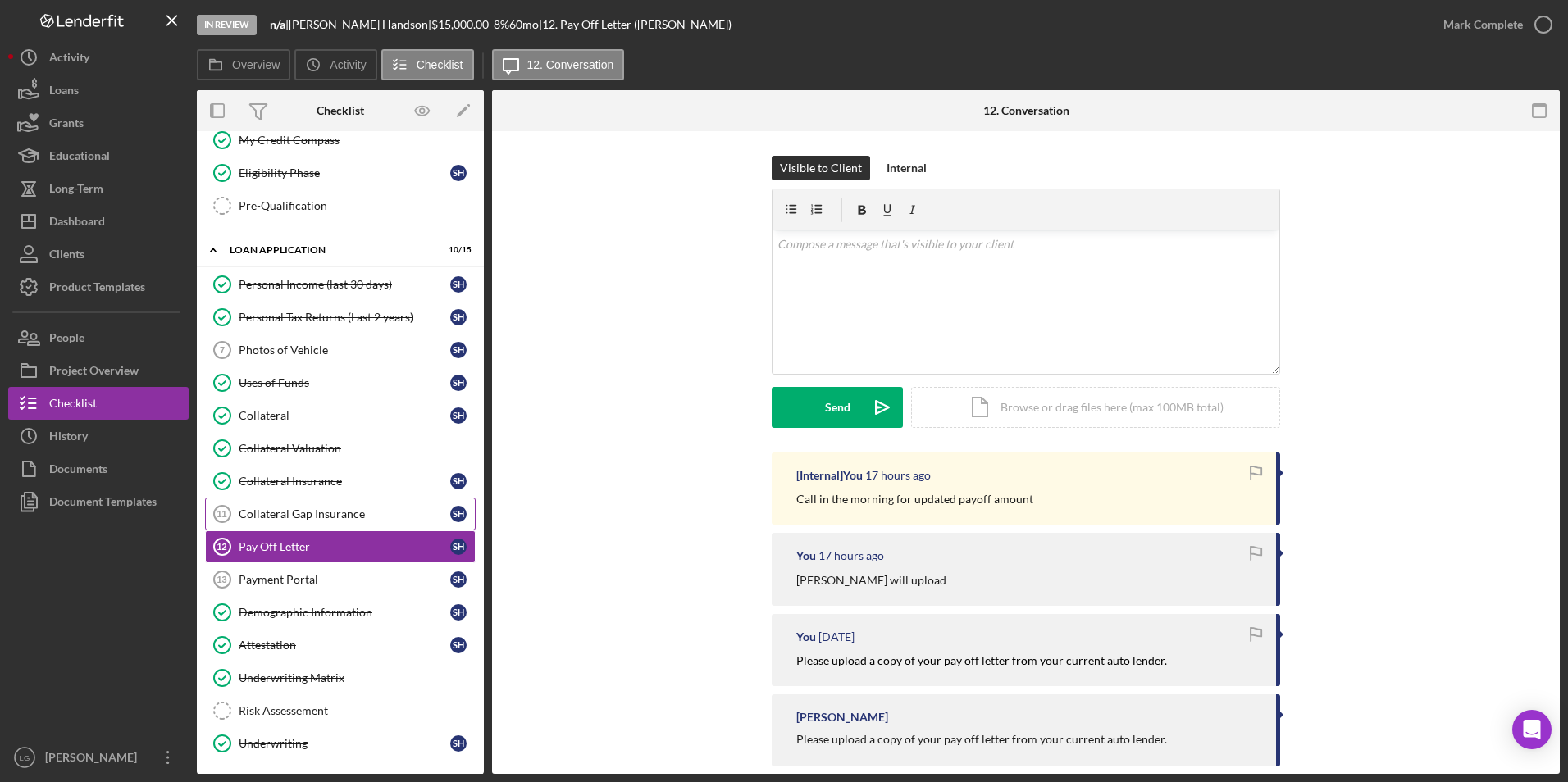
click at [291, 486] on link "Collateral Gap Insurance 11 Collateral Gap Insurance S H" at bounding box center [340, 514] width 270 height 33
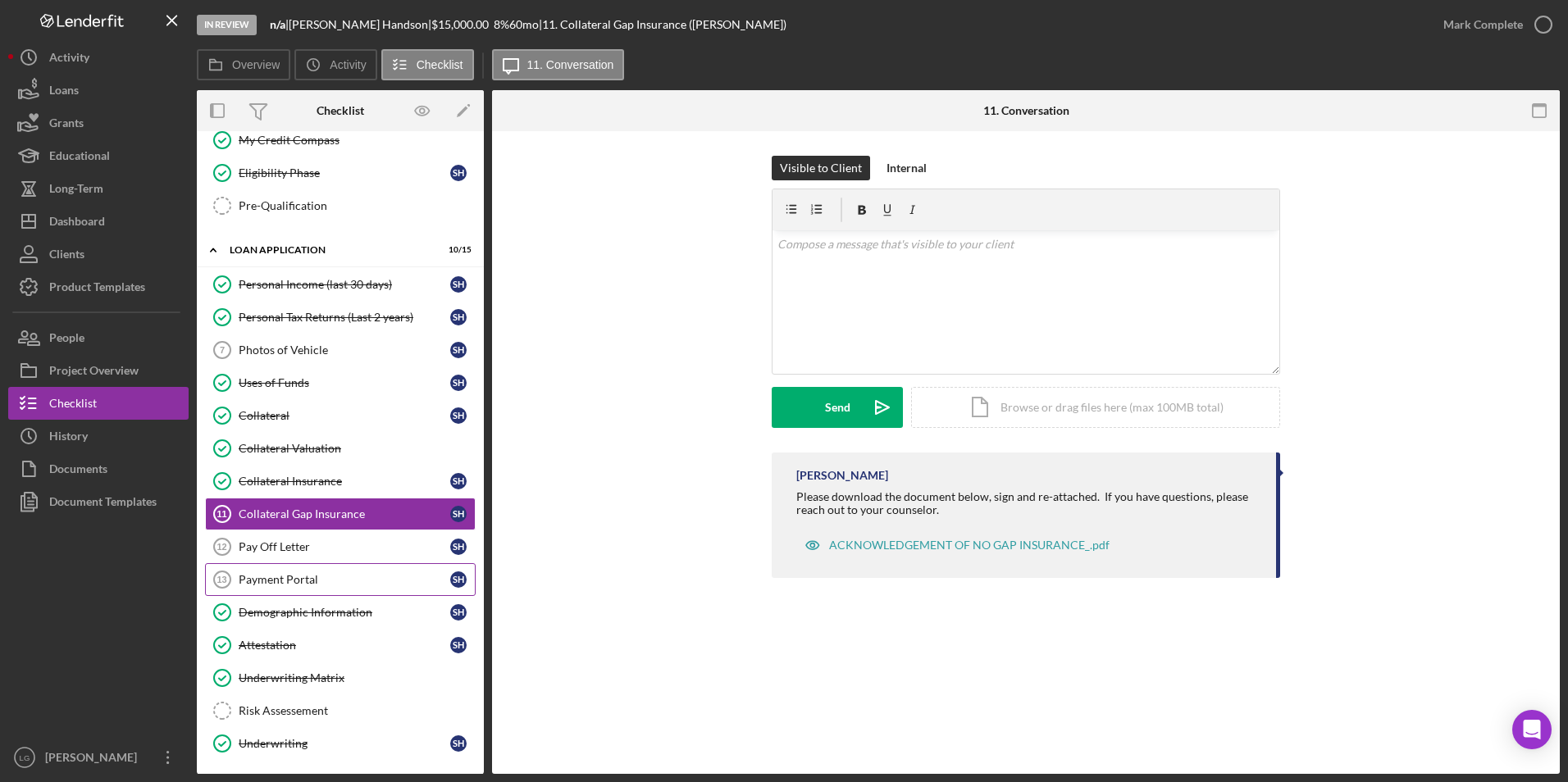
click at [310, 486] on div "Payment Portal" at bounding box center [344, 579] width 211 height 13
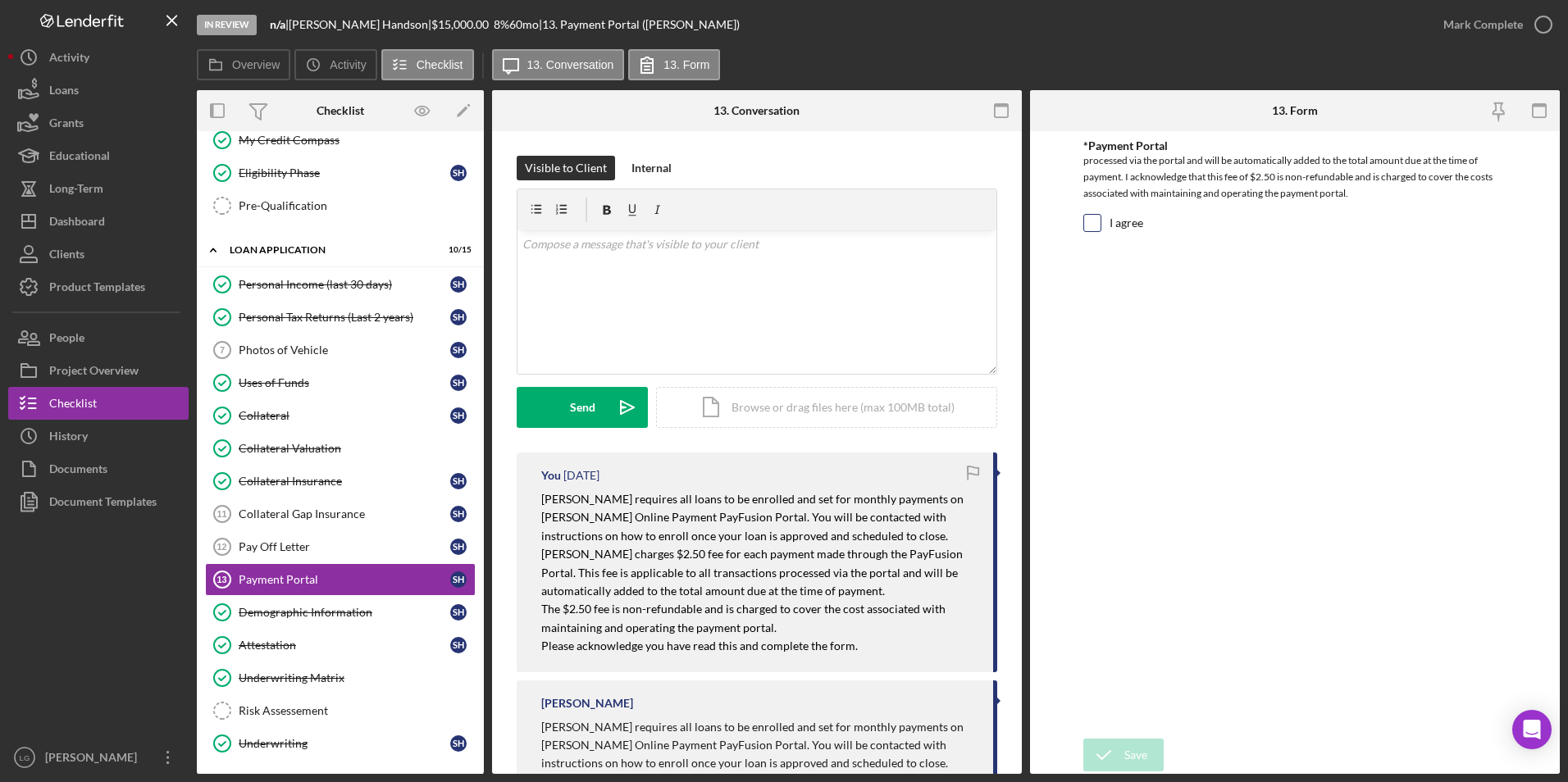
click at [1042, 220] on input "I agree" at bounding box center [1092, 222] width 16 height 16
checkbox input "true"
click at [1042, 486] on div "Save" at bounding box center [1135, 755] width 23 height 33
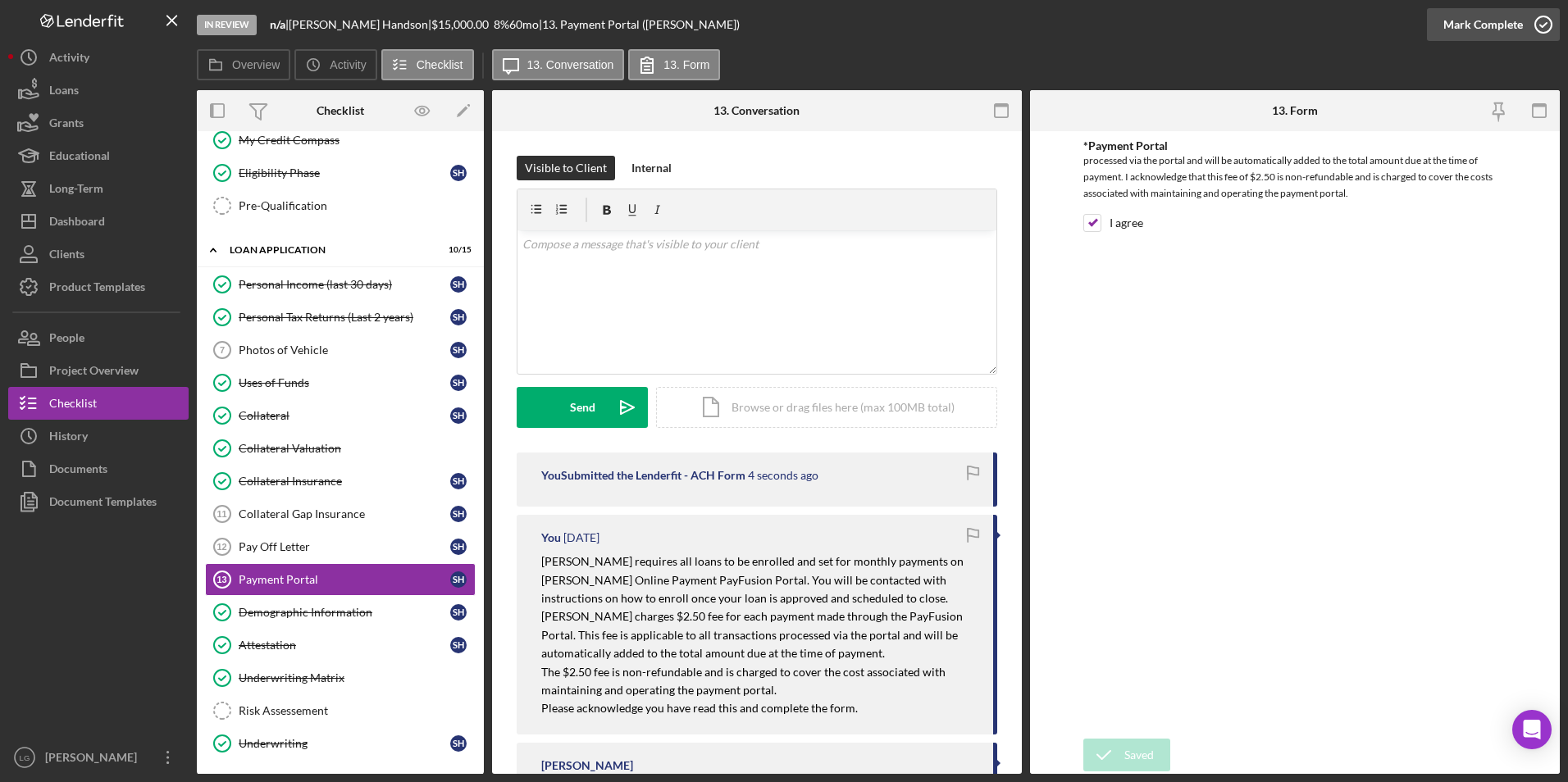
click at [1042, 29] on div "Mark Complete" at bounding box center [1483, 25] width 80 height 33
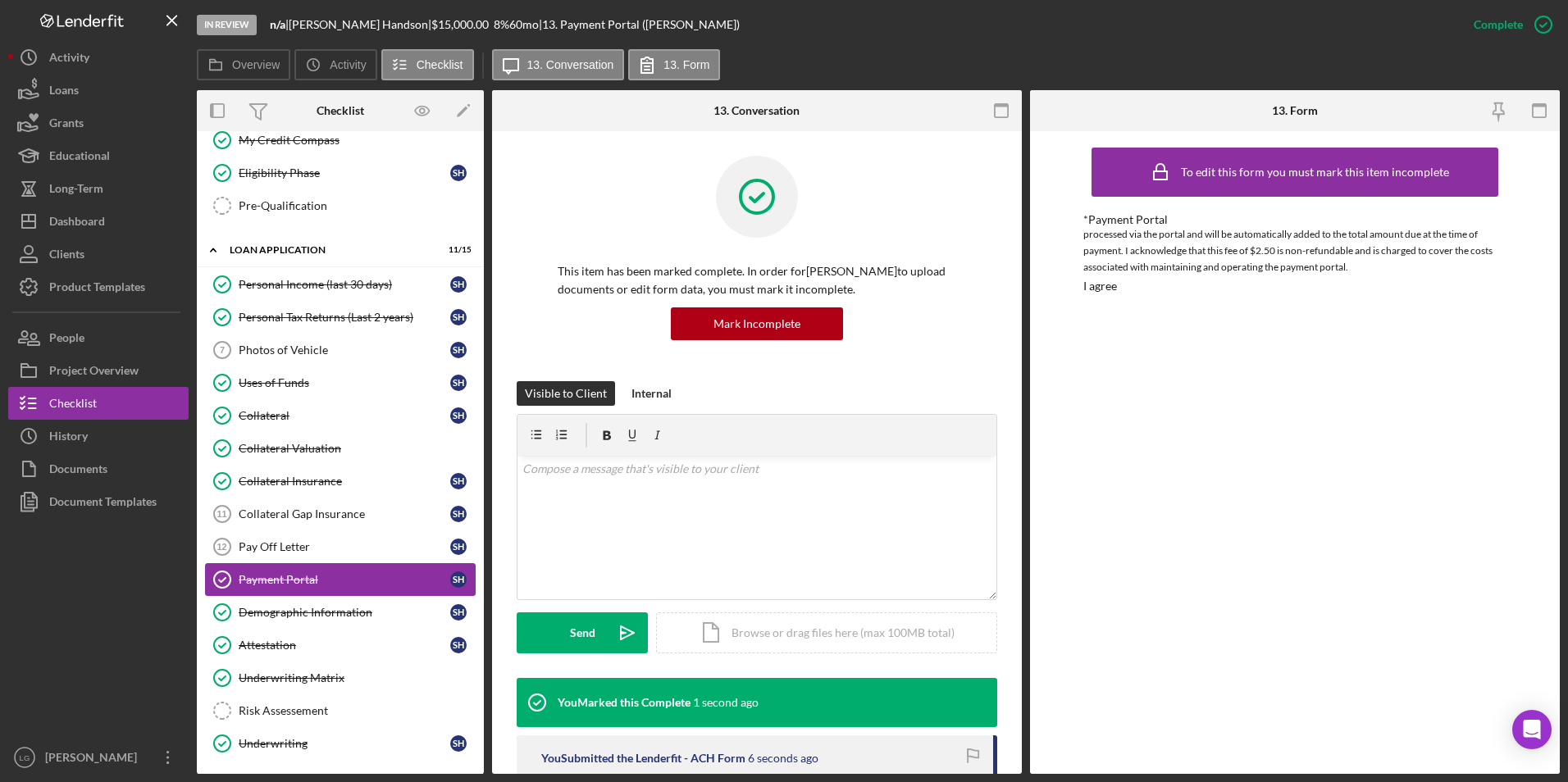
scroll to position [685, 0]
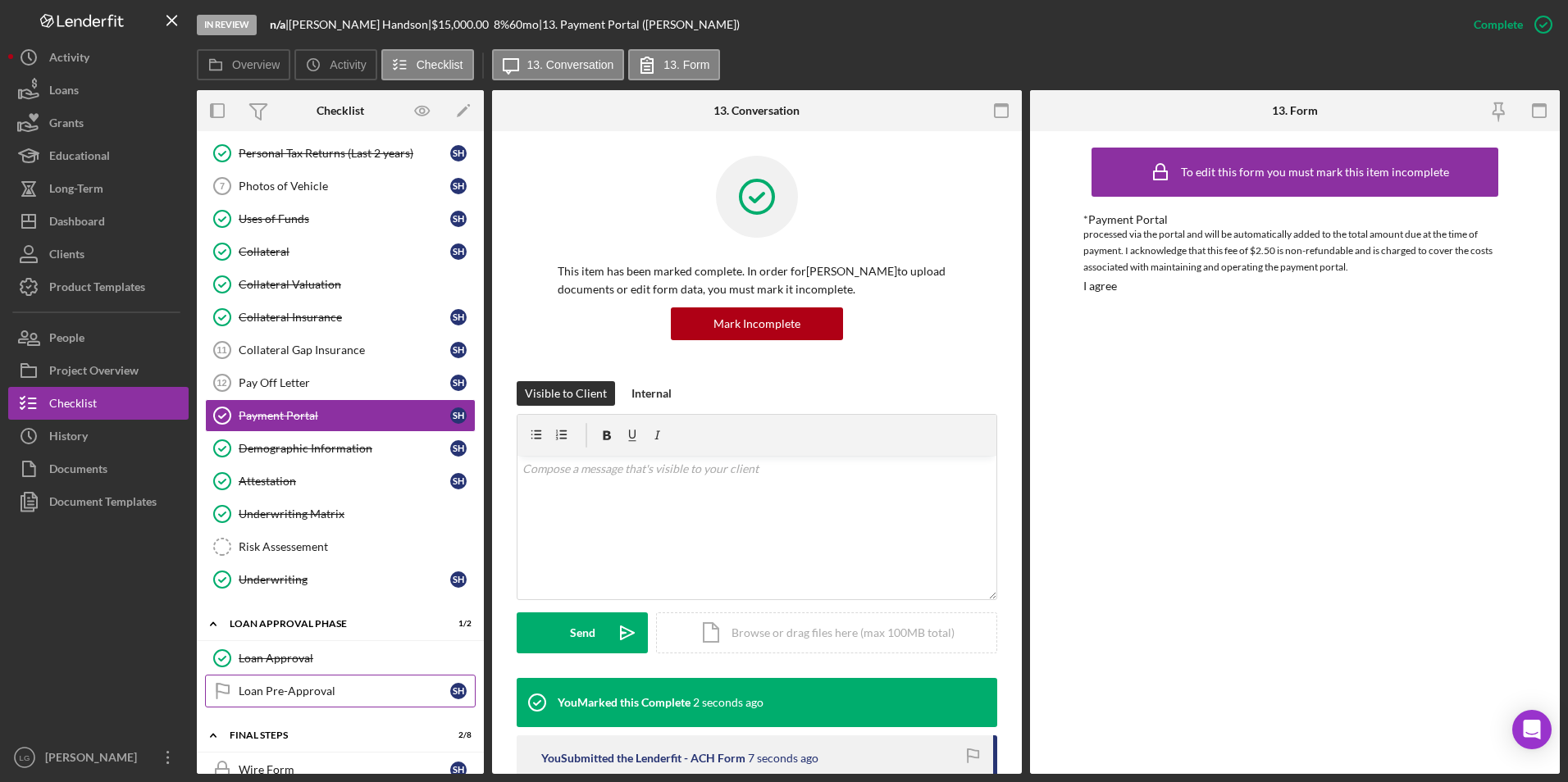
click at [303, 486] on div "Loan Pre-Approval" at bounding box center [344, 690] width 211 height 13
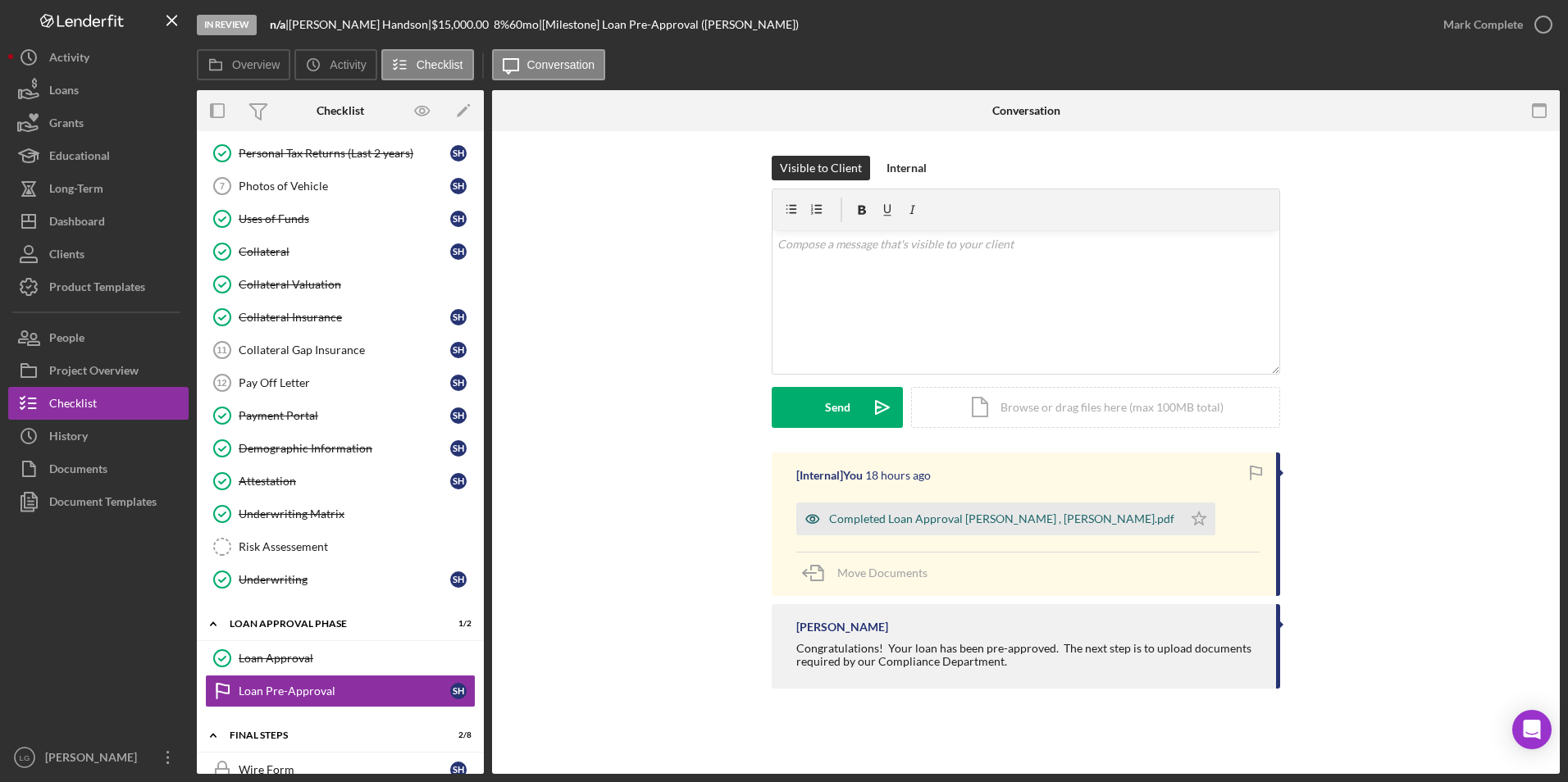
click at [1042, 486] on div "Completed Loan Approval [PERSON_NAME] , [PERSON_NAME].pdf" at bounding box center [1002, 518] width 345 height 13
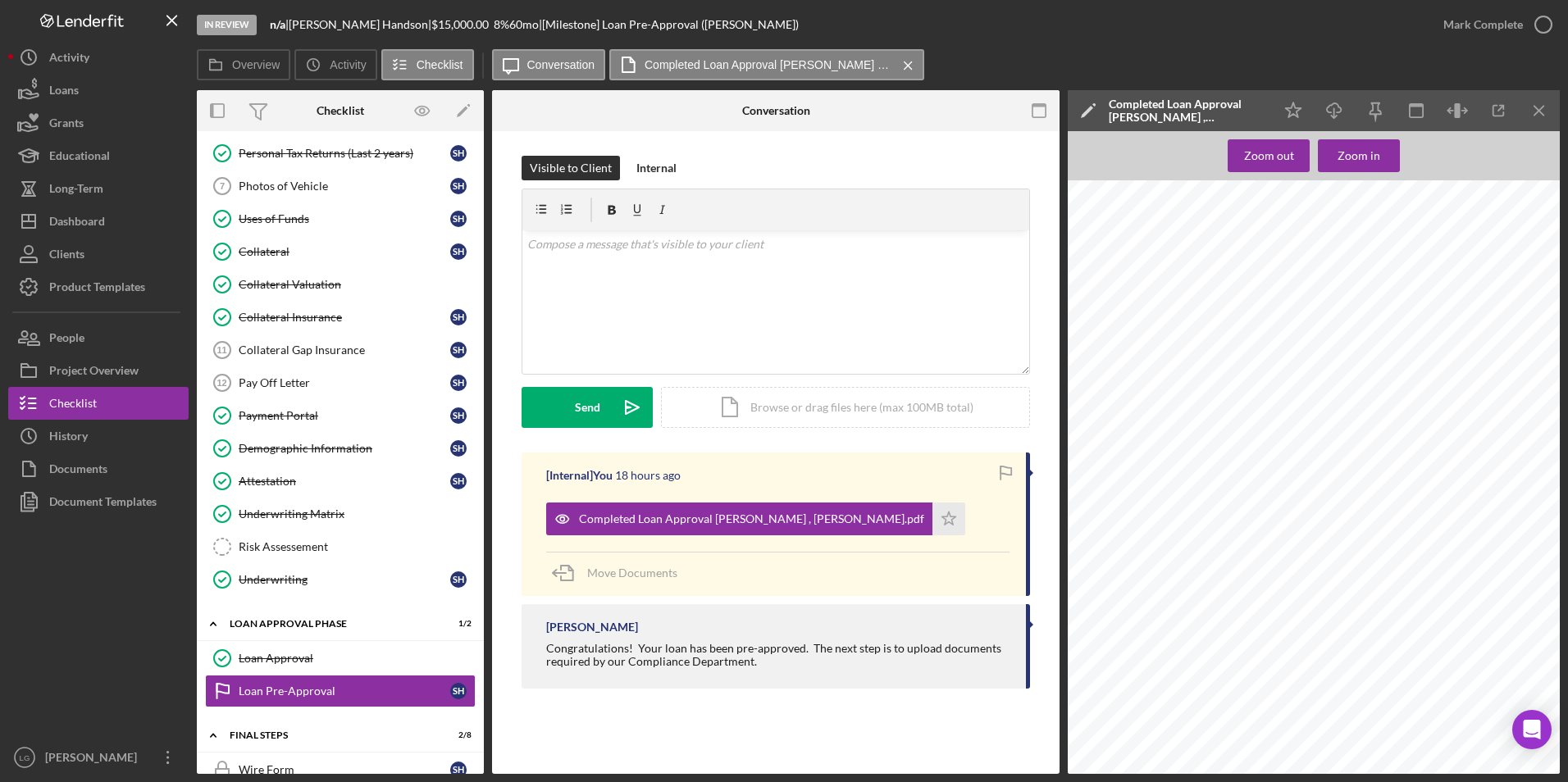
scroll to position [82, 0]
click at [327, 389] on div "Pay Off Letter" at bounding box center [344, 382] width 211 height 13
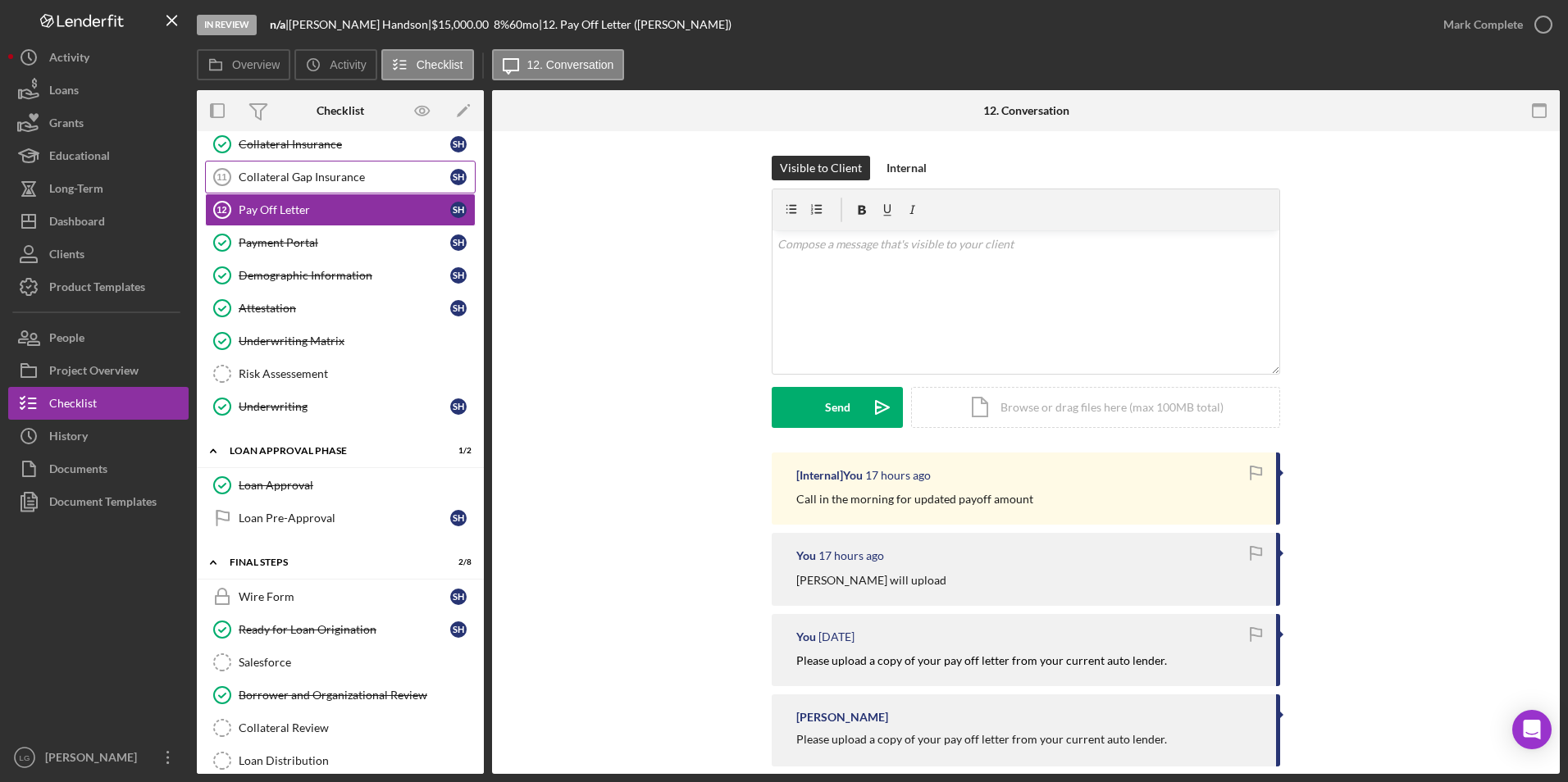
scroll to position [612, 0]
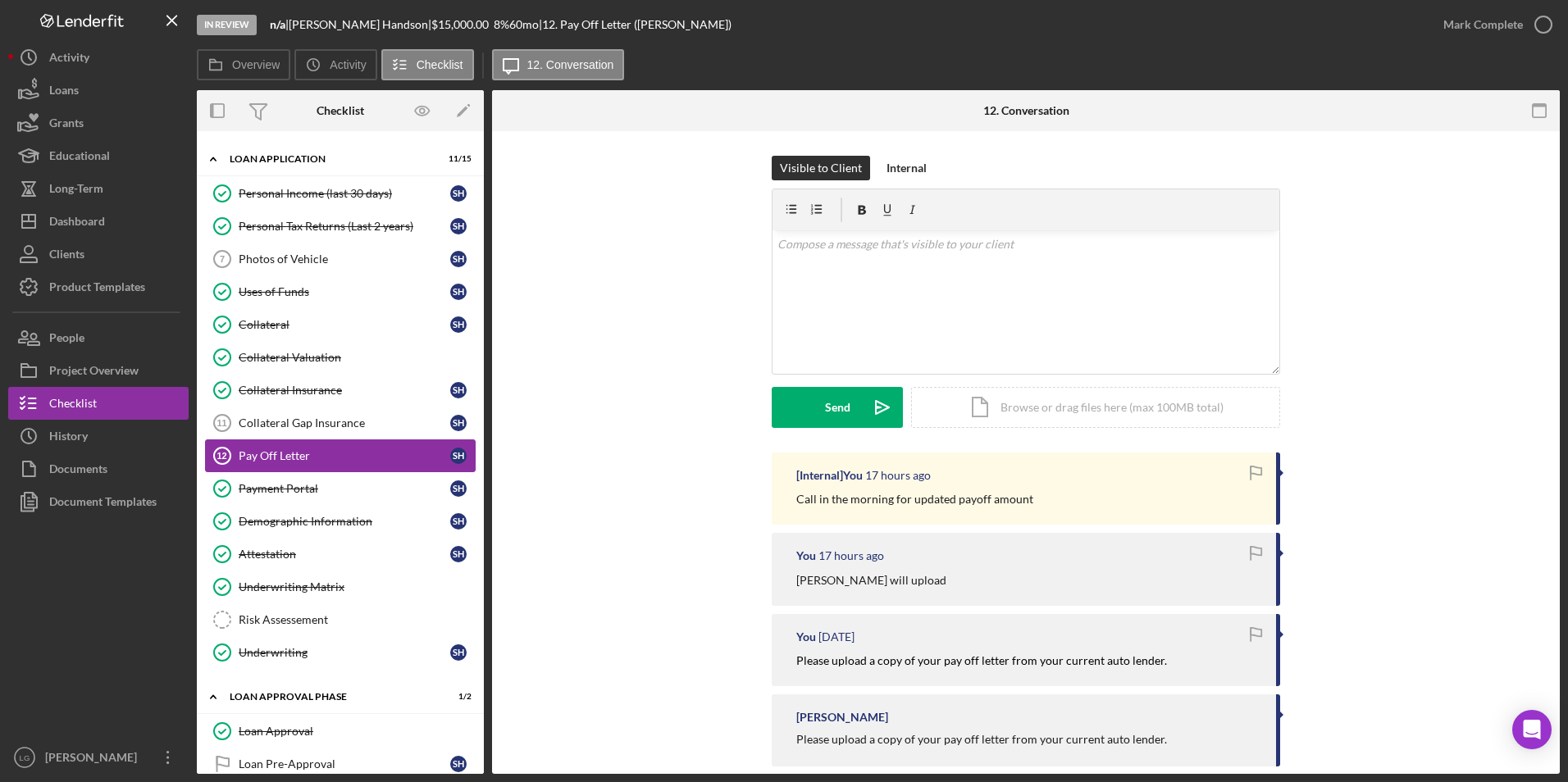
click at [255, 454] on div "Pay Off Letter" at bounding box center [344, 455] width 211 height 13
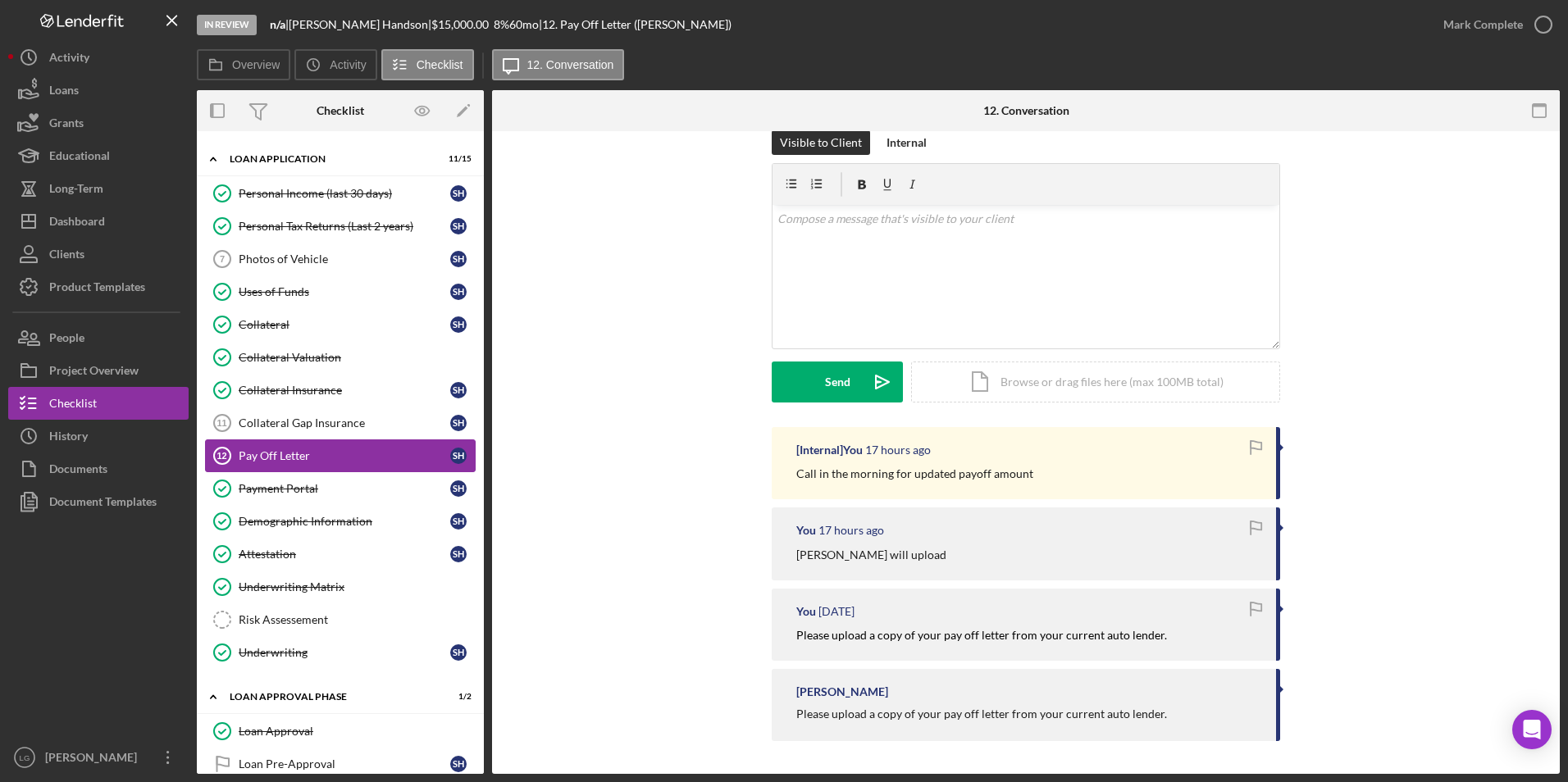
click at [265, 456] on div "Pay Off Letter" at bounding box center [344, 455] width 211 height 13
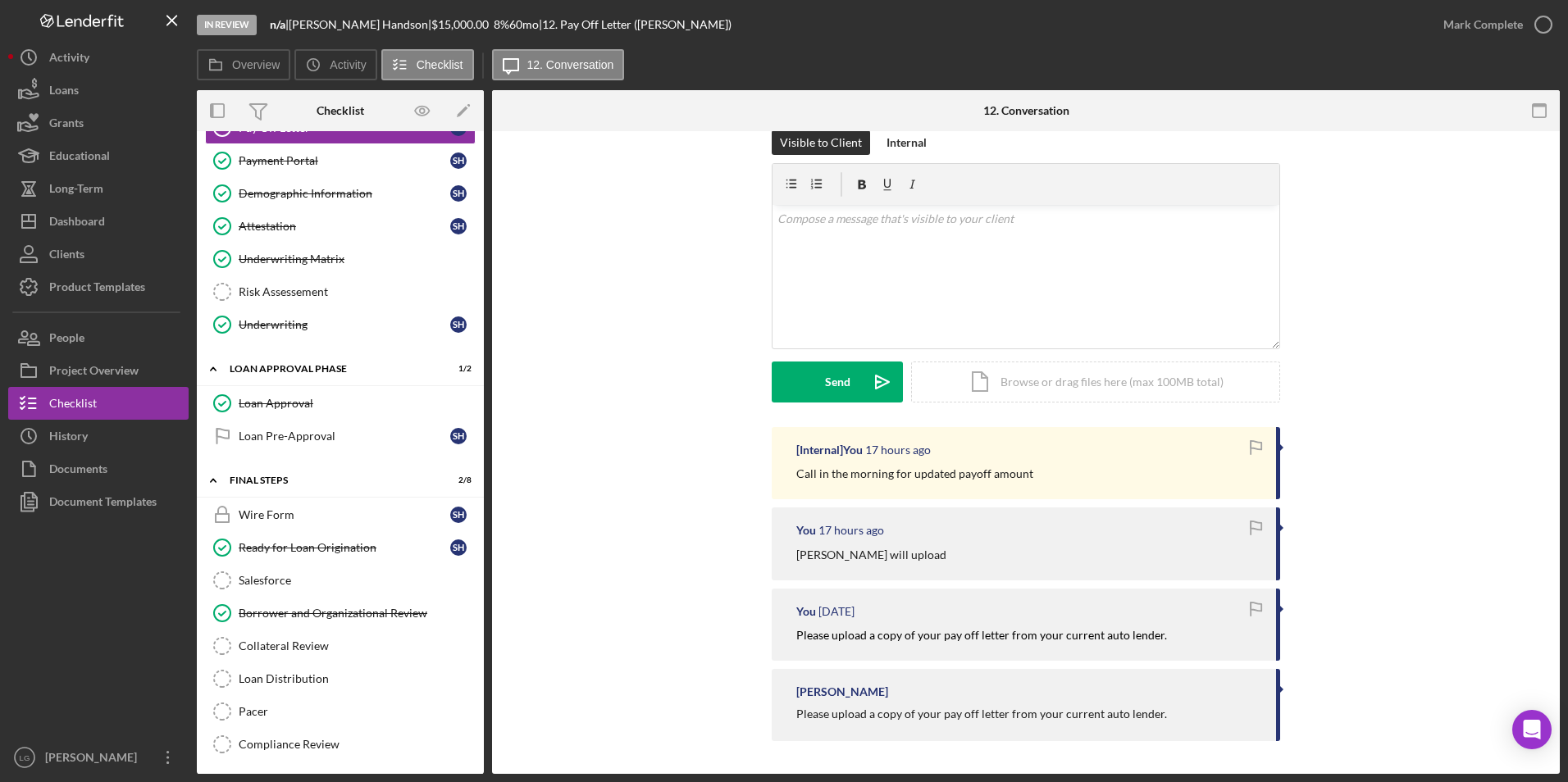
scroll to position [1022, 0]
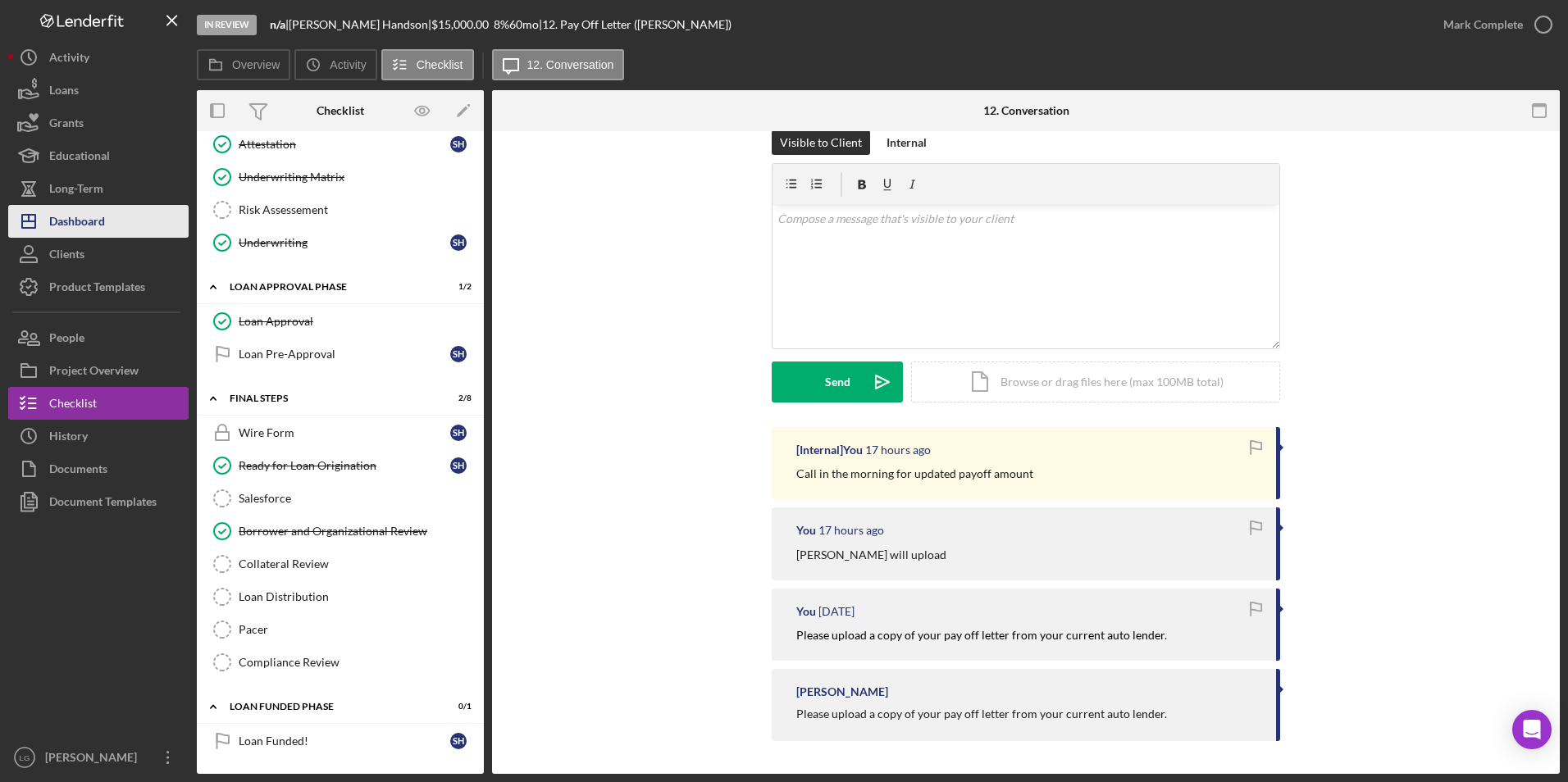
click at [83, 223] on div "Dashboard" at bounding box center [76, 223] width 56 height 37
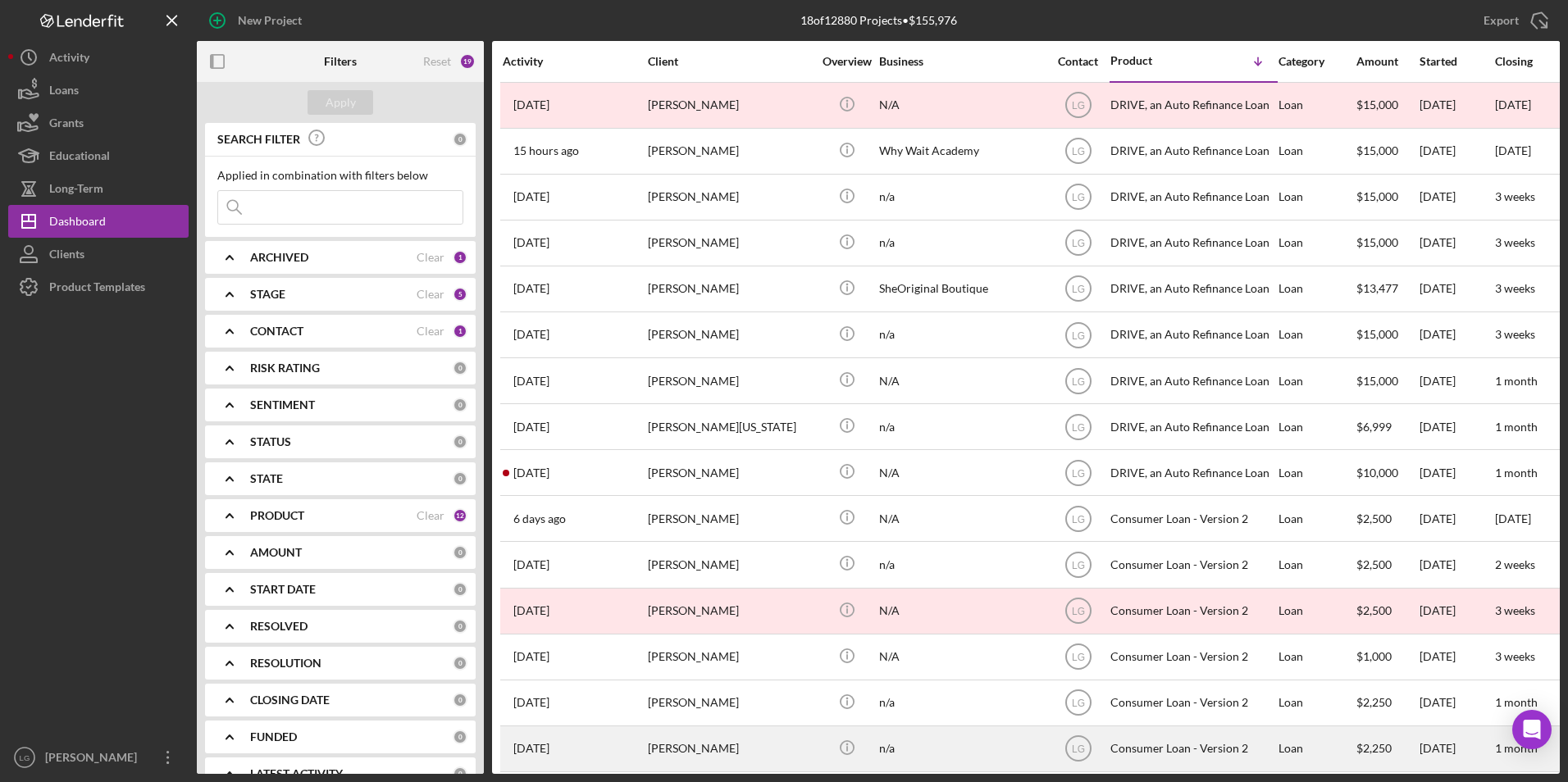
scroll to position [156, 0]
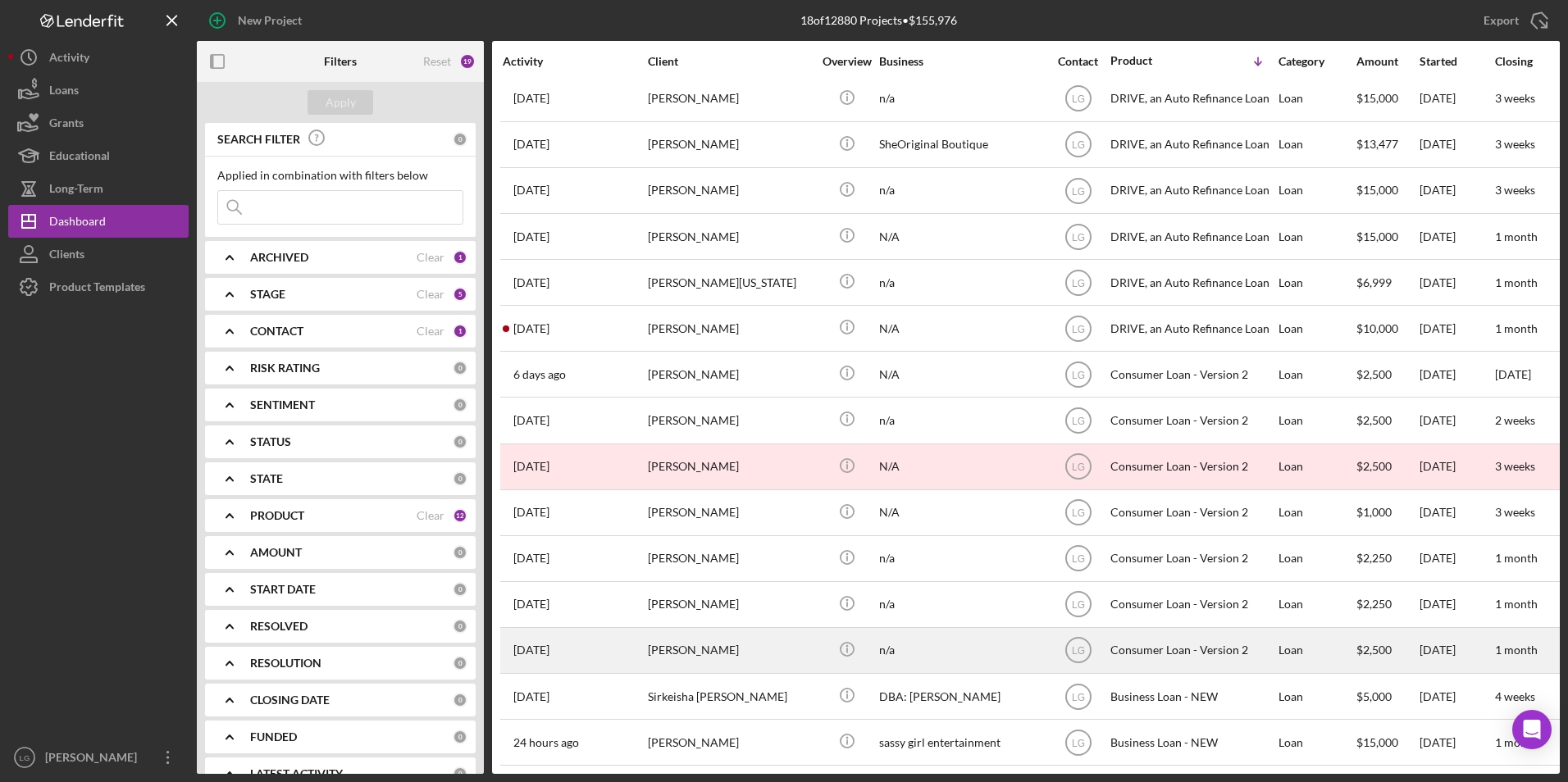
click at [665, 486] on div "[PERSON_NAME]" at bounding box center [729, 651] width 164 height 44
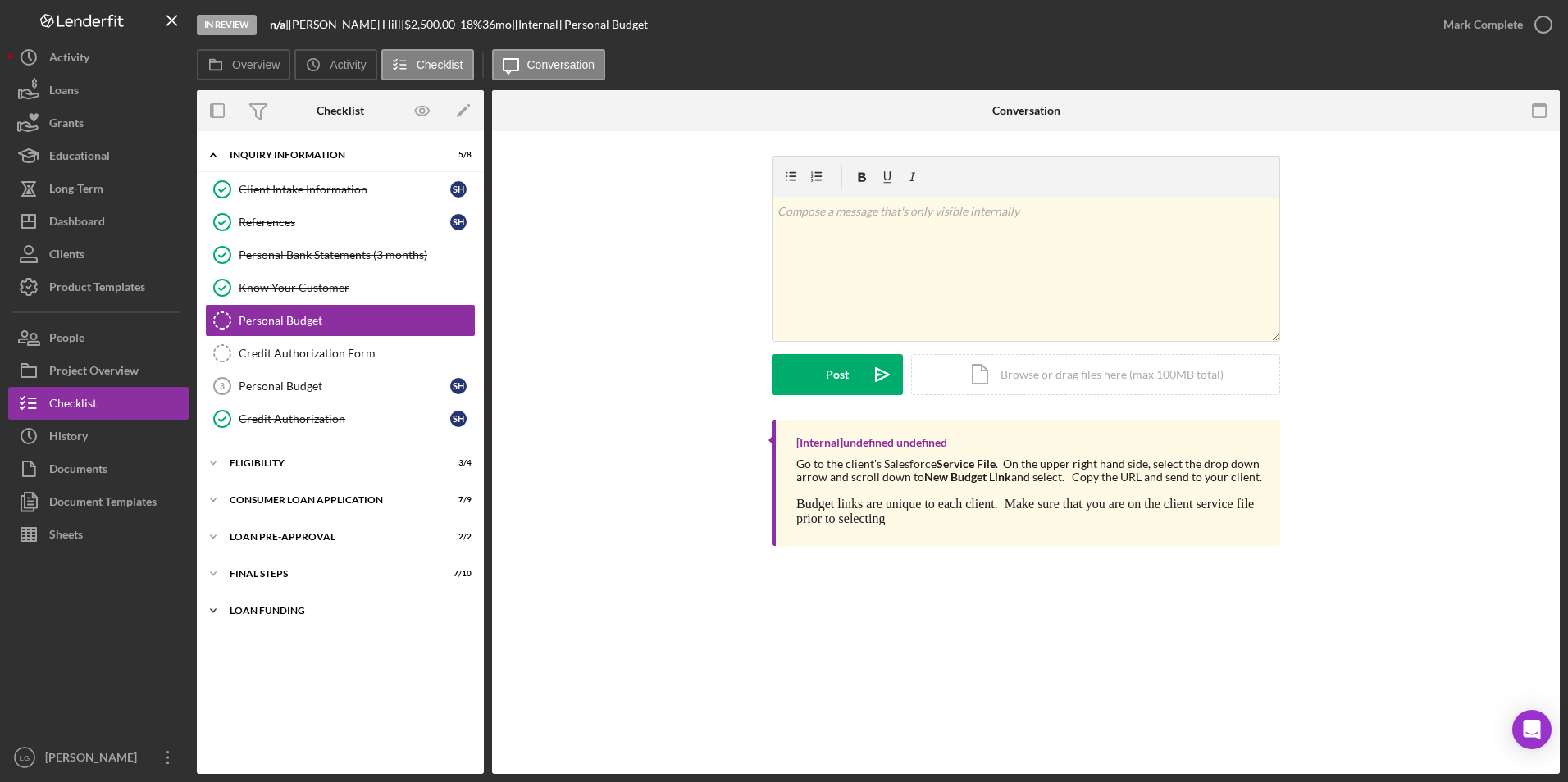
click at [240, 486] on div "Icon/Expander Loan Funding 0 / 1" at bounding box center [340, 610] width 287 height 33
click at [266, 486] on div "FINAL STEPS" at bounding box center [346, 573] width 234 height 9
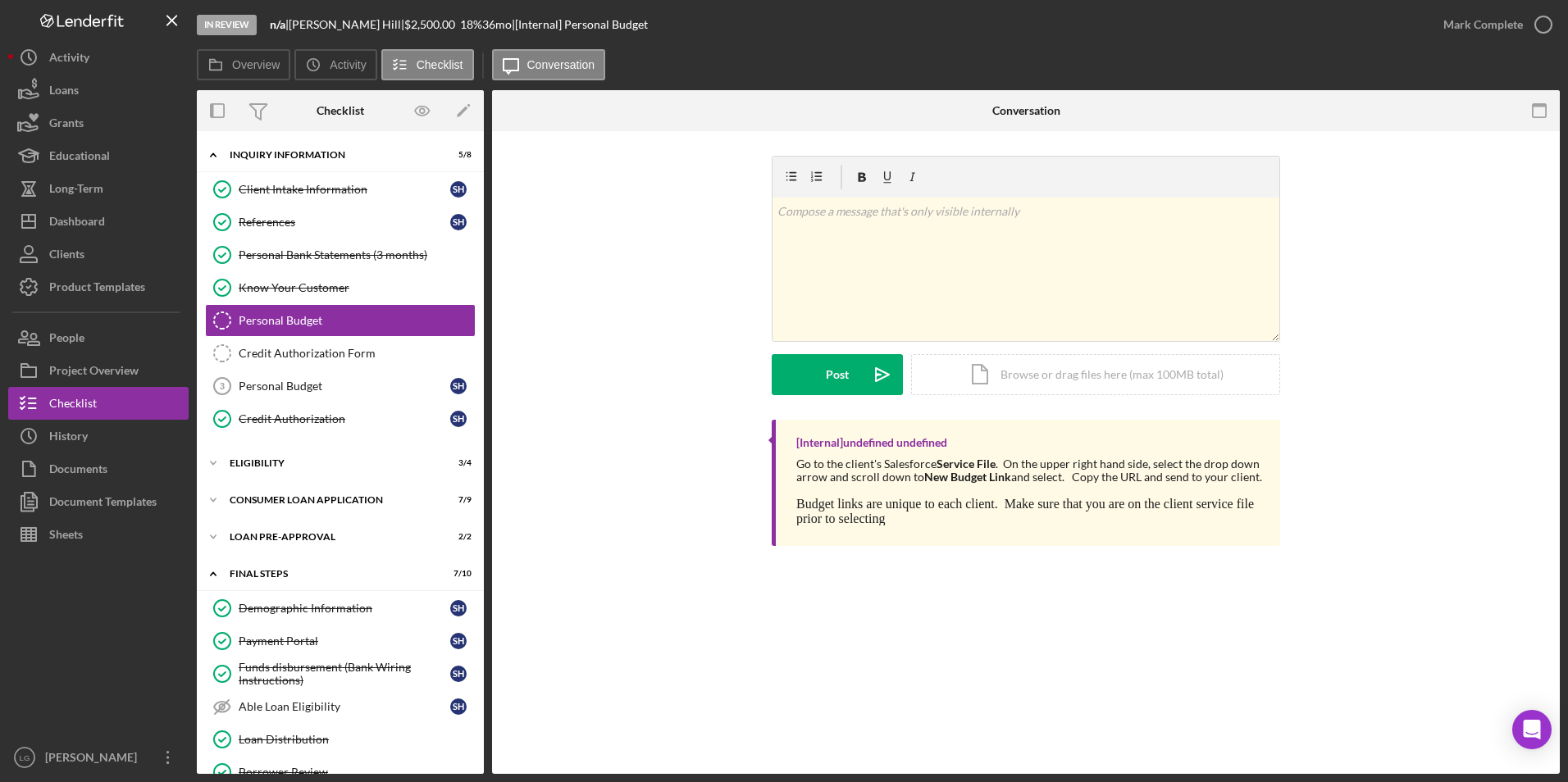
click at [273, 486] on div "Loan Pre-Approval" at bounding box center [330, 536] width 201 height 9
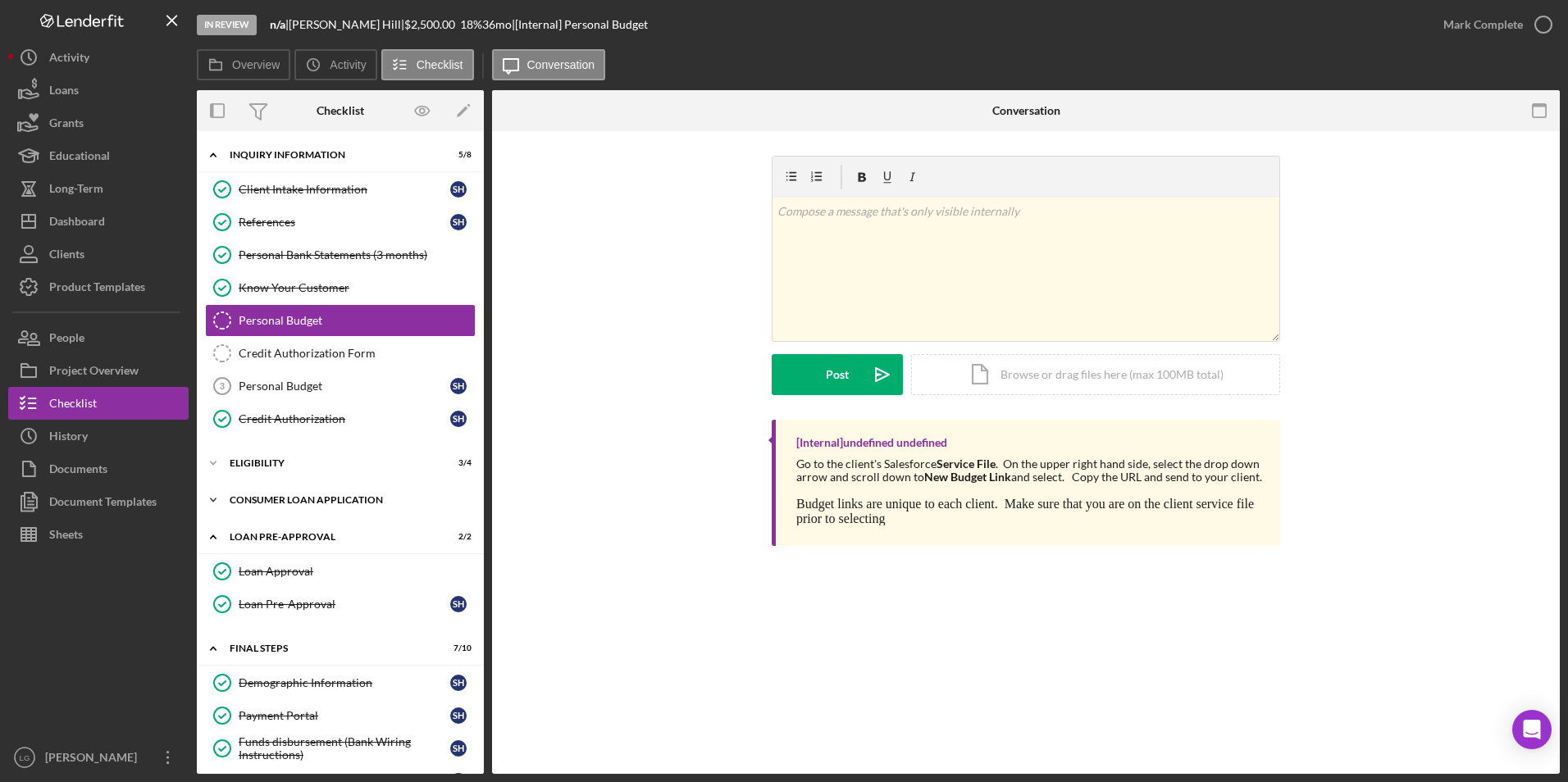
click at [278, 486] on div "Icon/Expander Consumer Loan Application 7 / 9" at bounding box center [340, 500] width 287 height 33
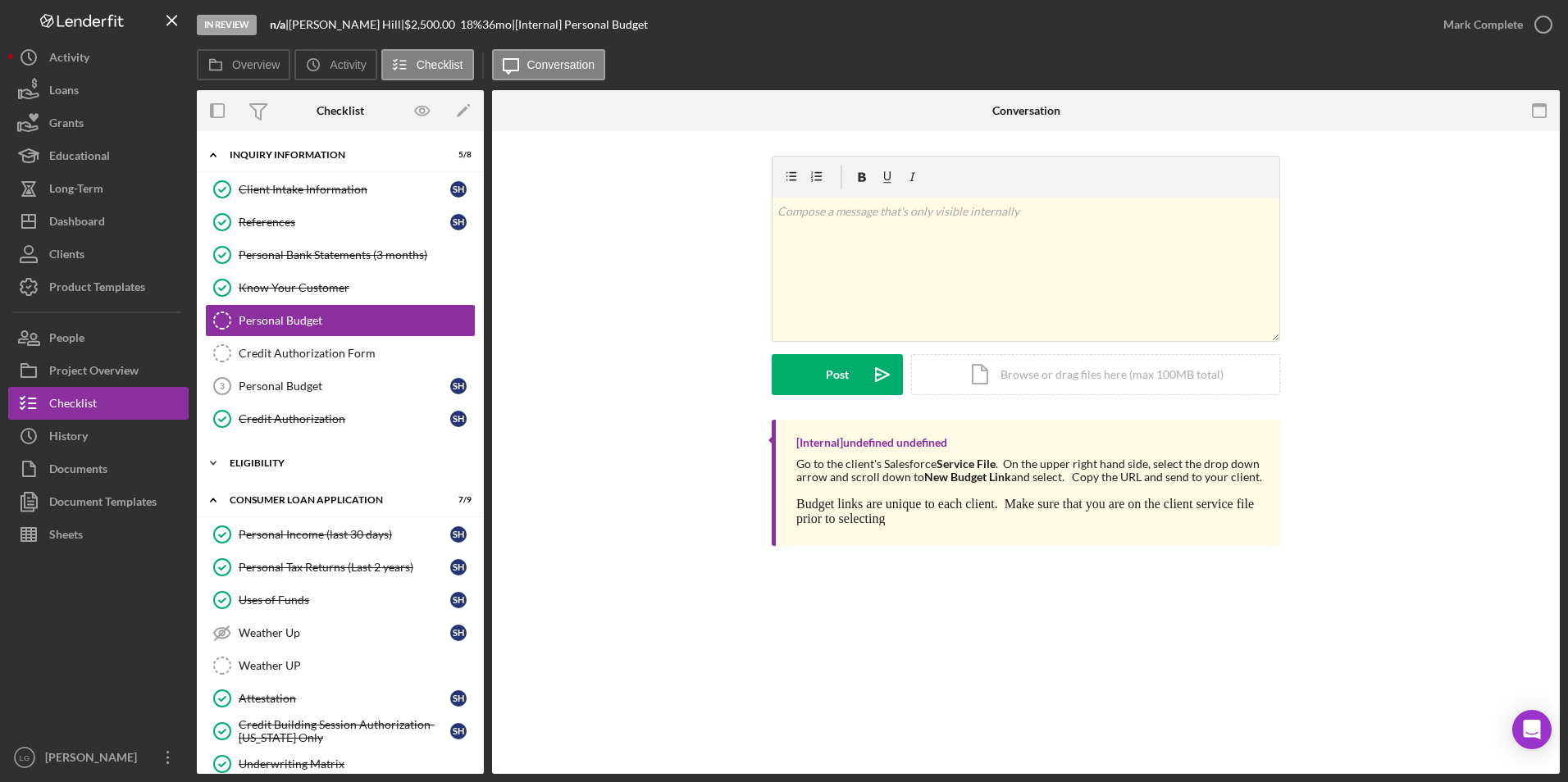
click at [260, 452] on div "Icon/Expander Eligibility 3 / 4" at bounding box center [340, 463] width 287 height 33
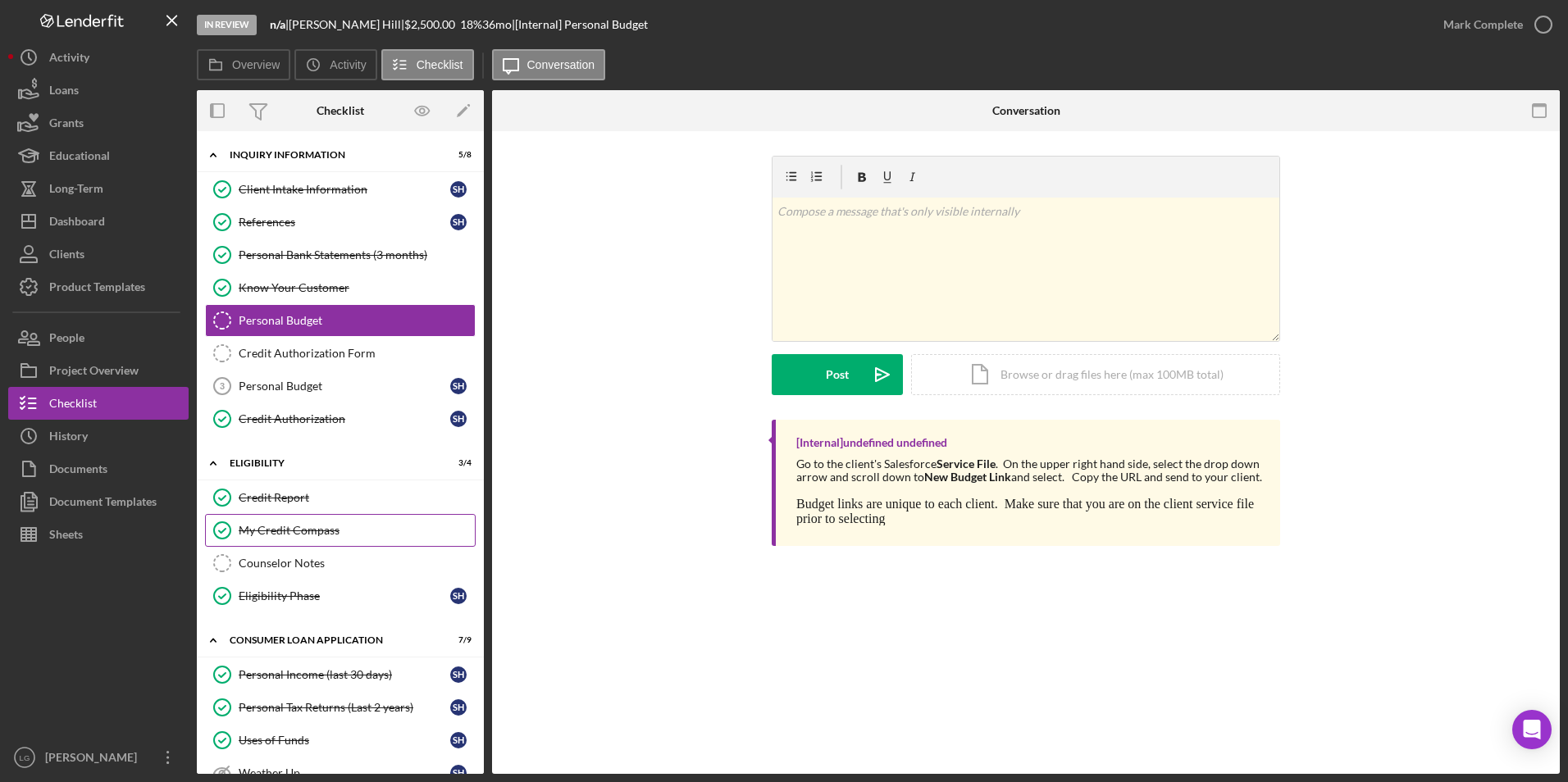
scroll to position [164, 0]
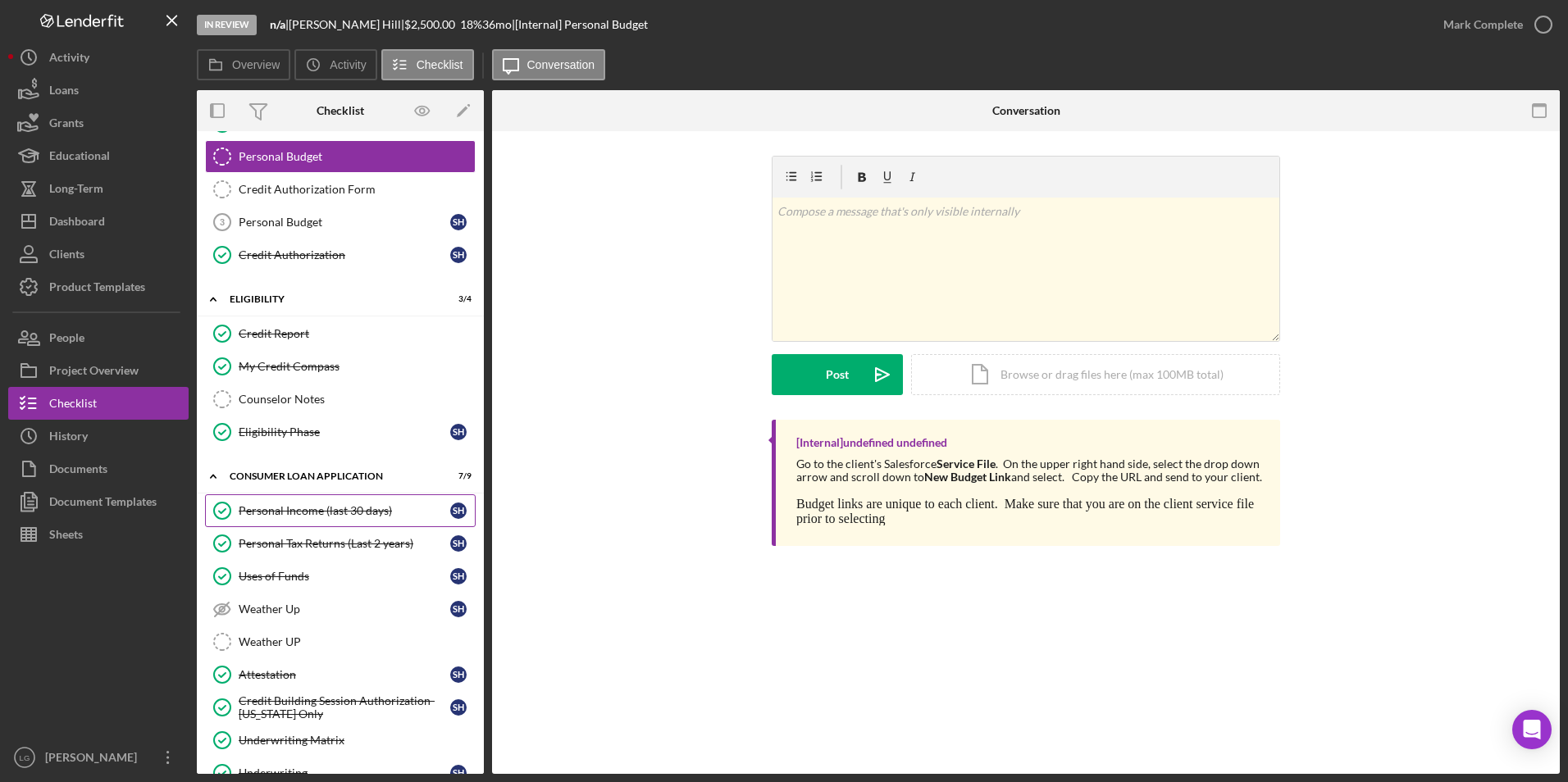
click at [269, 486] on link "Personal Income (last 30 days) Personal Income (last 30 days) S H" at bounding box center [340, 511] width 270 height 33
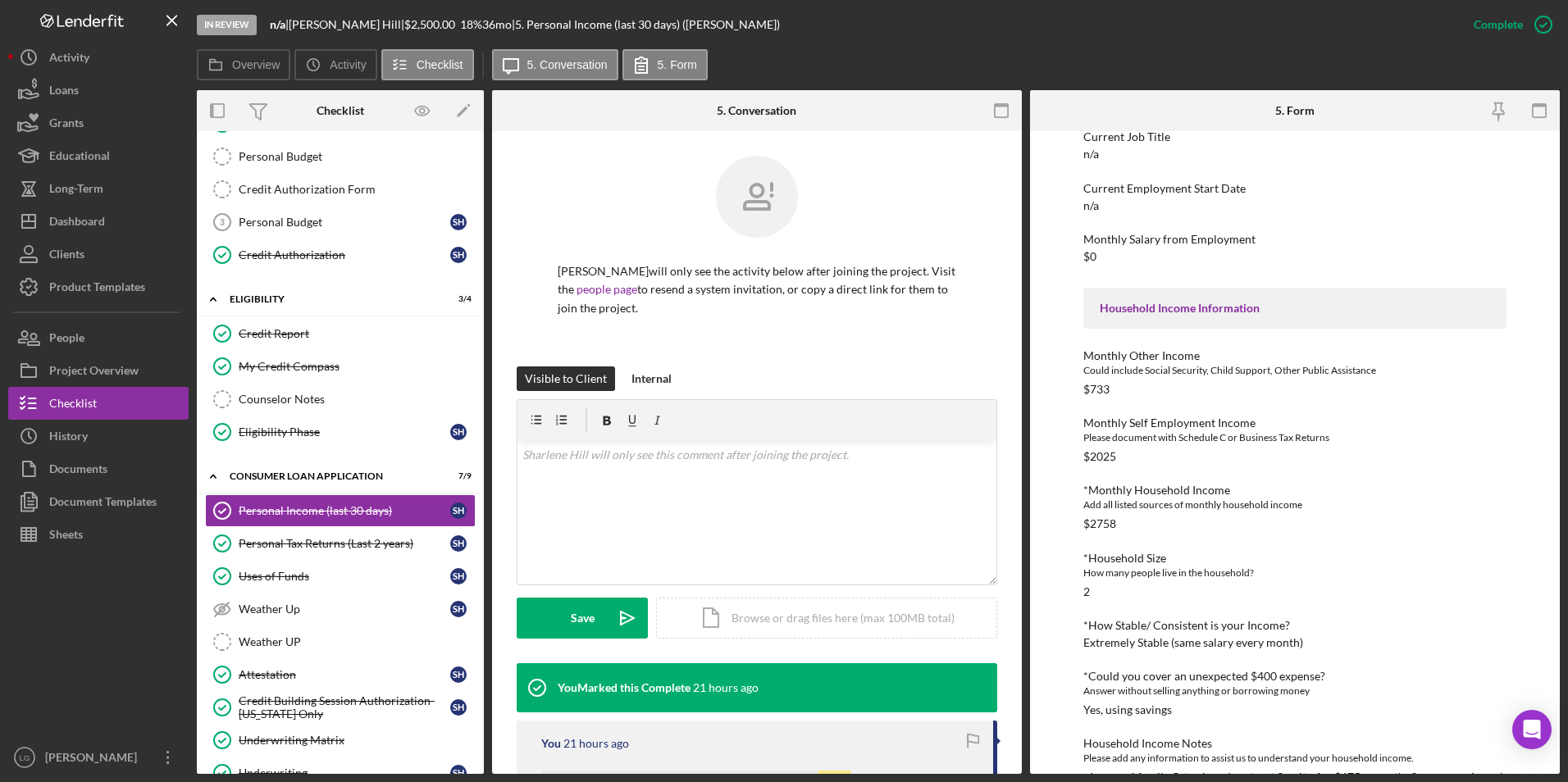
scroll to position [294, 0]
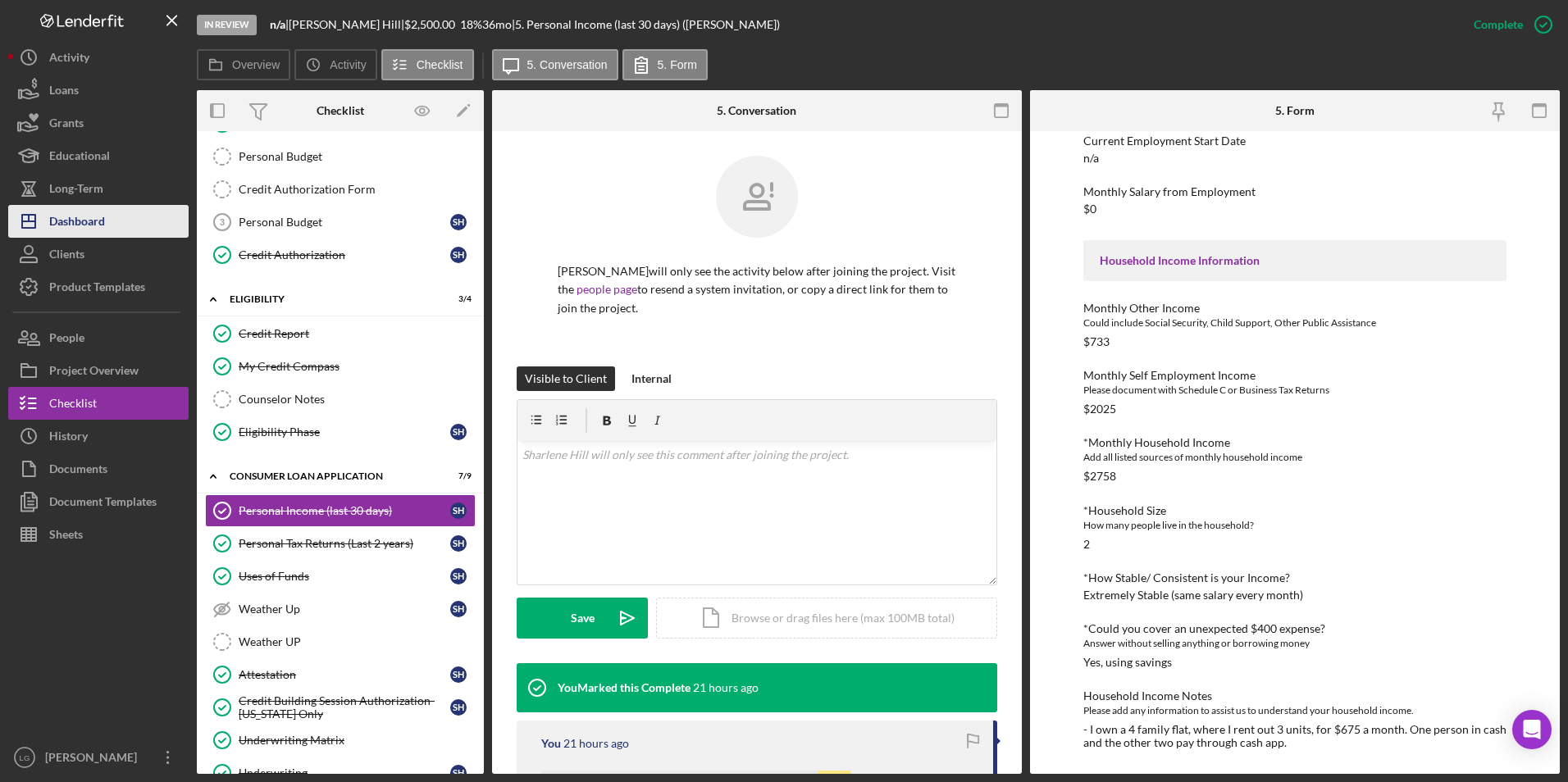
click at [119, 233] on button "Icon/Dashboard Dashboard" at bounding box center [99, 221] width 180 height 33
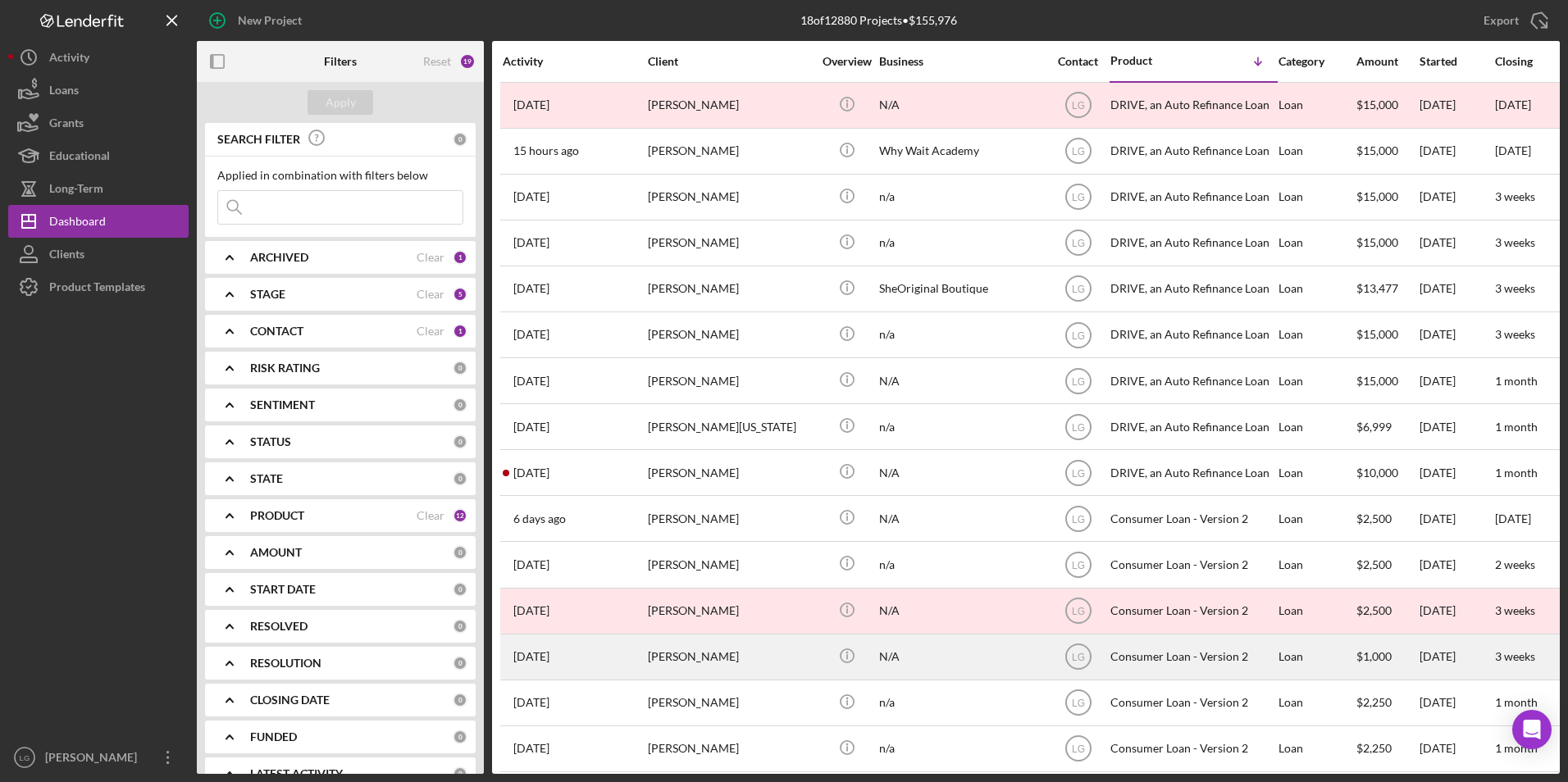
scroll to position [156, 0]
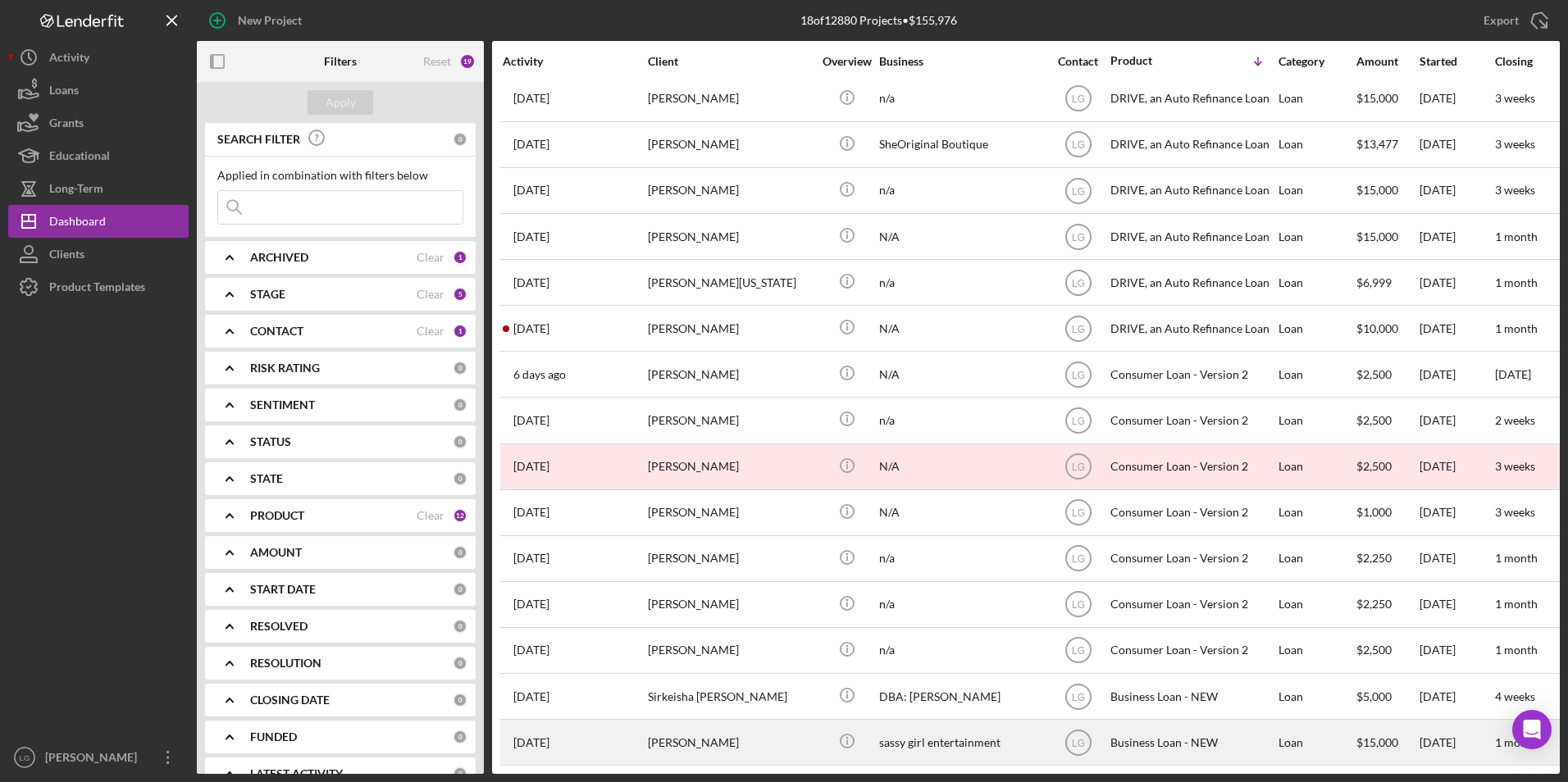
click at [701, 486] on div "[PERSON_NAME]" at bounding box center [729, 742] width 164 height 44
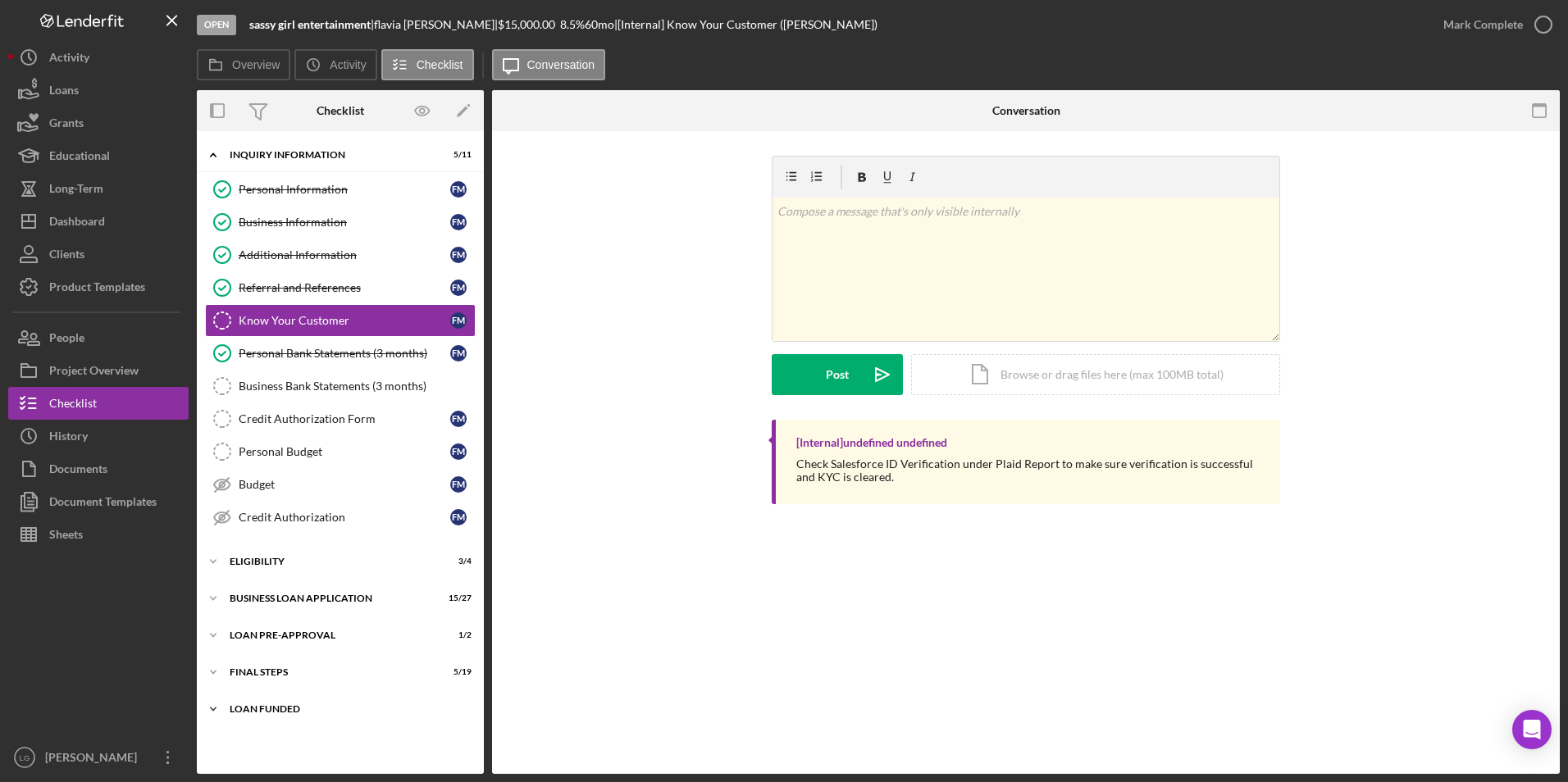
click at [283, 486] on div "LOAN FUNDED" at bounding box center [346, 708] width 234 height 9
click at [270, 486] on div "FINAL STEPS" at bounding box center [346, 671] width 234 height 9
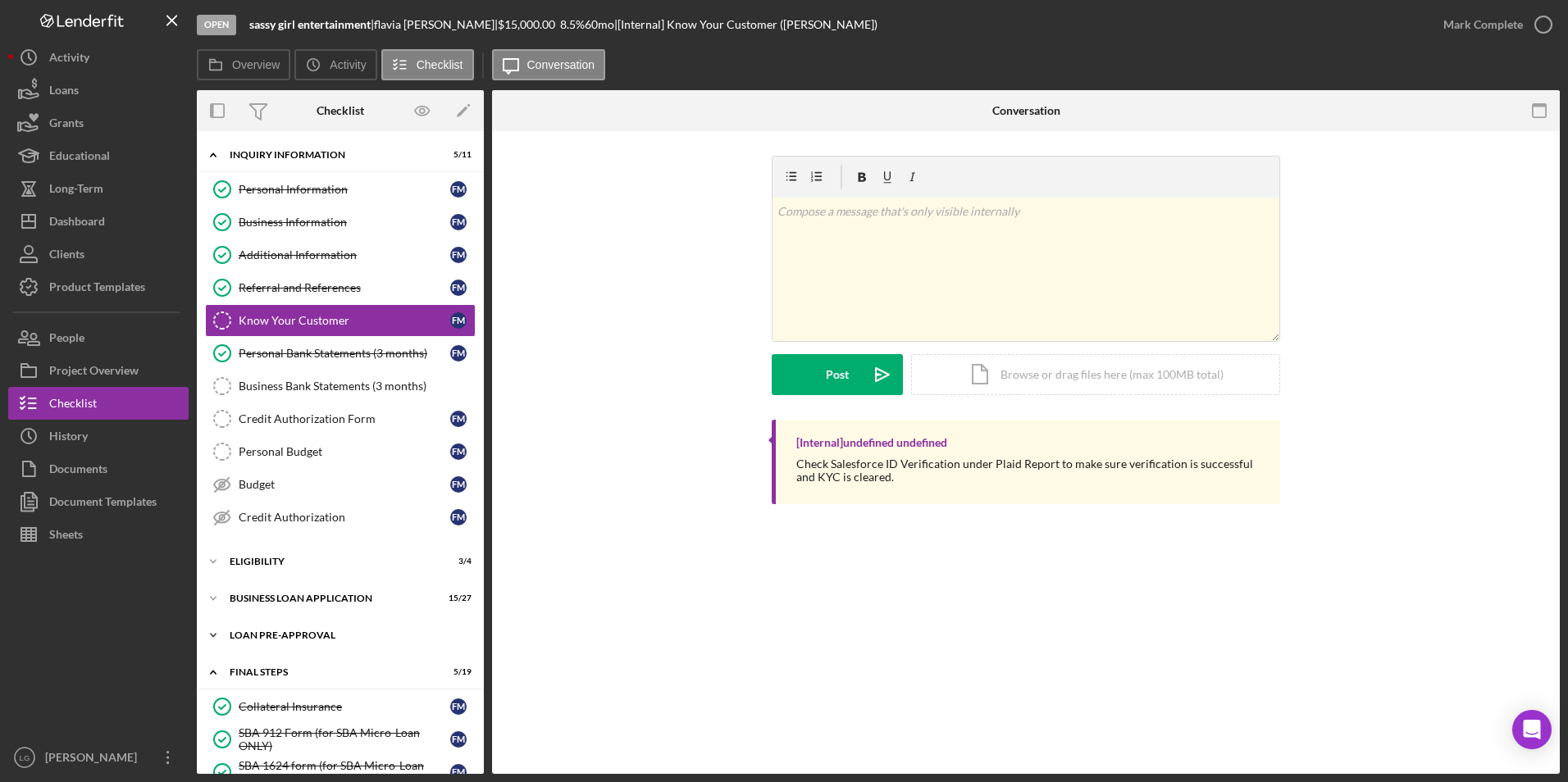
click at [271, 486] on div "Icon/Expander LOAN PRE-APPROVAL 1 / 2" at bounding box center [340, 635] width 287 height 33
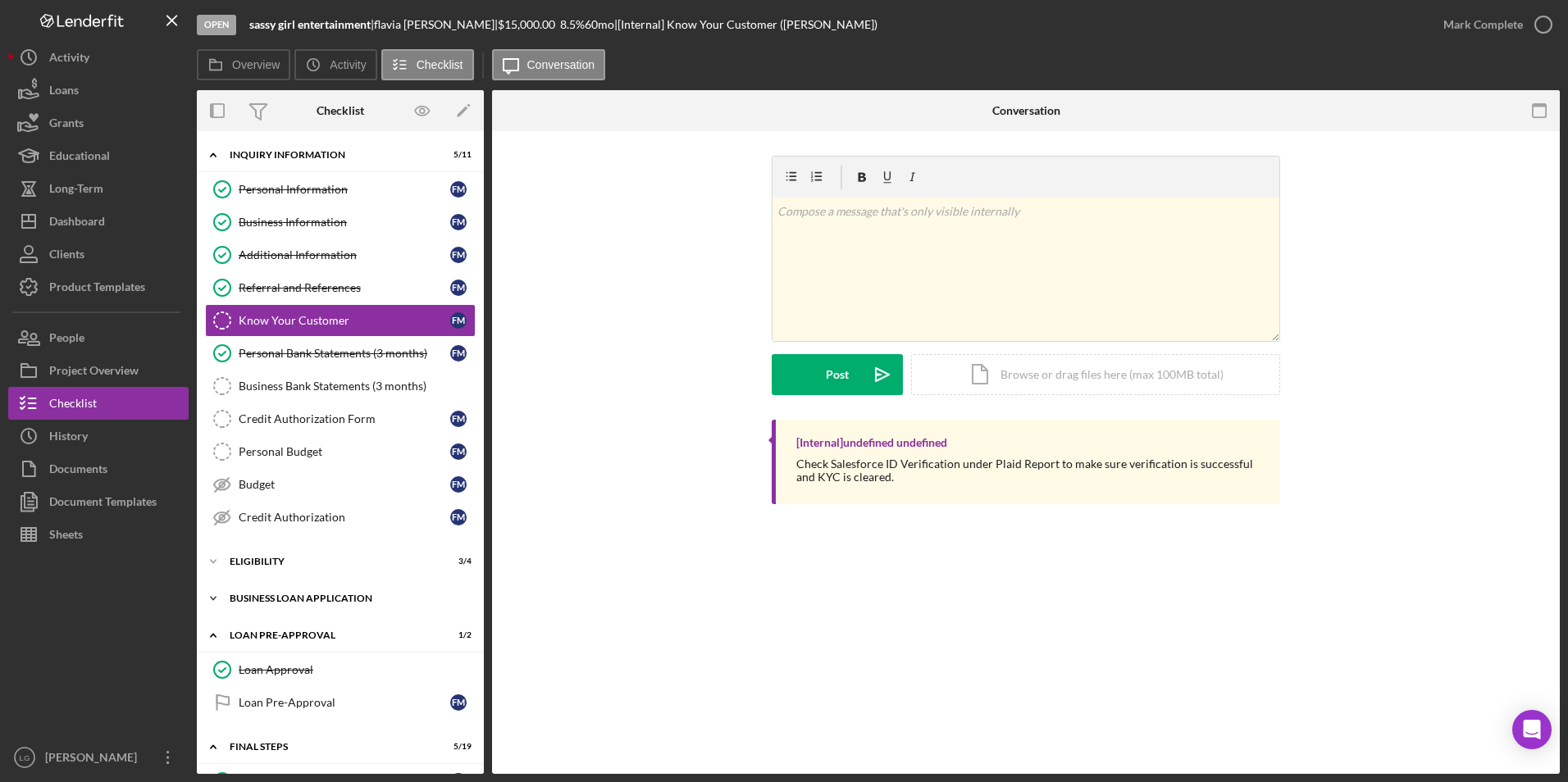
click at [279, 486] on div "BUSINESS LOAN APPLICATION" at bounding box center [346, 597] width 234 height 9
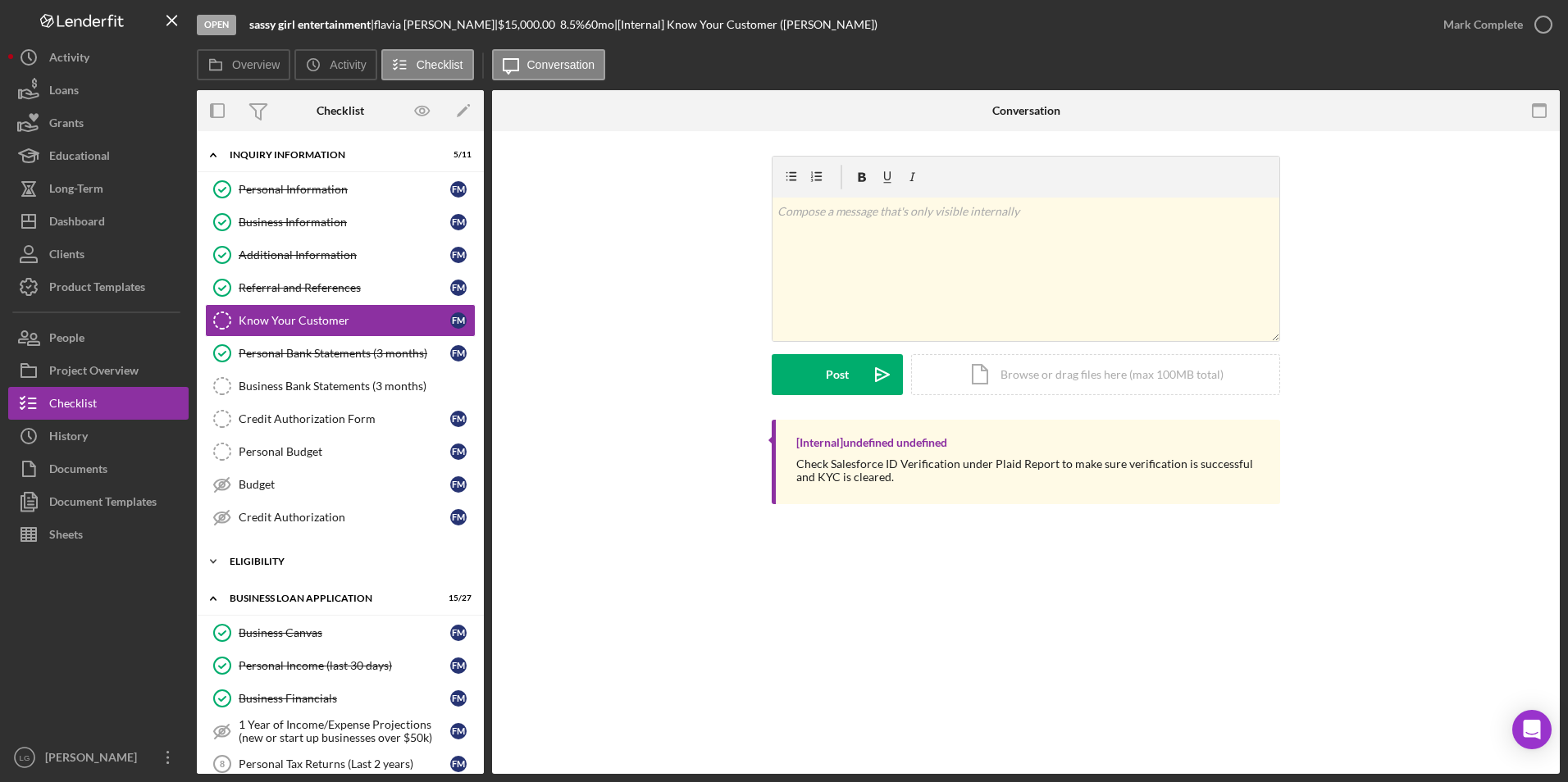
click at [272, 486] on div "Icon/Expander ELIGIBILITY 3 / 4" at bounding box center [340, 561] width 287 height 33
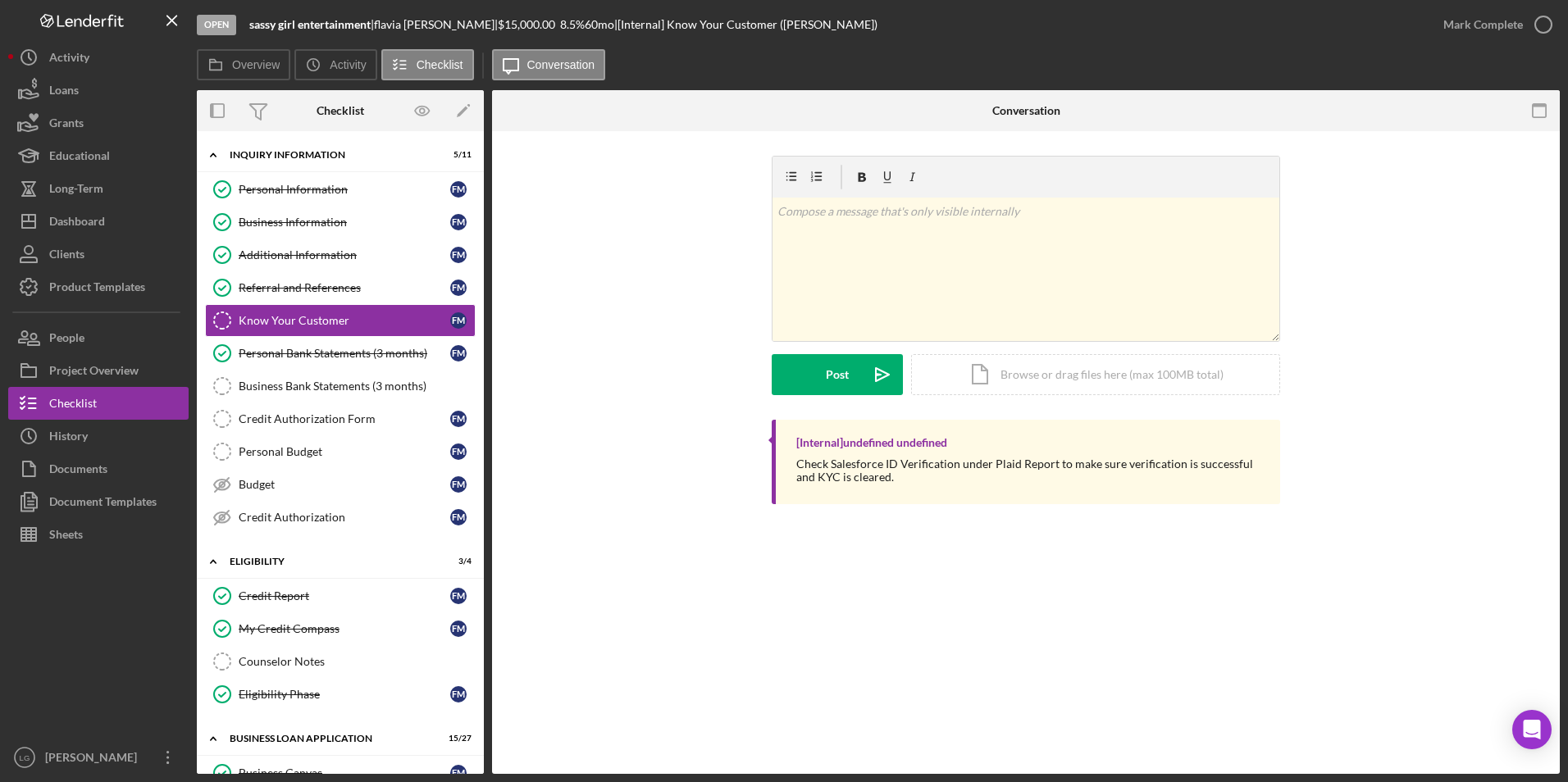
scroll to position [246, 0]
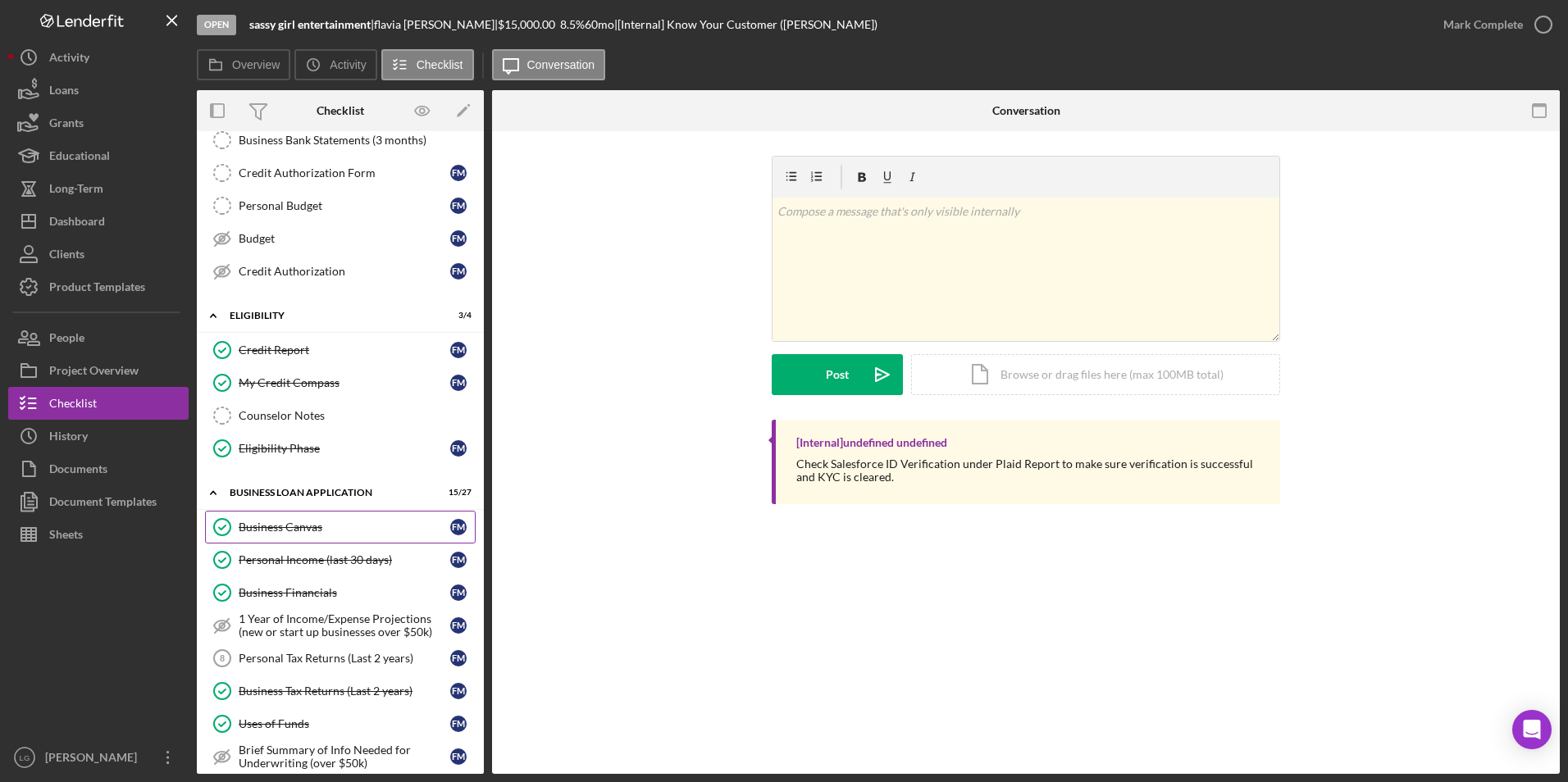
click at [294, 486] on link "Business Canvas Business Canvas f m" at bounding box center [340, 527] width 270 height 33
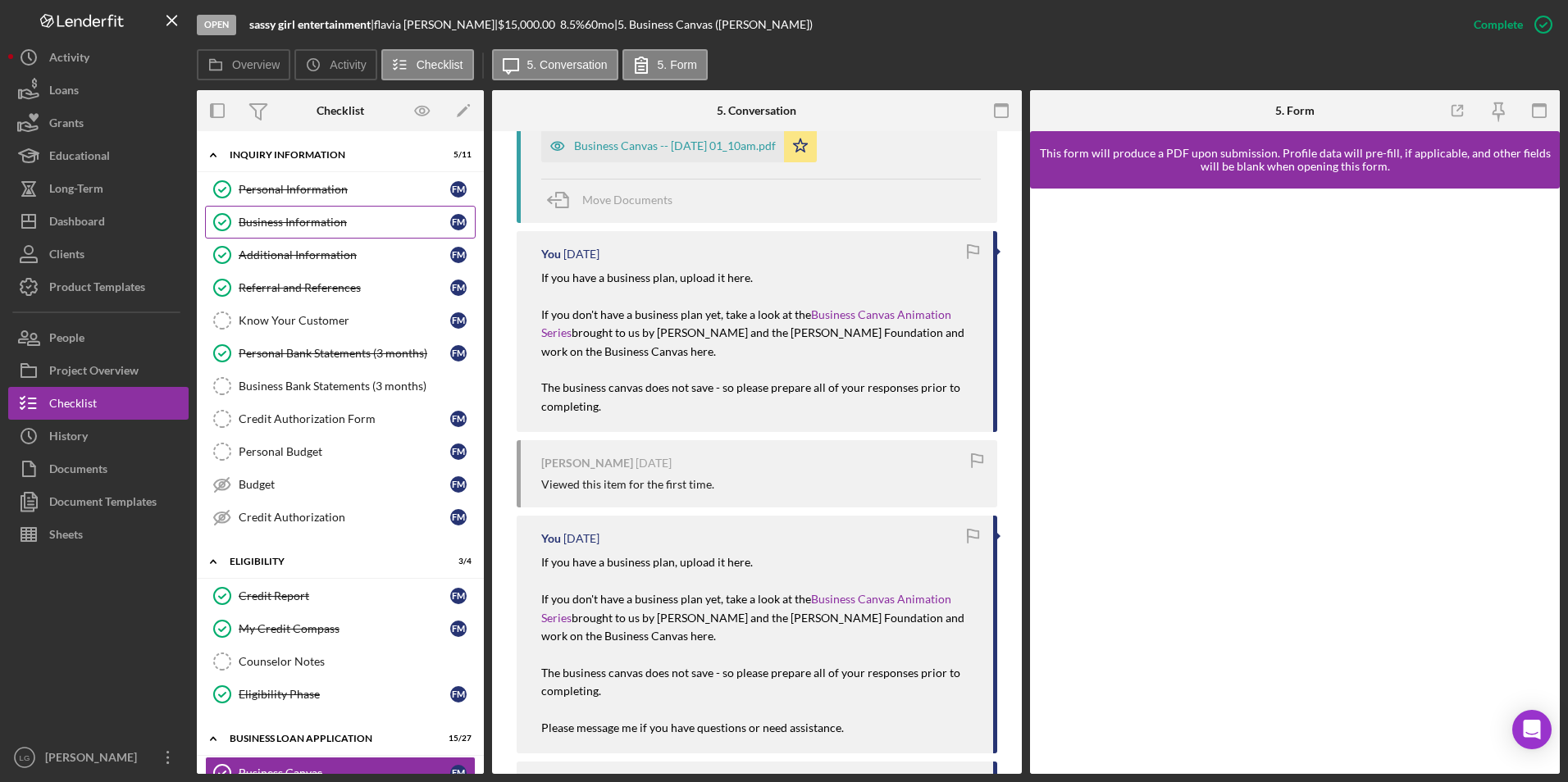
click at [259, 229] on link "Business Information Business Information f m" at bounding box center [340, 222] width 270 height 33
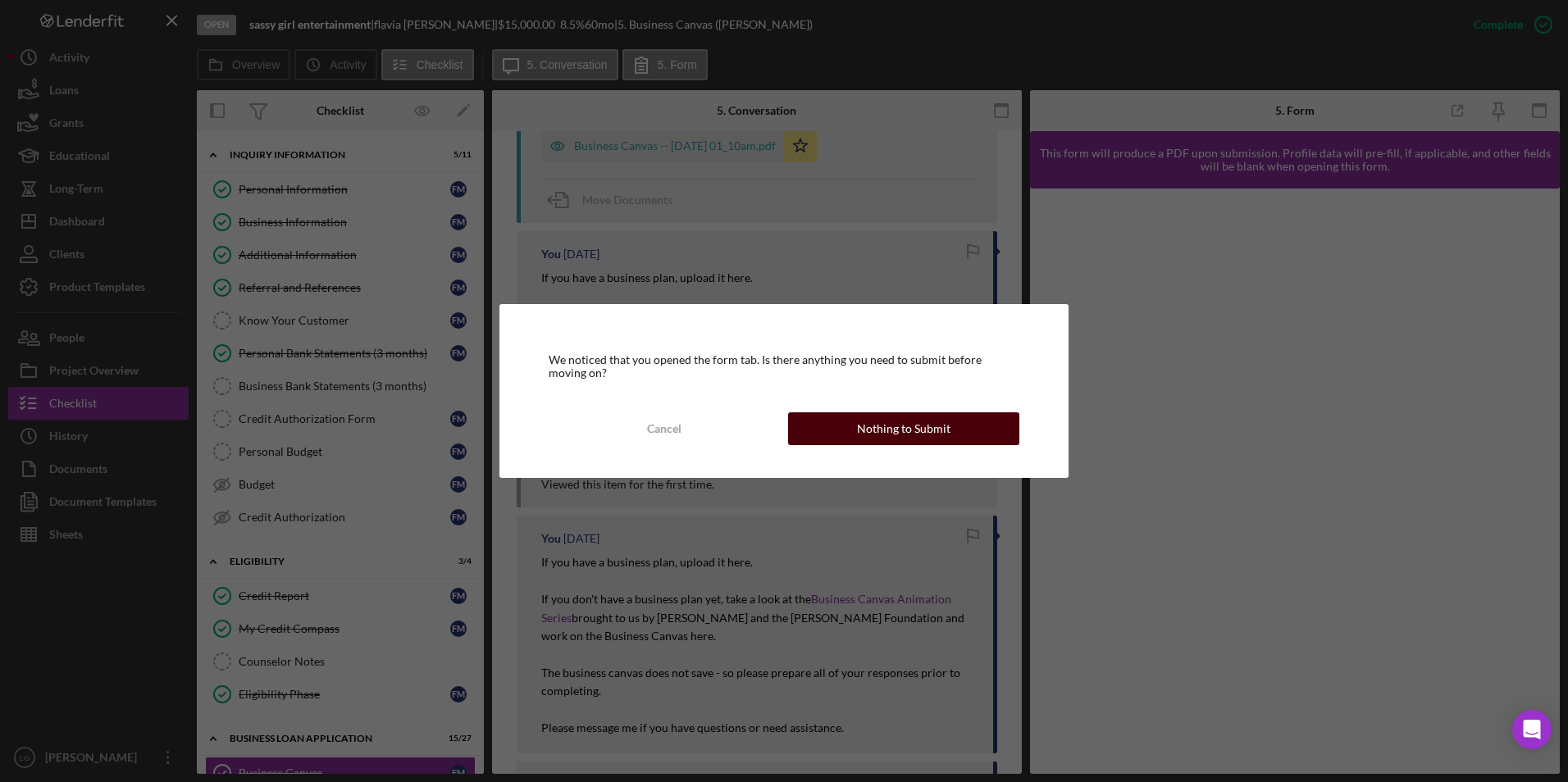
click at [912, 423] on div "Nothing to Submit" at bounding box center [903, 428] width 94 height 33
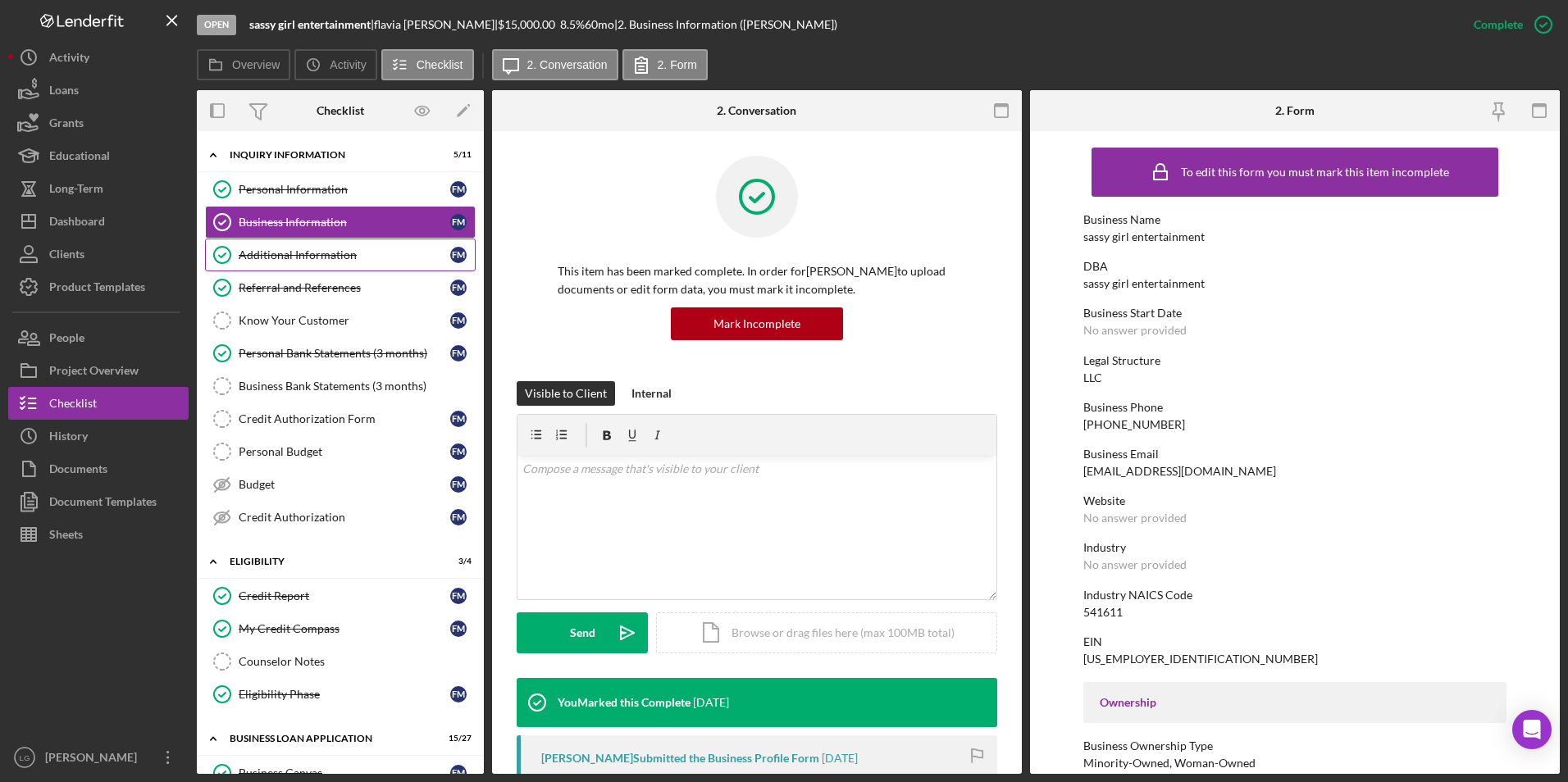
click at [238, 242] on icon "Additional Information" at bounding box center [222, 255] width 41 height 41
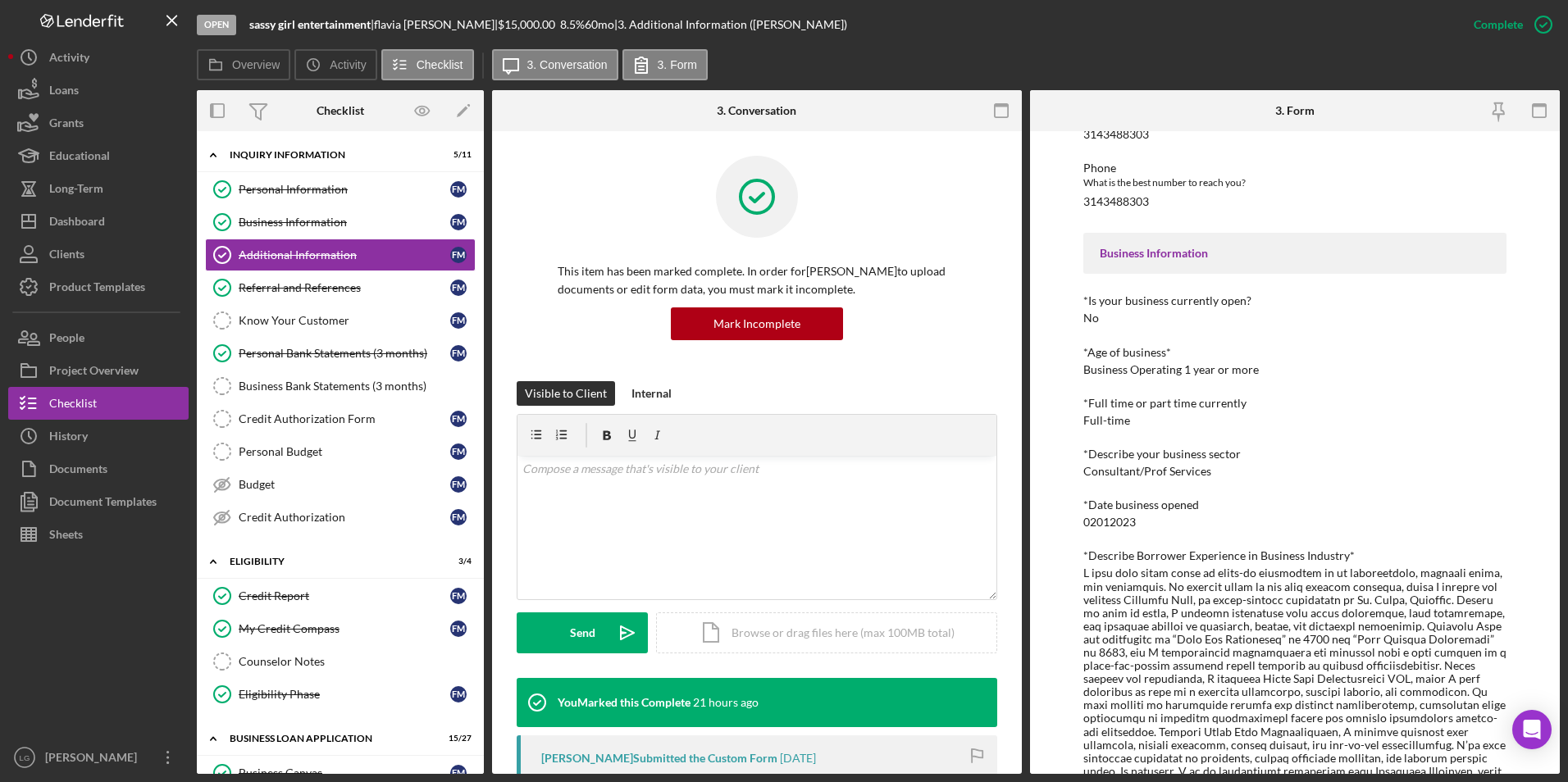
scroll to position [328, 0]
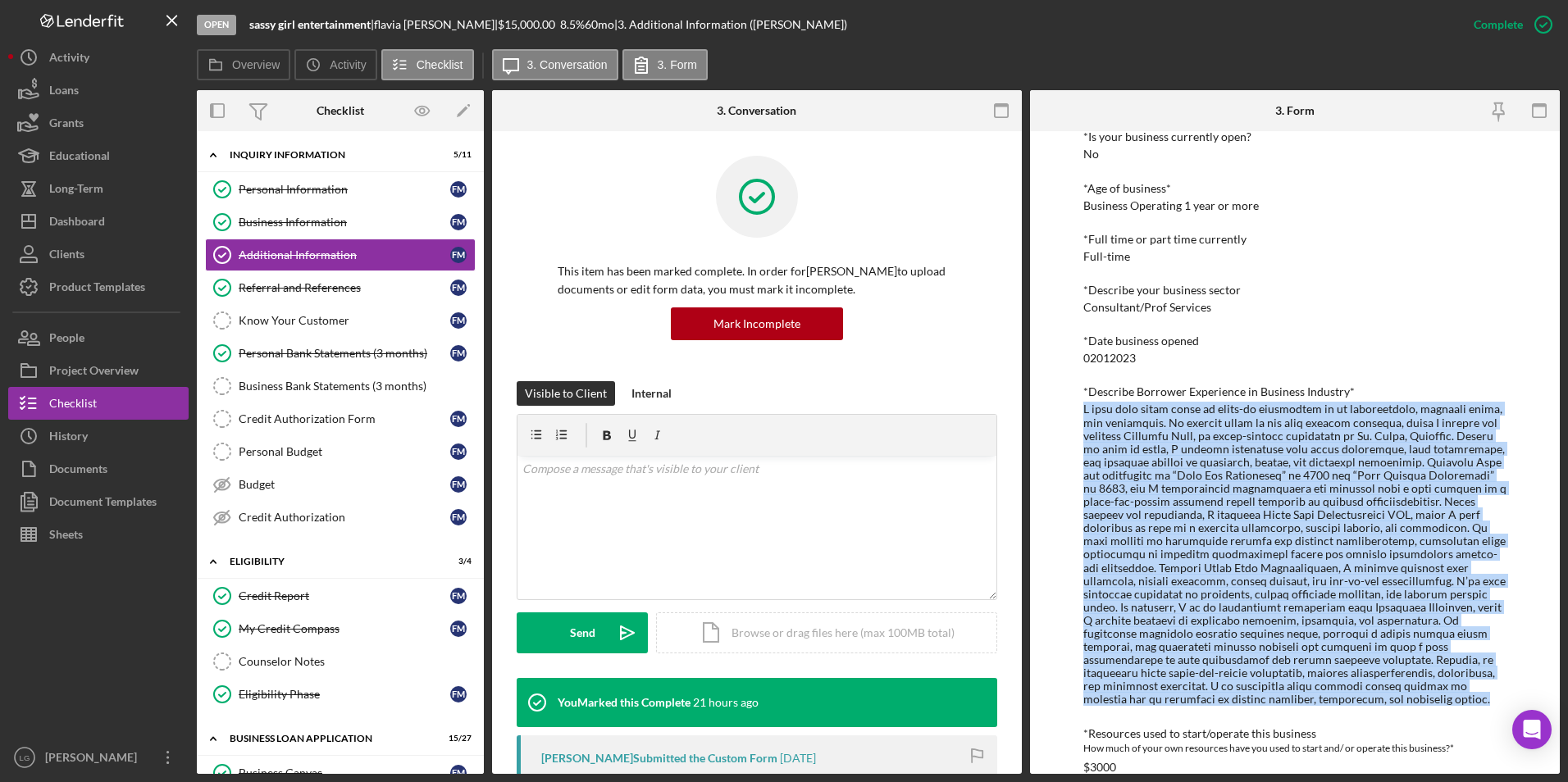
drag, startPoint x: 1063, startPoint y: 406, endPoint x: 1425, endPoint y: 700, distance: 466.3
click at [1042, 486] on div "To edit this form you must mark this item incomplete Personal Information *Mobi…" at bounding box center [1295, 452] width 530 height 643
copy div "L ipsu dolo sitam conse ad elits-do eiusmodtem in ut laboreetdolo, magnaali eni…"
click at [315, 228] on div "Business Information" at bounding box center [344, 221] width 211 height 13
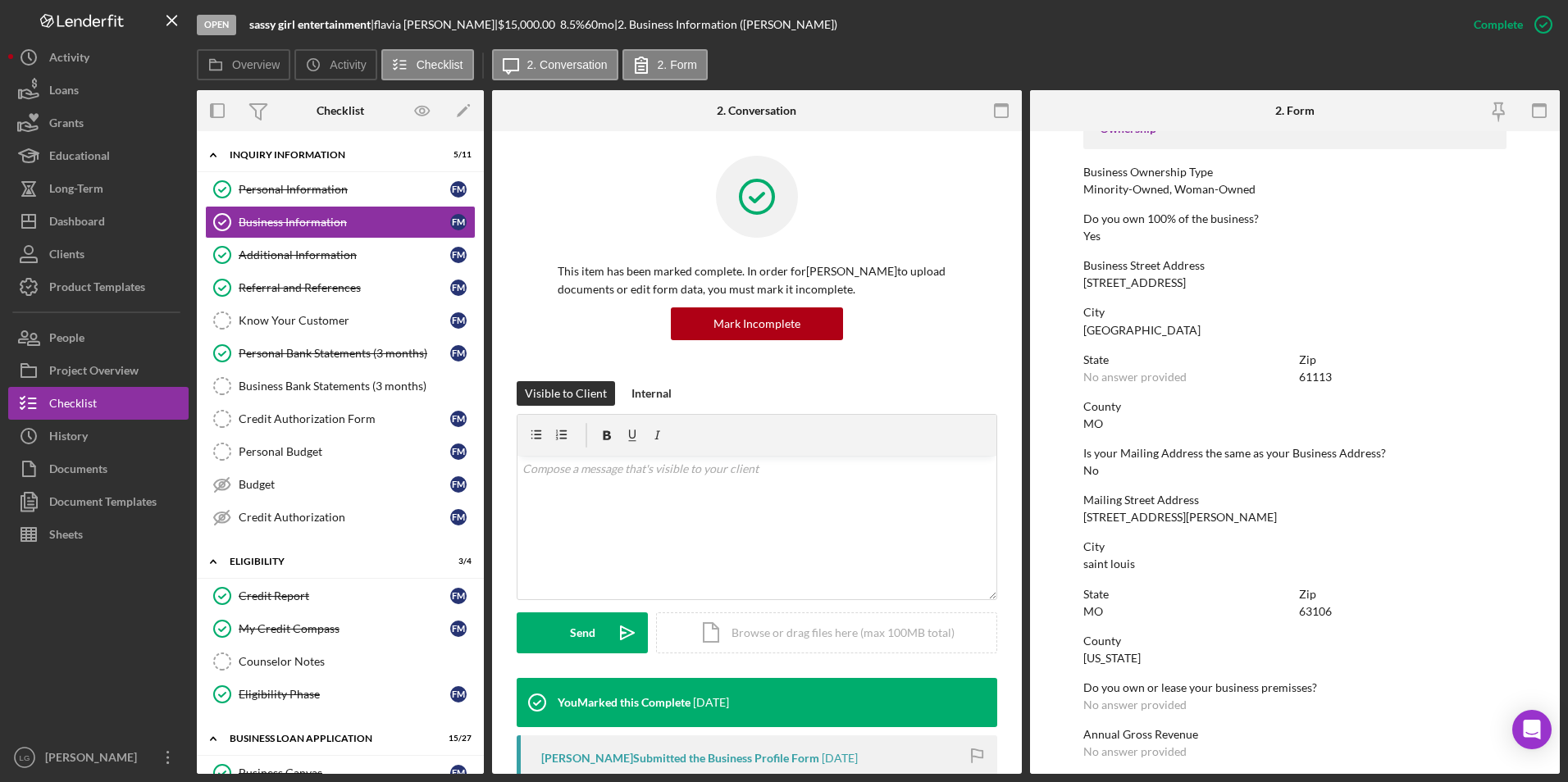
scroll to position [738, 0]
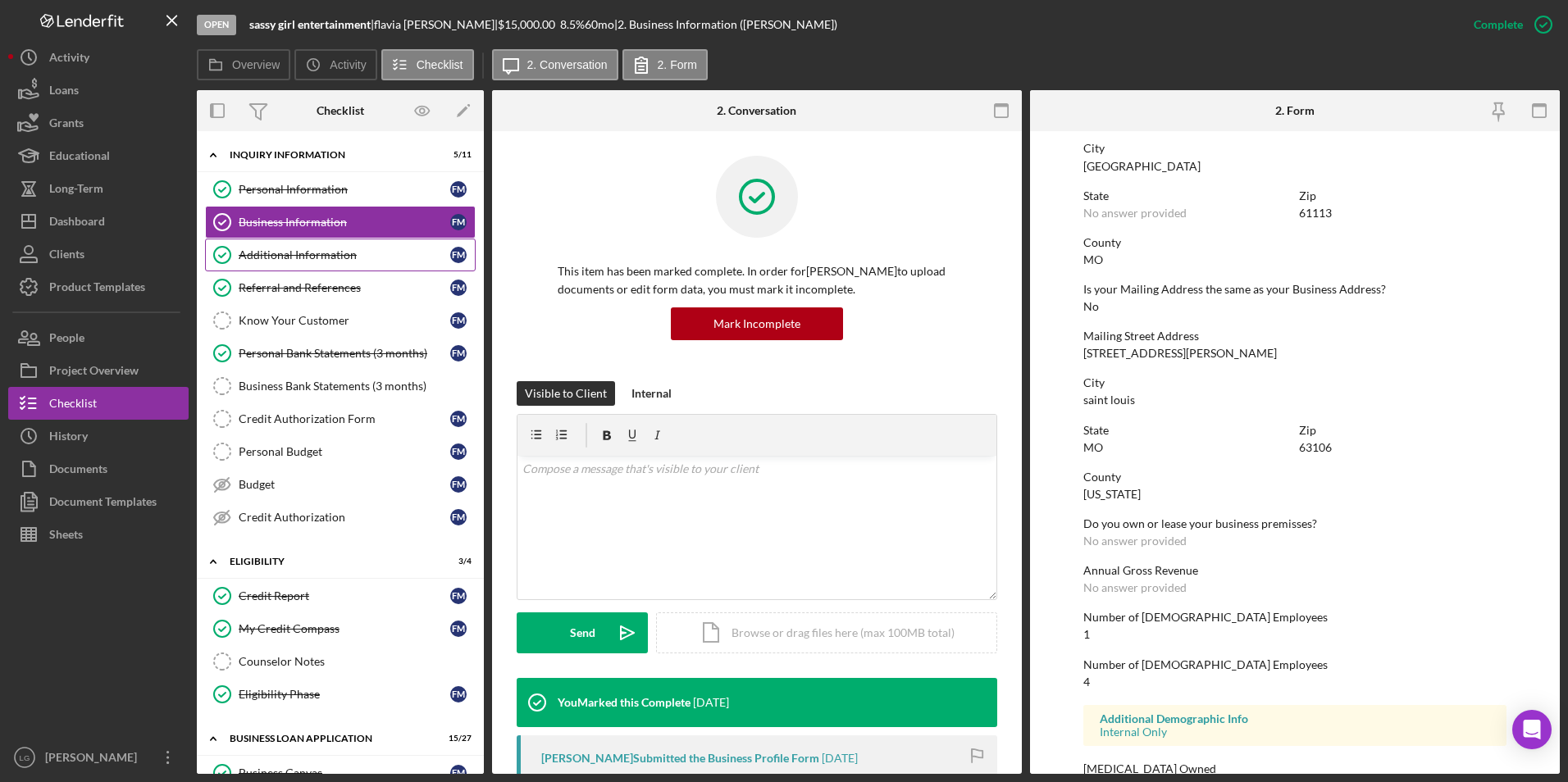
click at [279, 259] on div "Additional Information" at bounding box center [344, 254] width 211 height 13
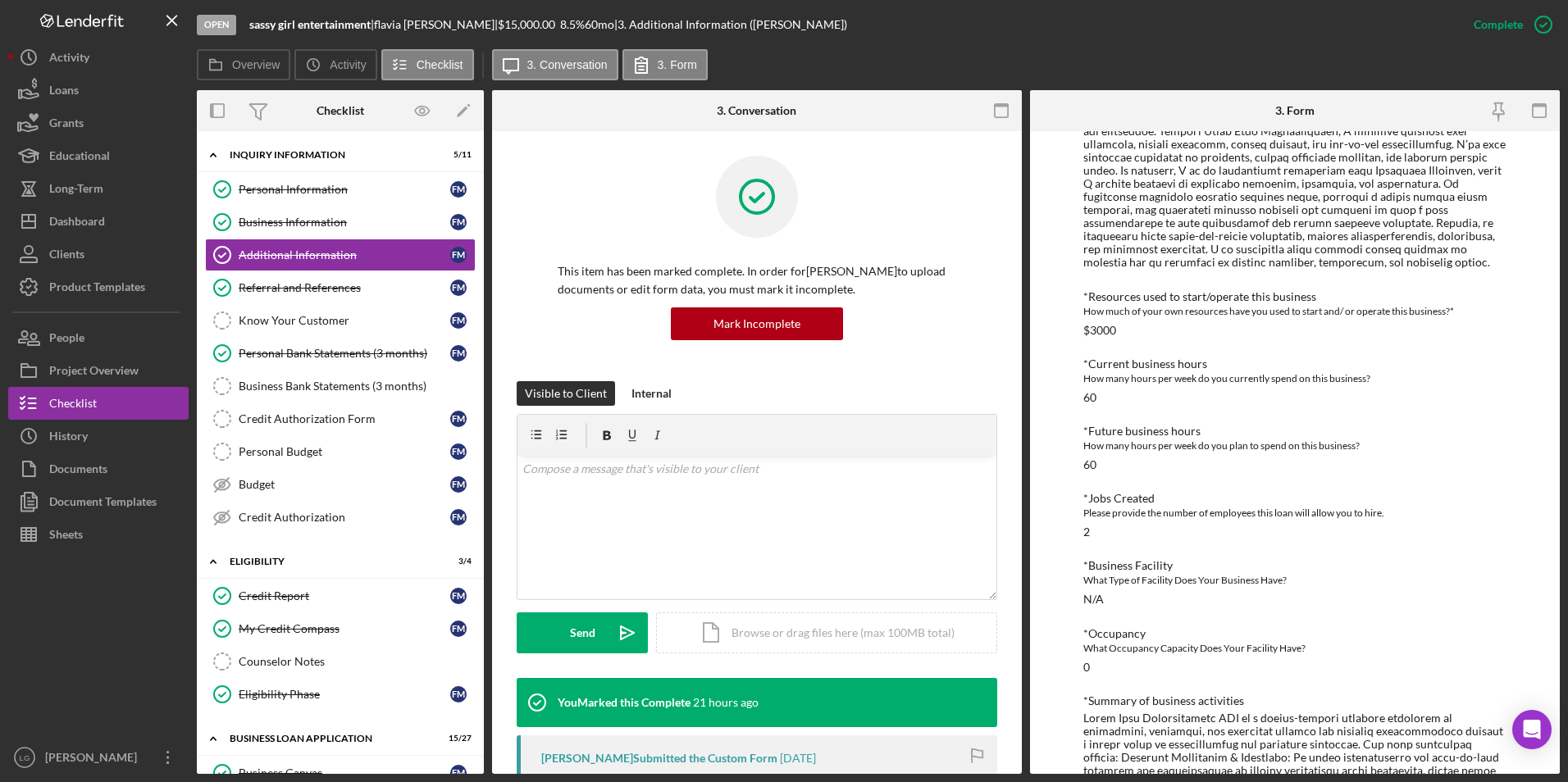
scroll to position [355, 0]
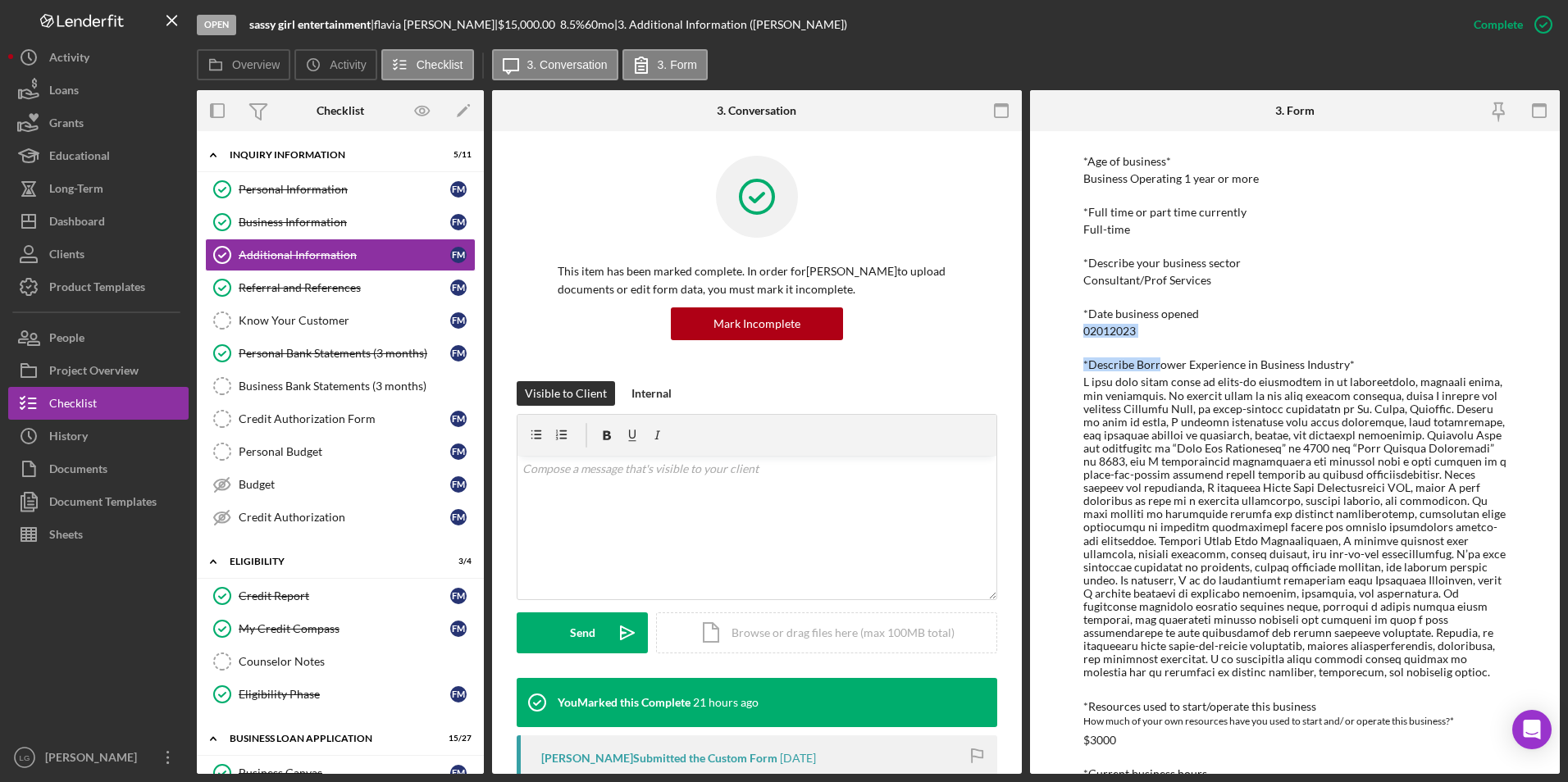
drag, startPoint x: 1157, startPoint y: 339, endPoint x: 1079, endPoint y: 332, distance: 78.3
click at [1042, 332] on div "To edit this form you must mark this item incomplete Personal Information *Mobi…" at bounding box center [1295, 452] width 530 height 643
drag, startPoint x: 1079, startPoint y: 332, endPoint x: 1158, endPoint y: 337, distance: 79.2
click at [1042, 337] on div "*Date business opened 02012023" at bounding box center [1296, 322] width 424 height 30
drag, startPoint x: 1153, startPoint y: 329, endPoint x: 1074, endPoint y: 325, distance: 79.1
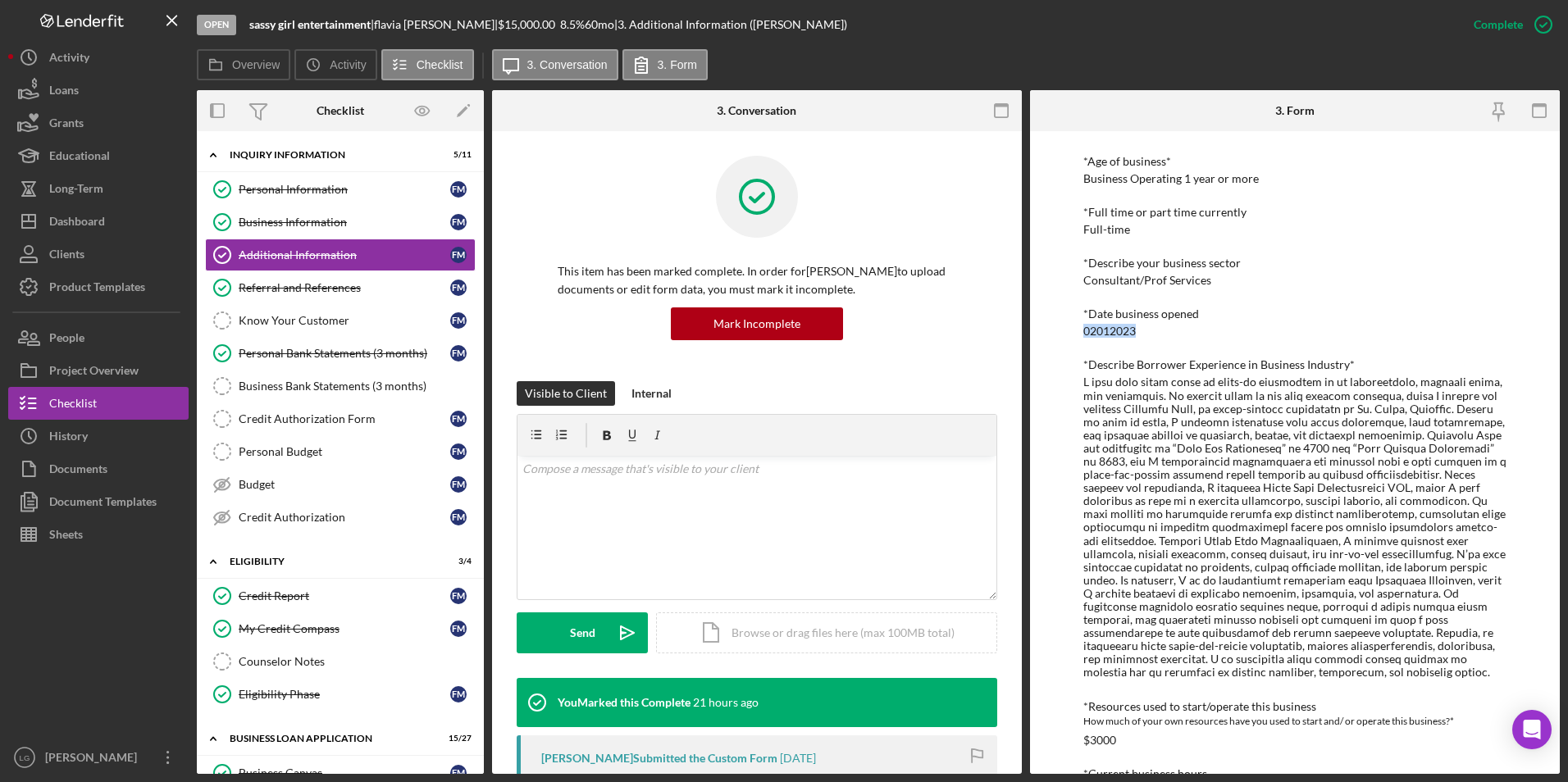
click at [1042, 325] on div "To edit this form you must mark this item incomplete Personal Information *Mobi…" at bounding box center [1295, 452] width 530 height 643
drag, startPoint x: 1074, startPoint y: 325, endPoint x: 1096, endPoint y: 326, distance: 22.0
copy div "02012023"
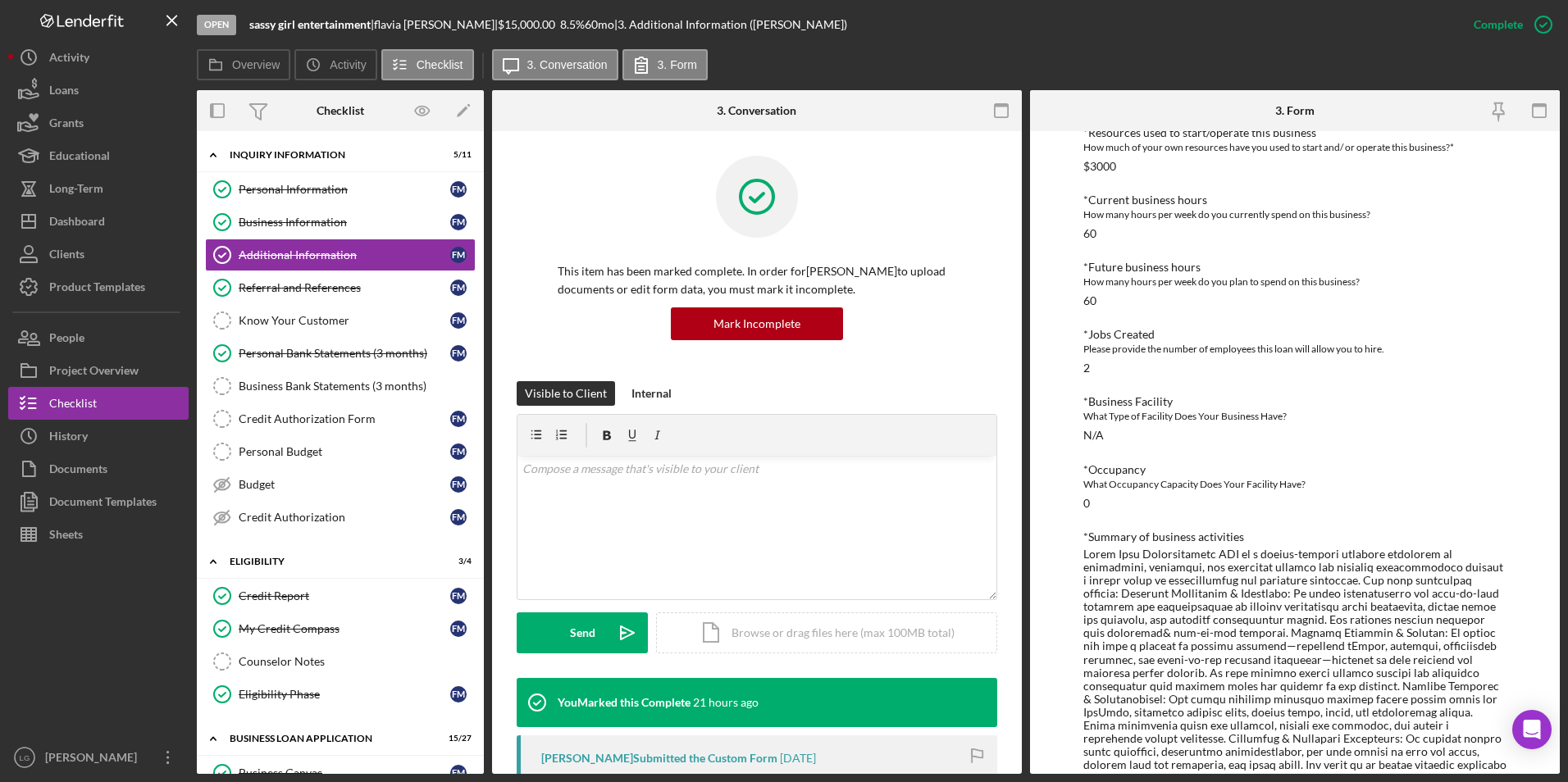
scroll to position [1093, 0]
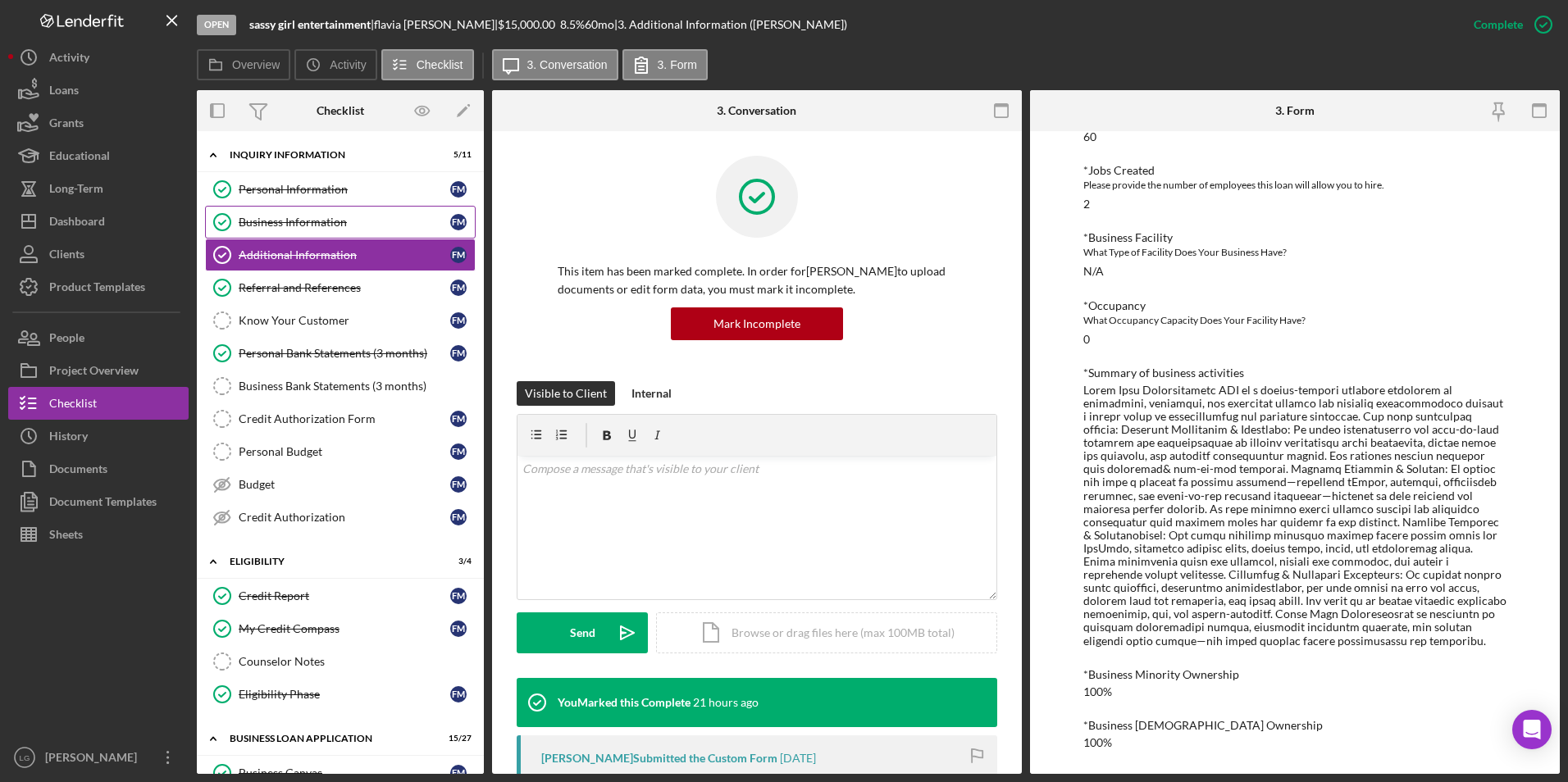
drag, startPoint x: 301, startPoint y: 211, endPoint x: 354, endPoint y: 229, distance: 56.0
click at [301, 211] on link "Business Information Business Information f m" at bounding box center [340, 222] width 270 height 33
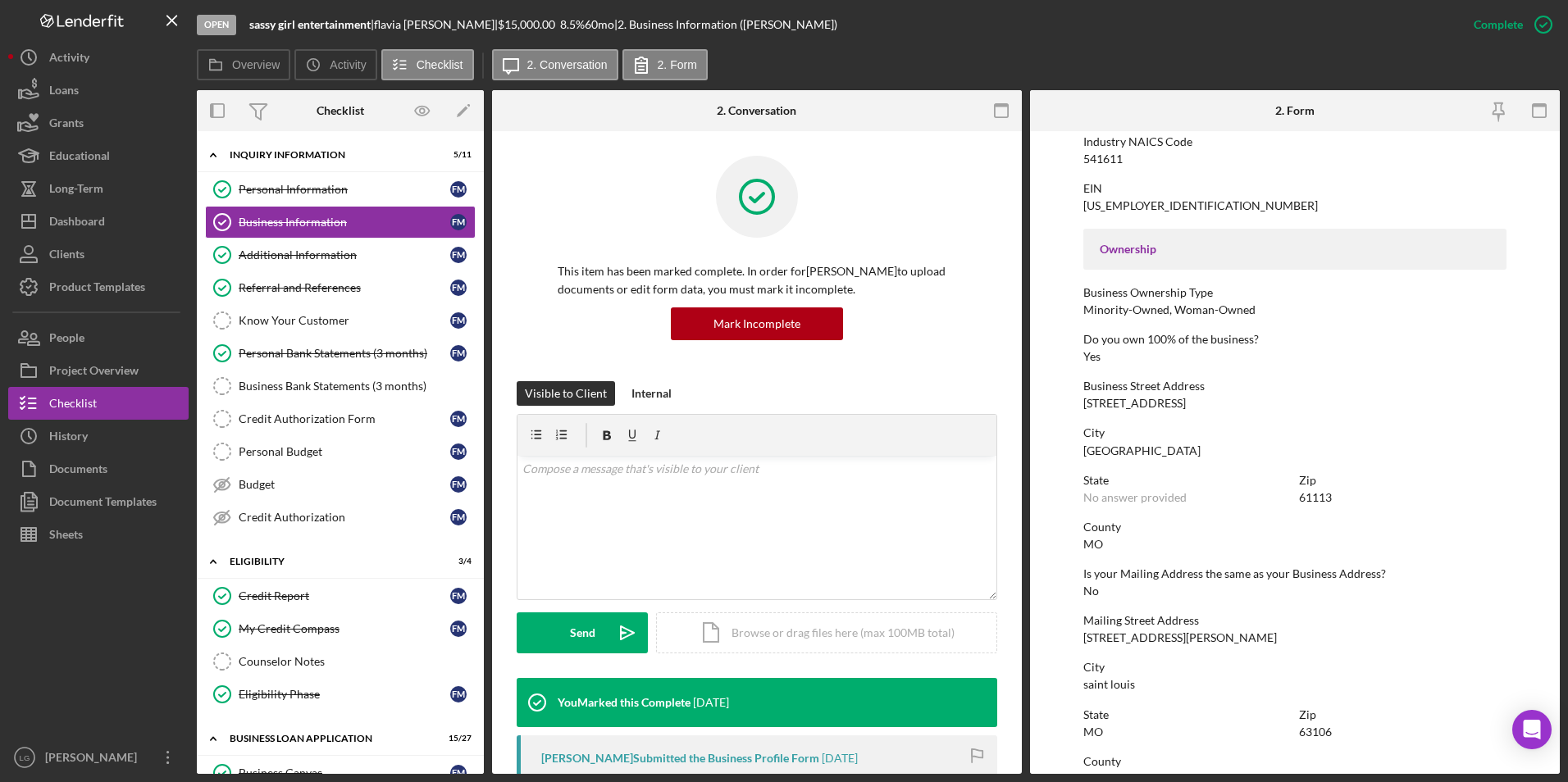
scroll to position [125, 0]
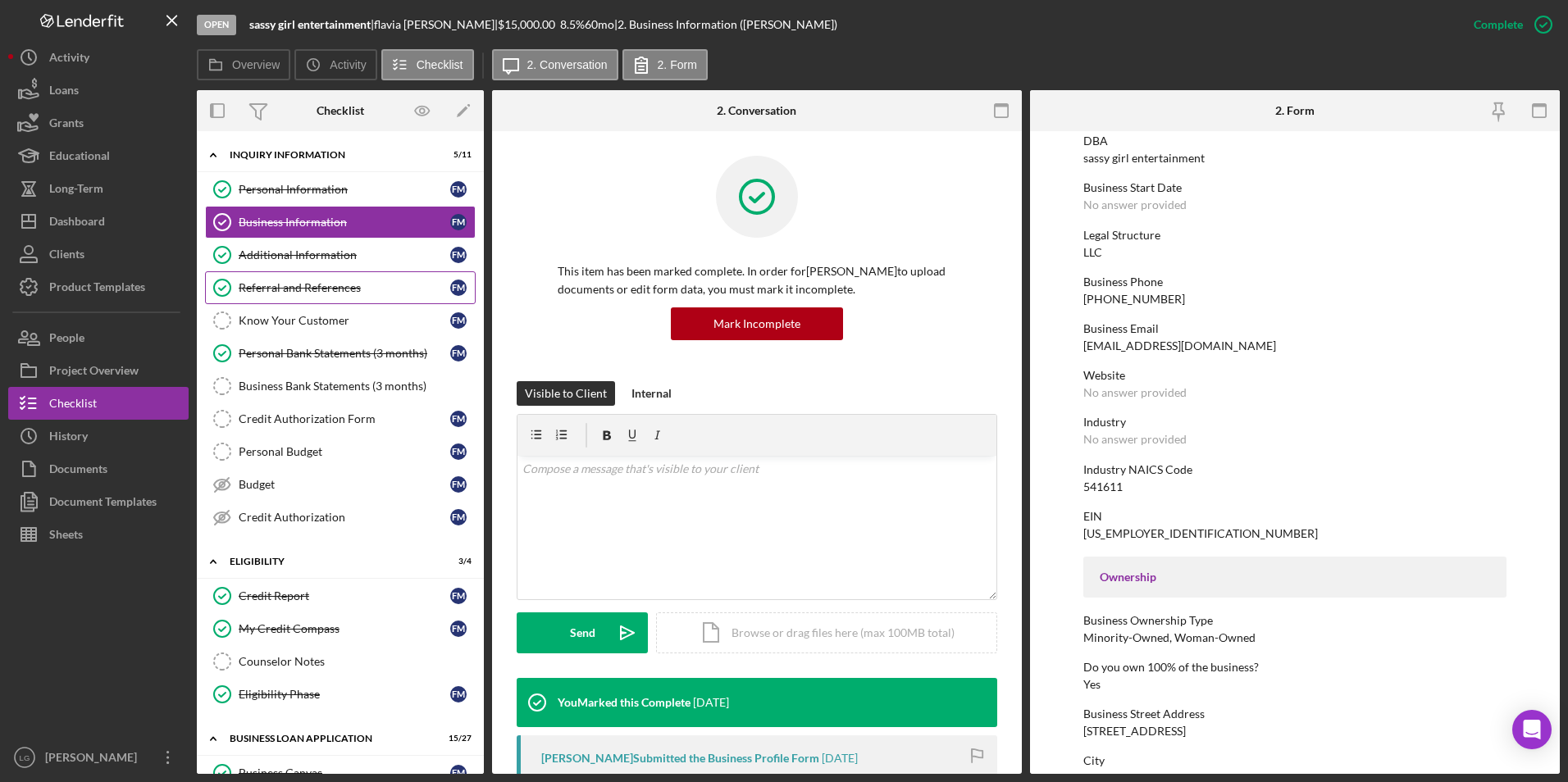
drag, startPoint x: 287, startPoint y: 254, endPoint x: 400, endPoint y: 274, distance: 114.8
click at [287, 254] on div "Additional Information" at bounding box center [344, 254] width 211 height 13
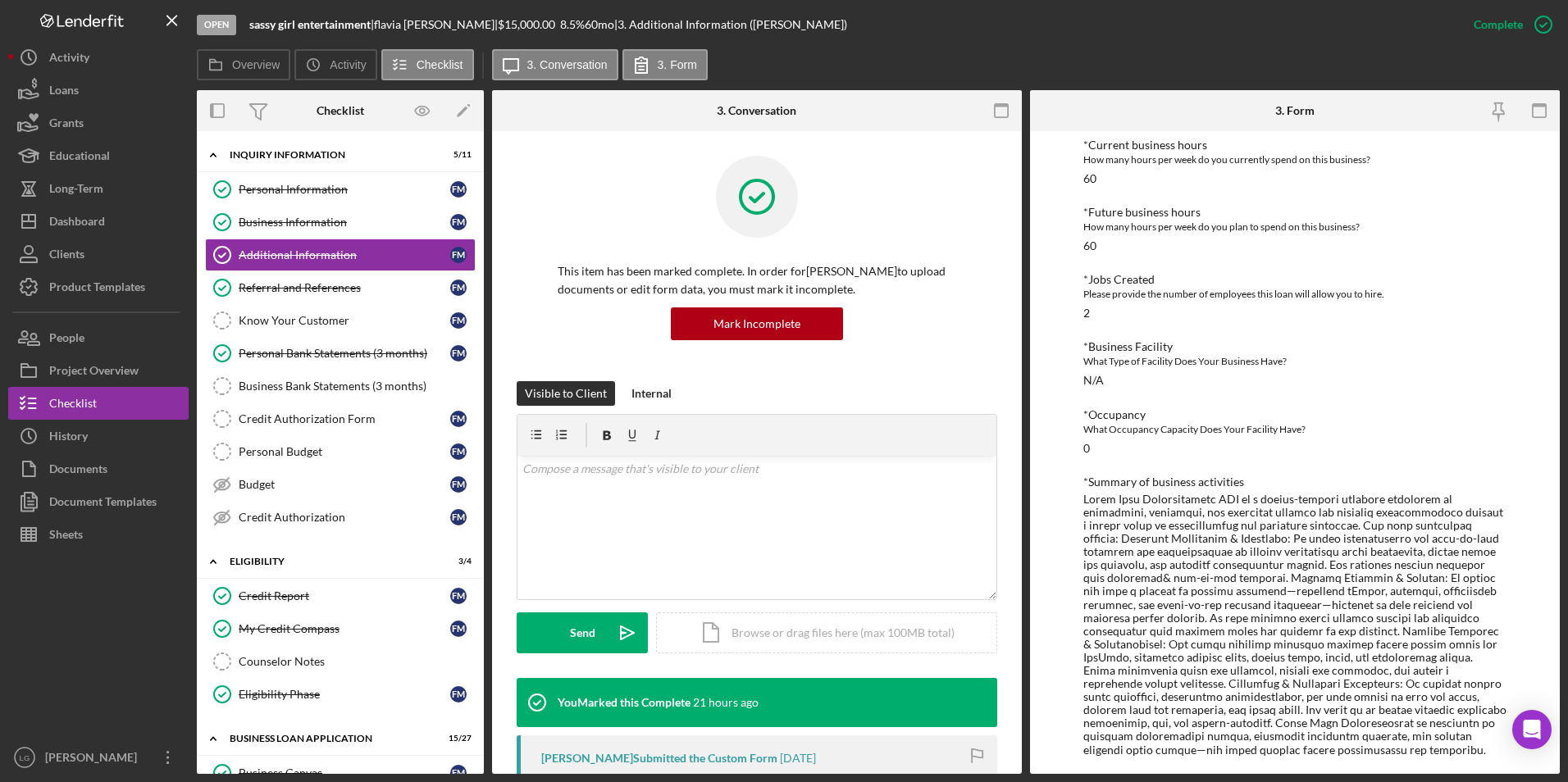
scroll to position [1093, 0]
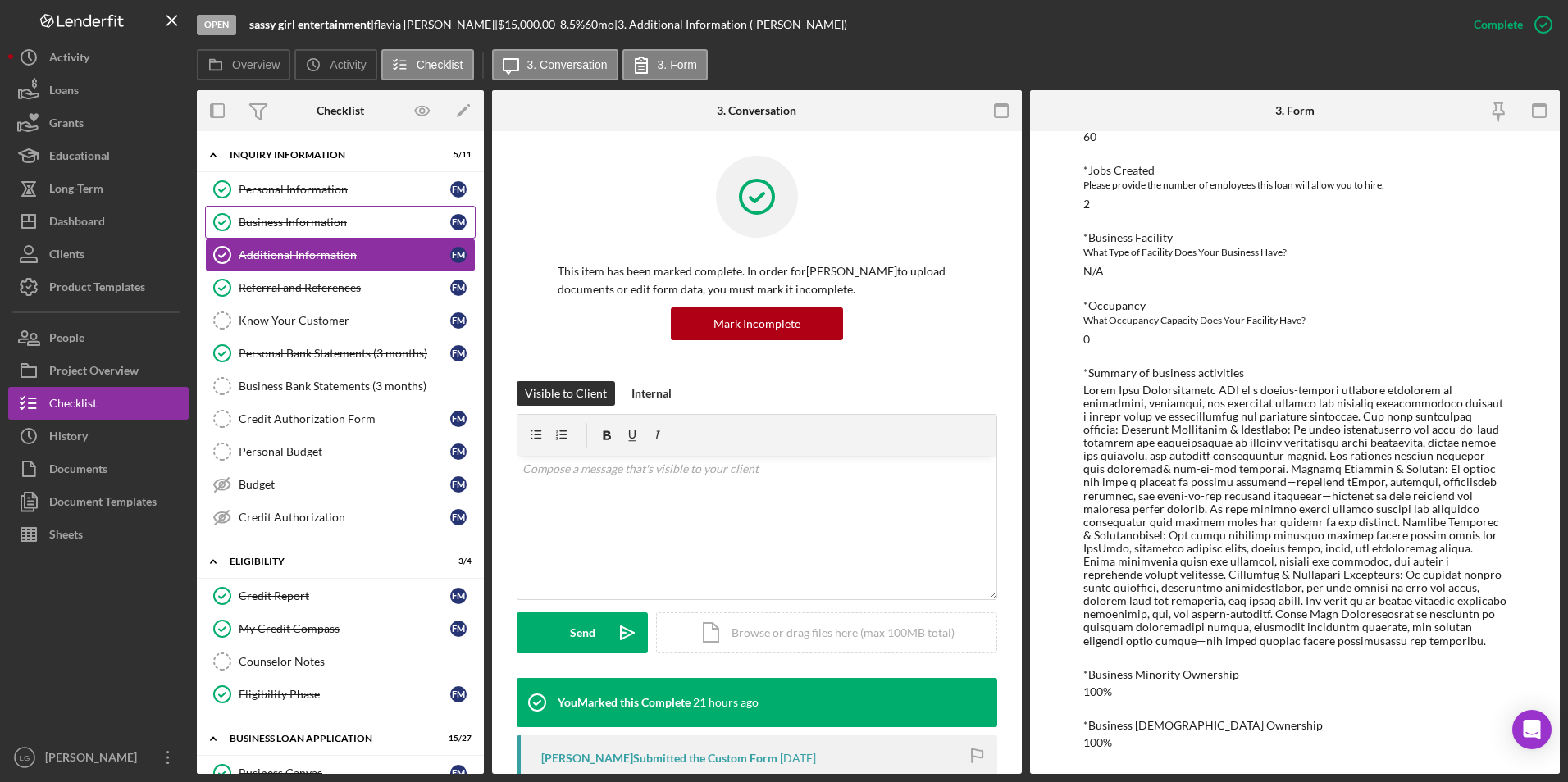
click at [336, 215] on div "Business Information" at bounding box center [344, 221] width 211 height 13
